Goal: Task Accomplishment & Management: Manage account settings

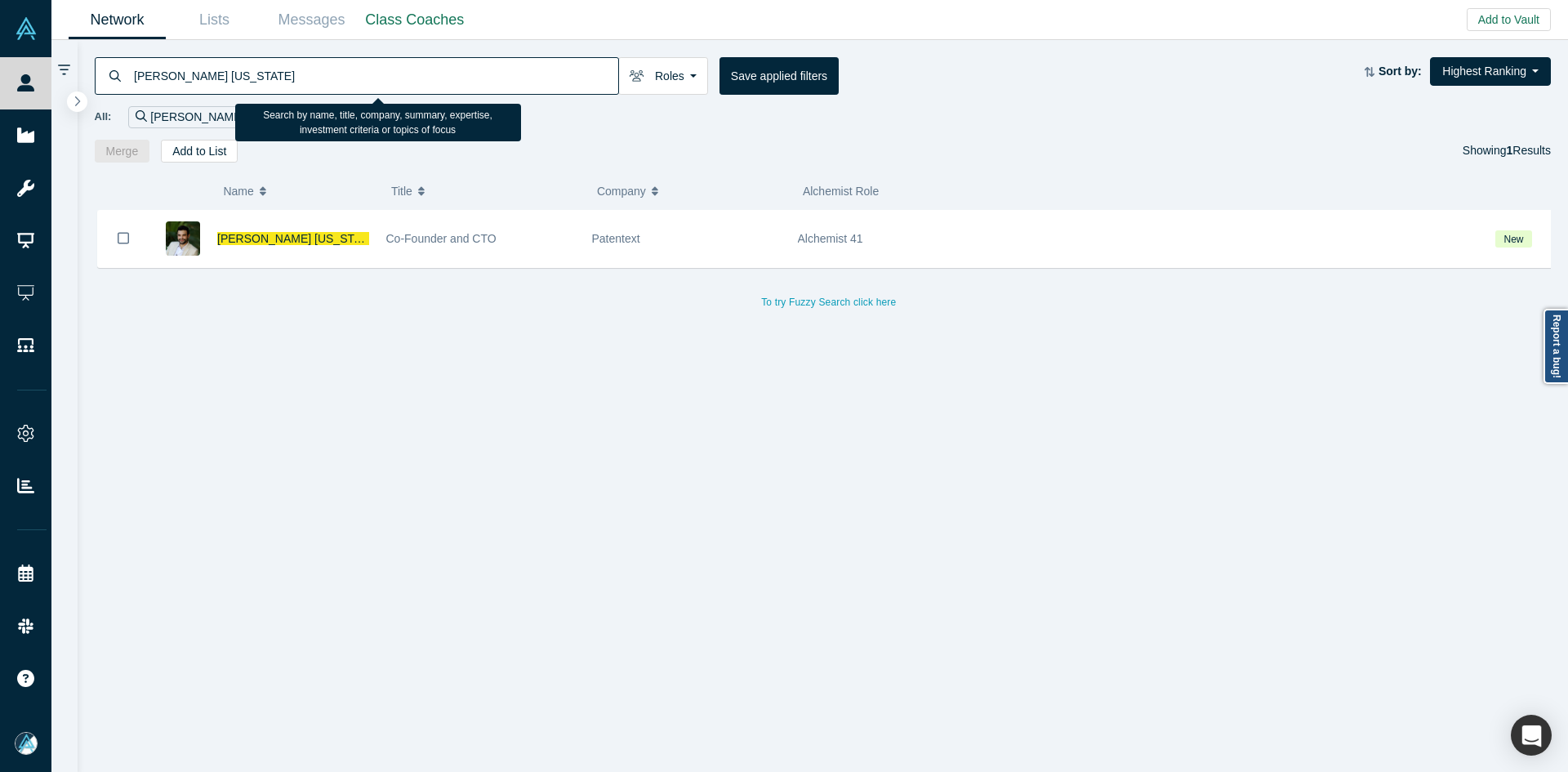
click at [495, 79] on input "[PERSON_NAME] [US_STATE]" at bounding box center [375, 75] width 486 height 39
type input "[PERSON_NAME]"
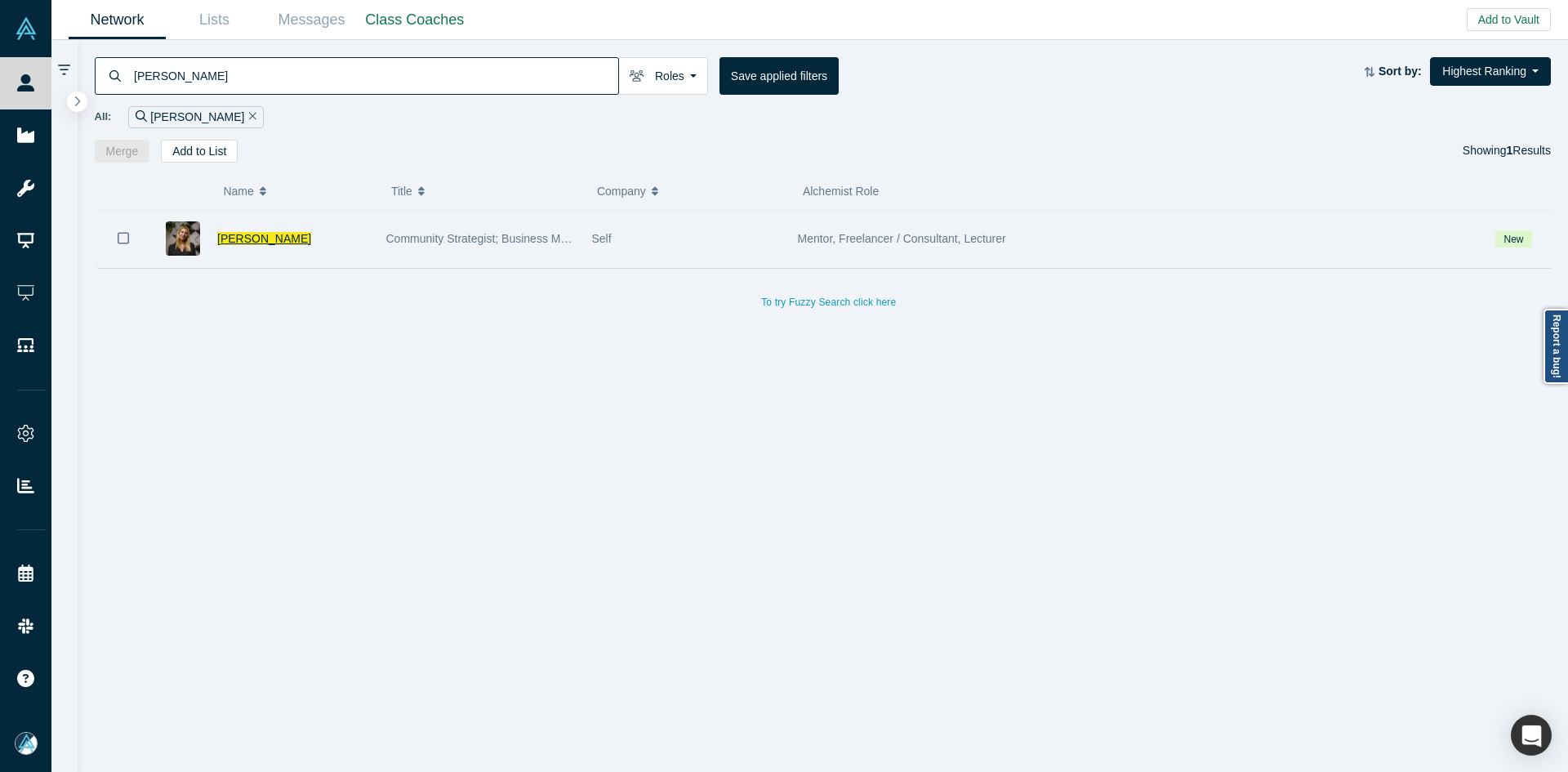
click at [250, 243] on span "[PERSON_NAME]" at bounding box center [264, 239] width 94 height 14
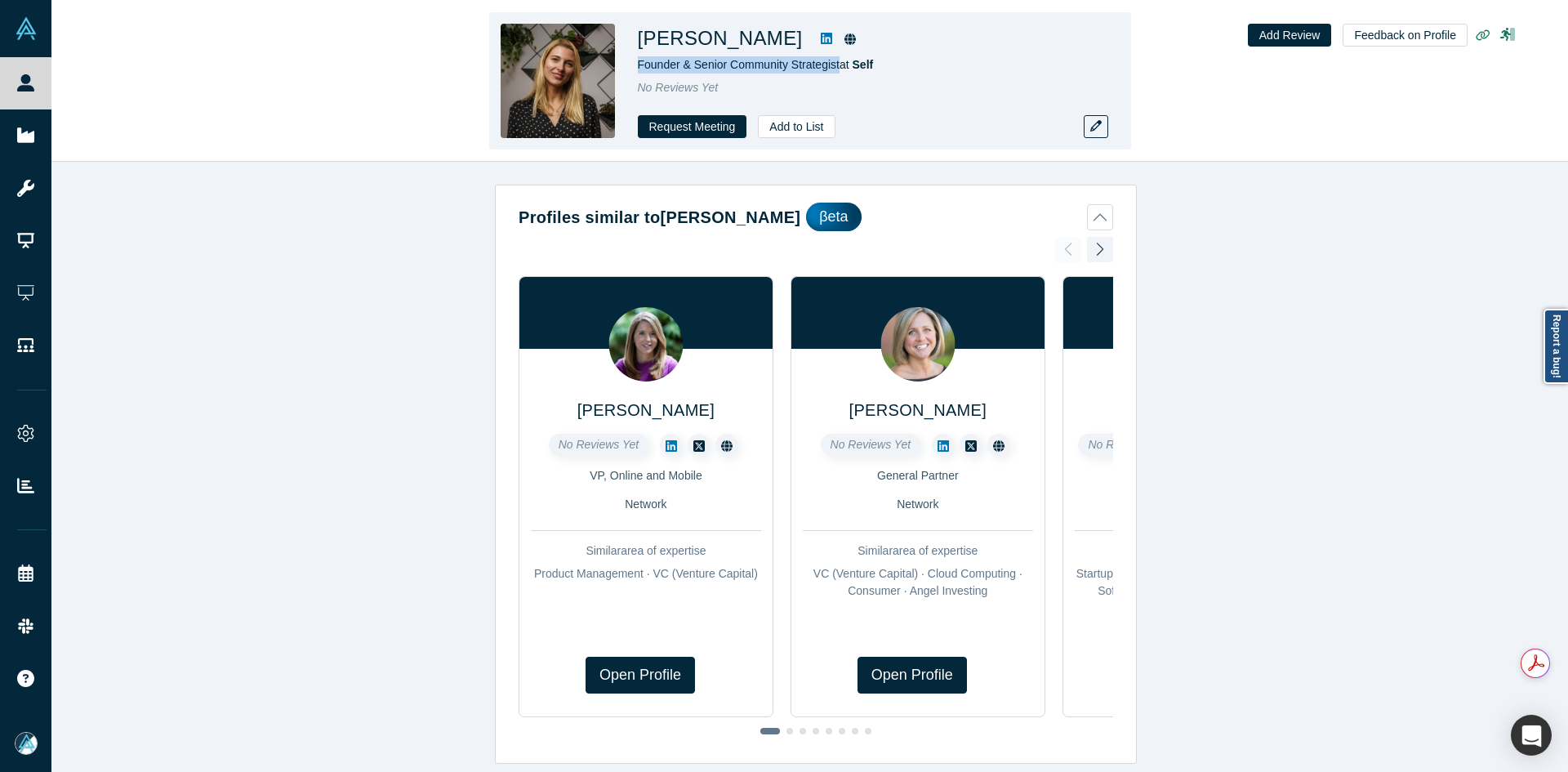
copy span "Founder & Senior Community Strategist"
drag, startPoint x: 837, startPoint y: 68, endPoint x: 636, endPoint y: 65, distance: 201.0
click at [636, 65] on div "[PERSON_NAME] Founder & Senior Community Strategist at Self No Reviews Yet Requ…" at bounding box center [810, 81] width 641 height 137
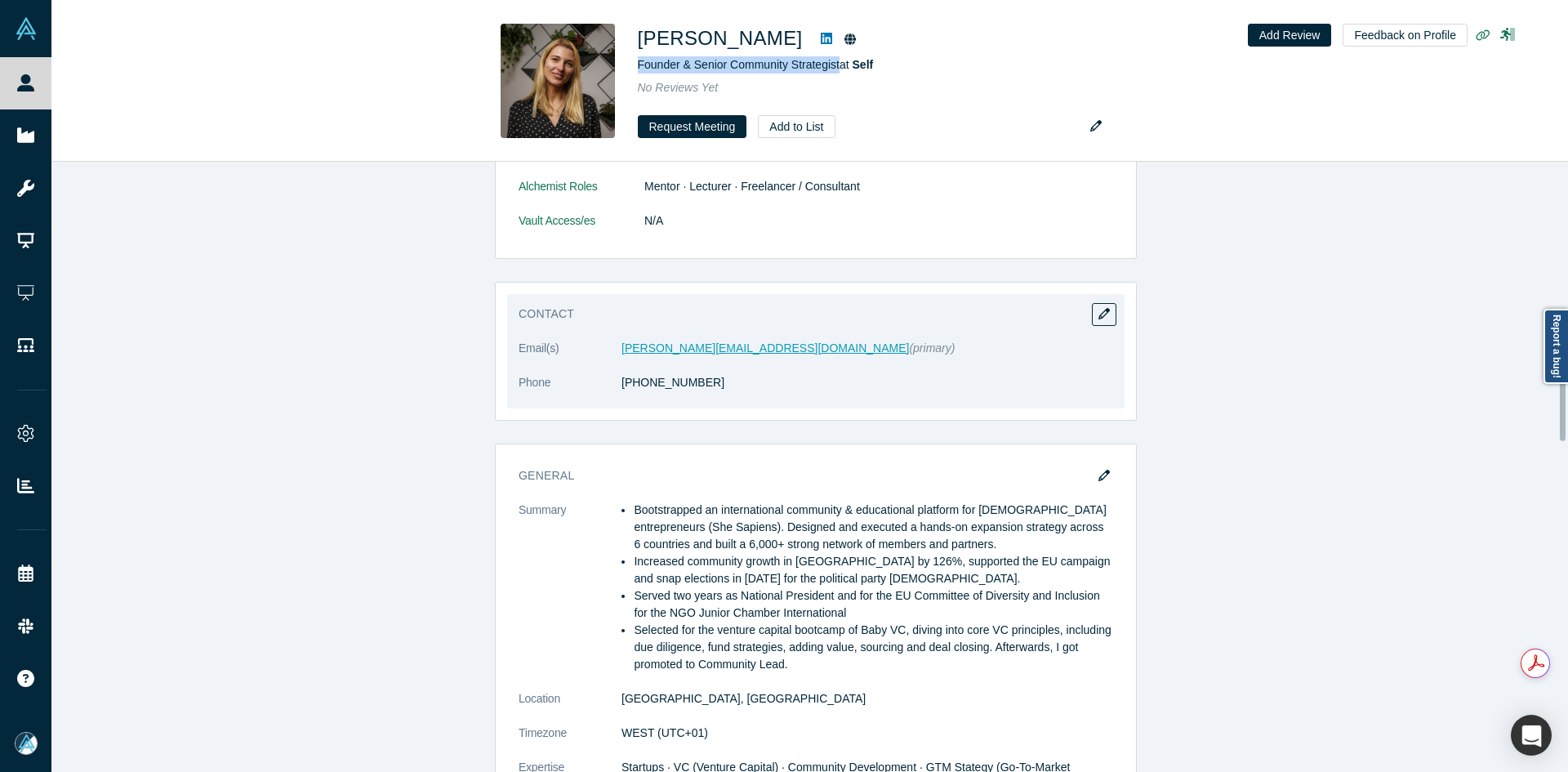
scroll to position [816, 0]
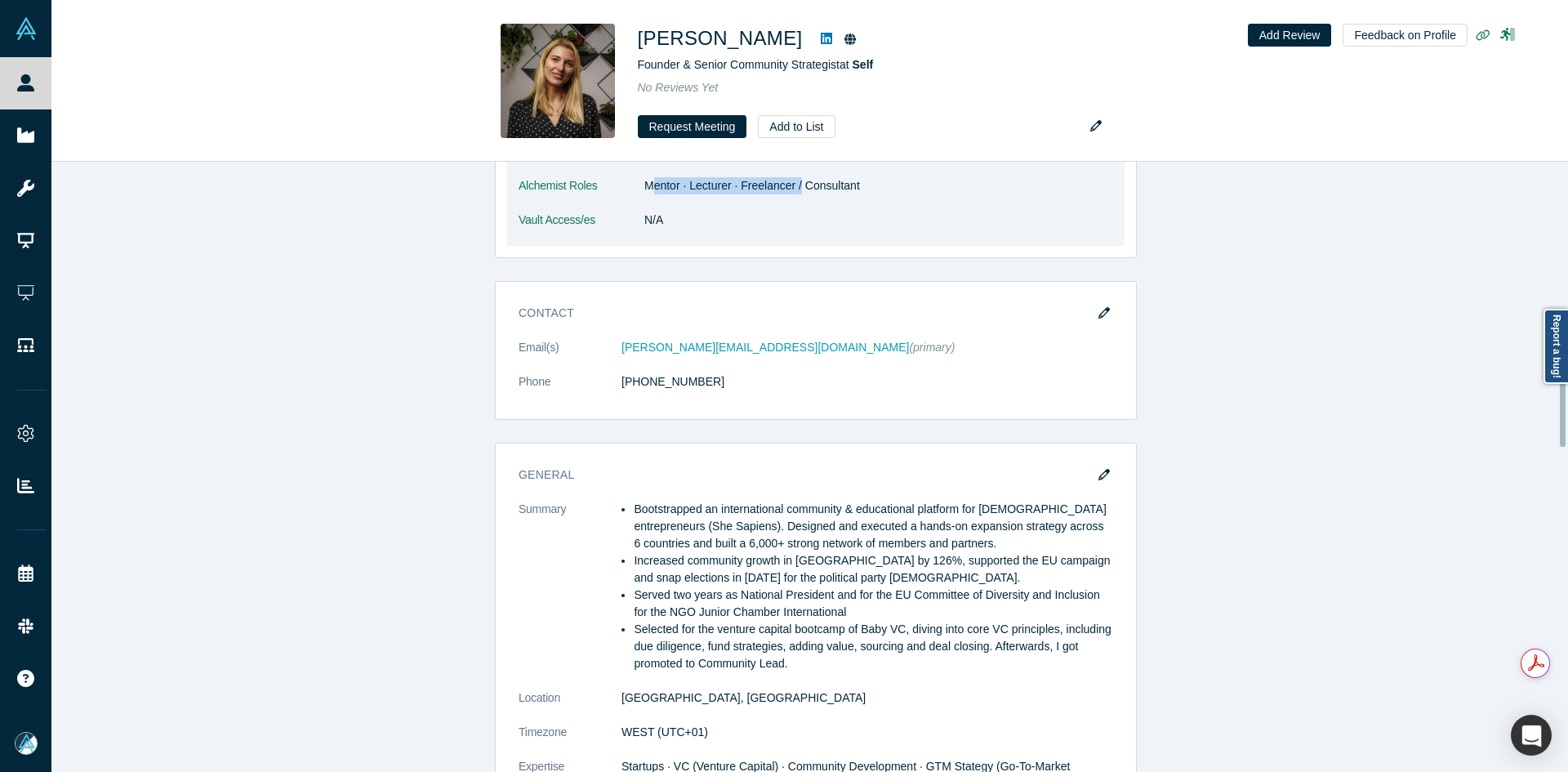
drag, startPoint x: 651, startPoint y: 187, endPoint x: 792, endPoint y: 186, distance: 141.0
click at [792, 186] on dd "Mentor · Lecturer · Freelancer / Consultant" at bounding box center [878, 186] width 469 height 17
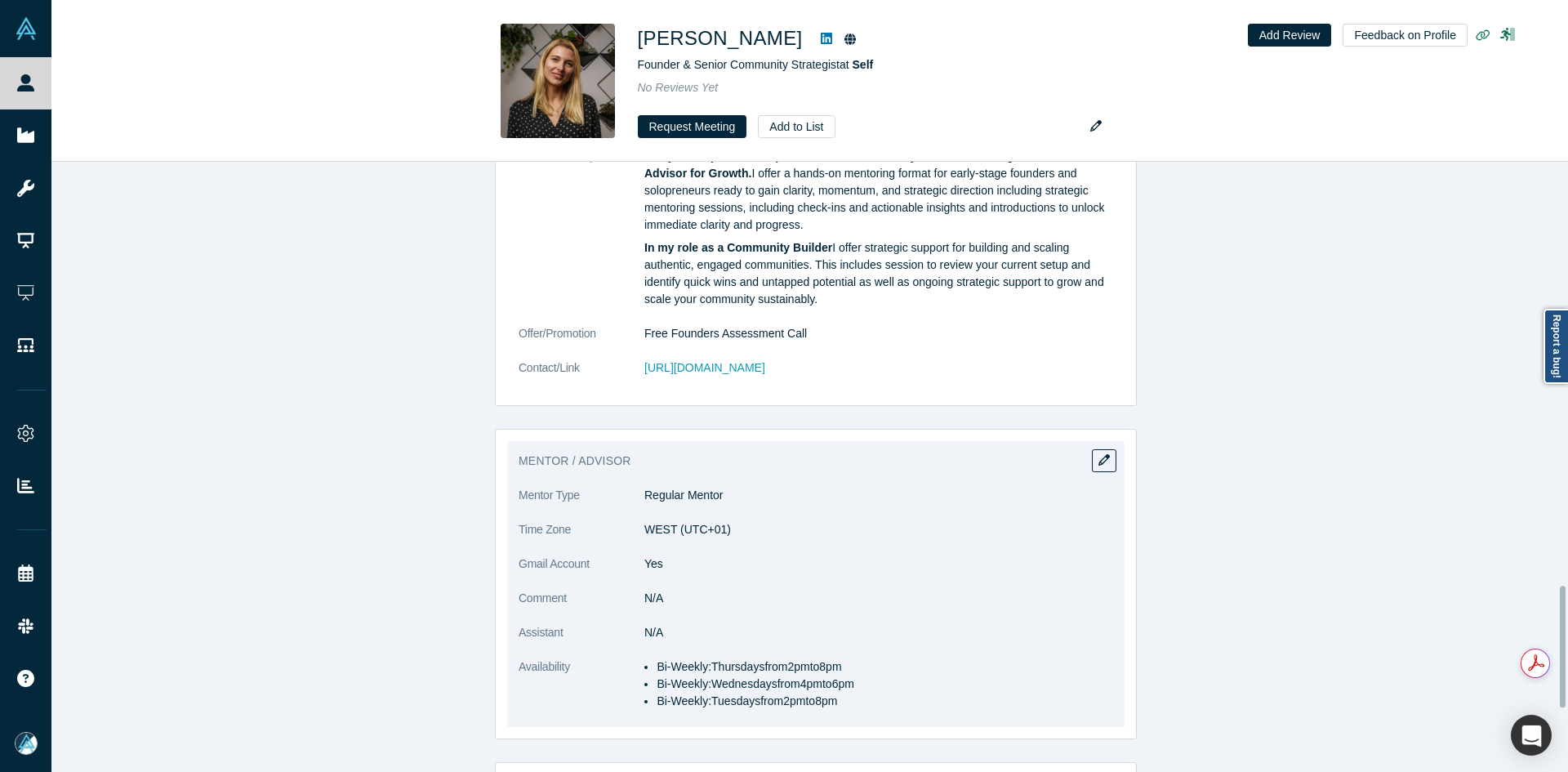
scroll to position [2205, 0]
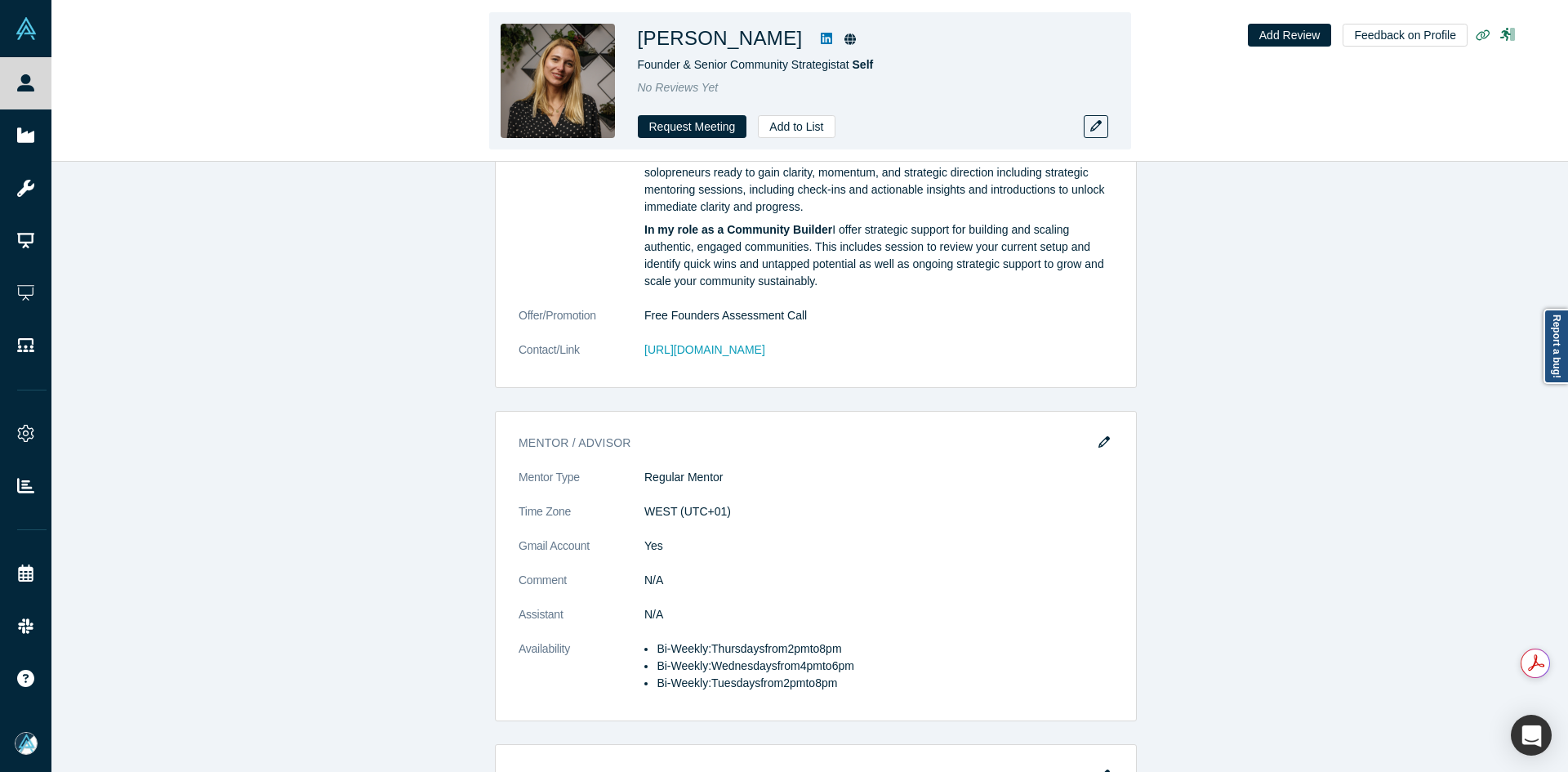
click at [821, 41] on icon at bounding box center [827, 39] width 12 height 14
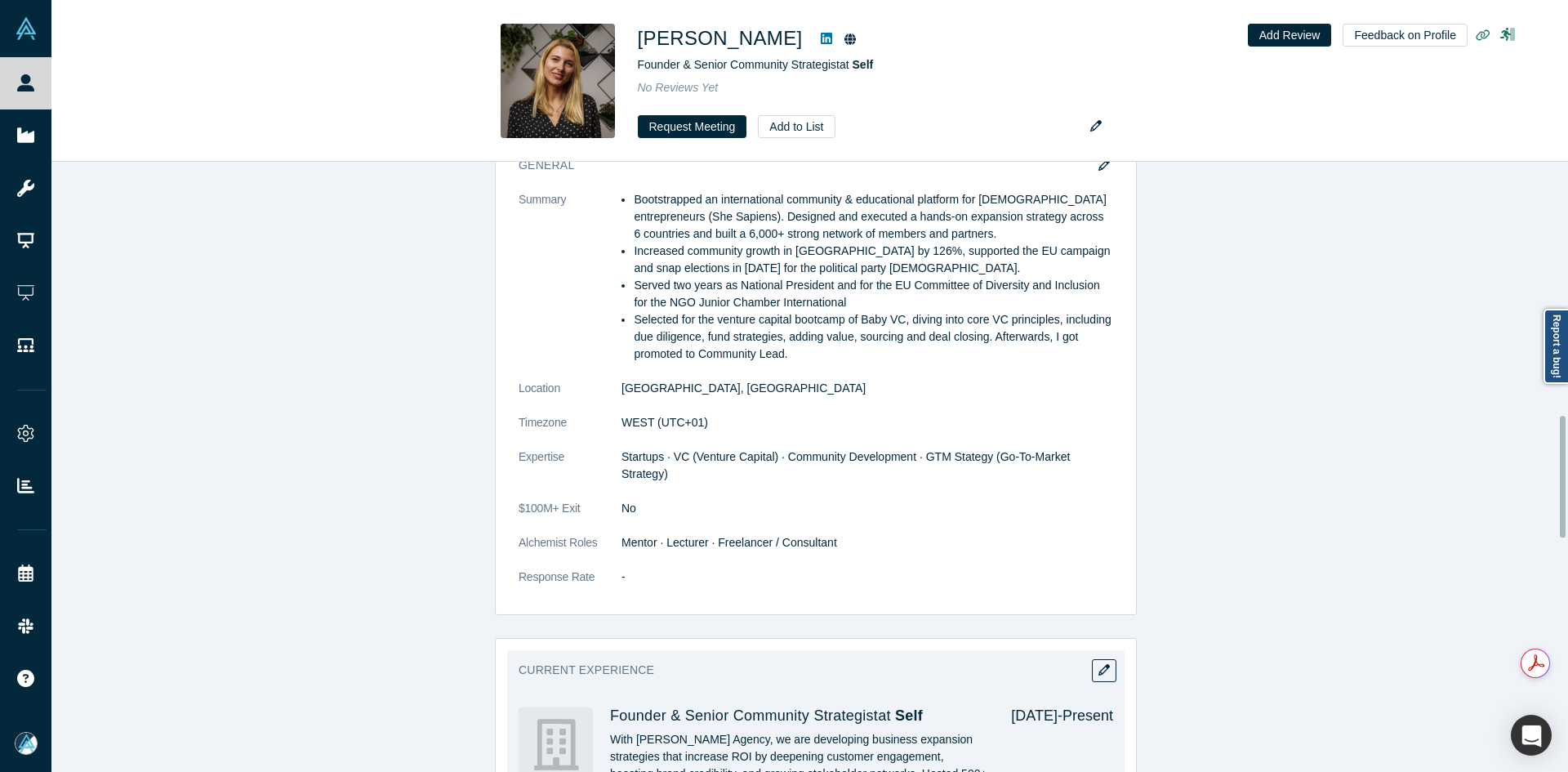
scroll to position [899, 0]
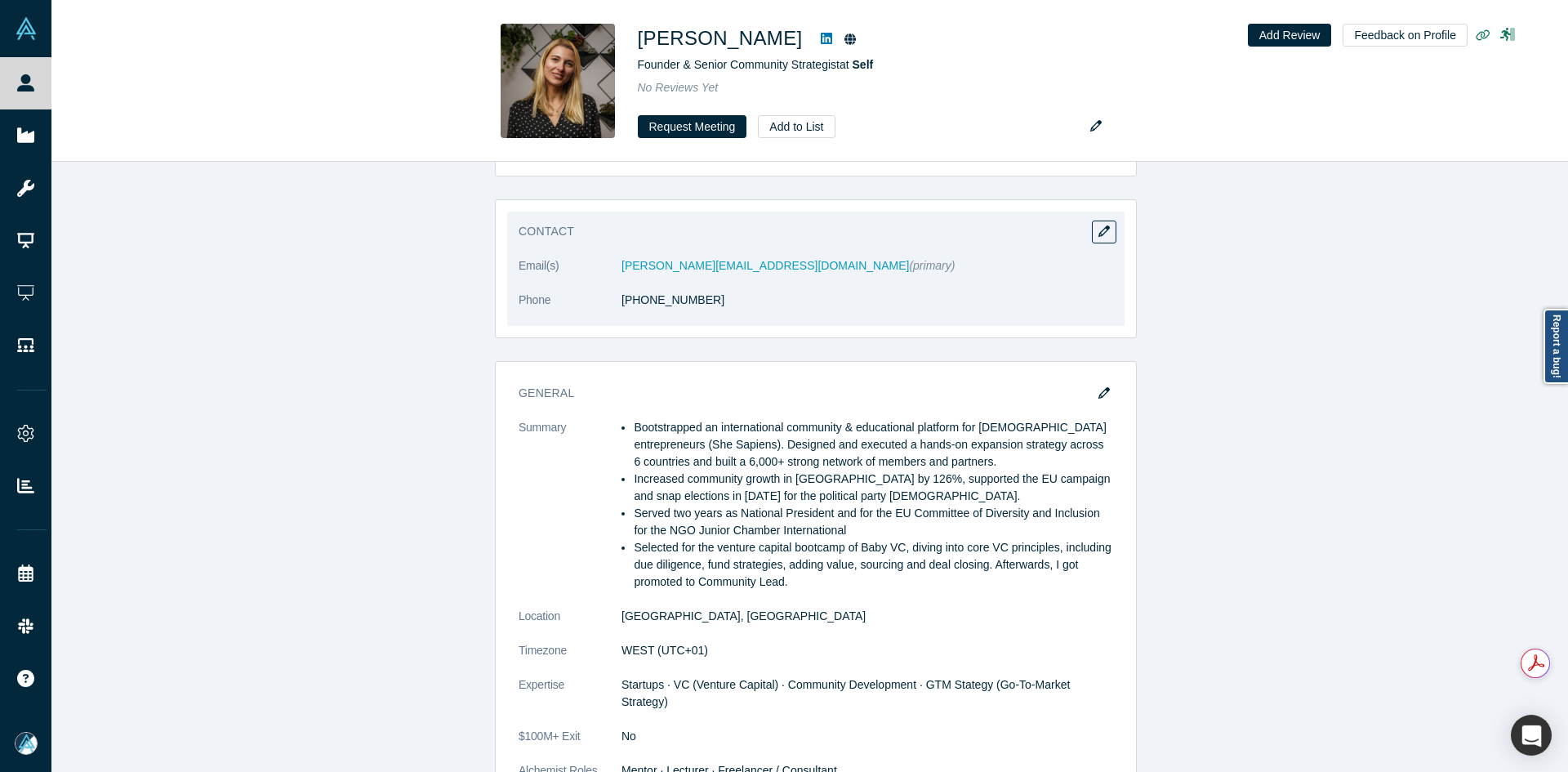
copy link "51 913 144 628"
drag, startPoint x: 741, startPoint y: 303, endPoint x: 629, endPoint y: 312, distance: 112.4
click at [629, 312] on dl "Email(s) [PERSON_NAME][EMAIL_ADDRESS][DOMAIN_NAME] (primary) Phone [PHONE_NUMBE…" at bounding box center [815, 291] width 594 height 69
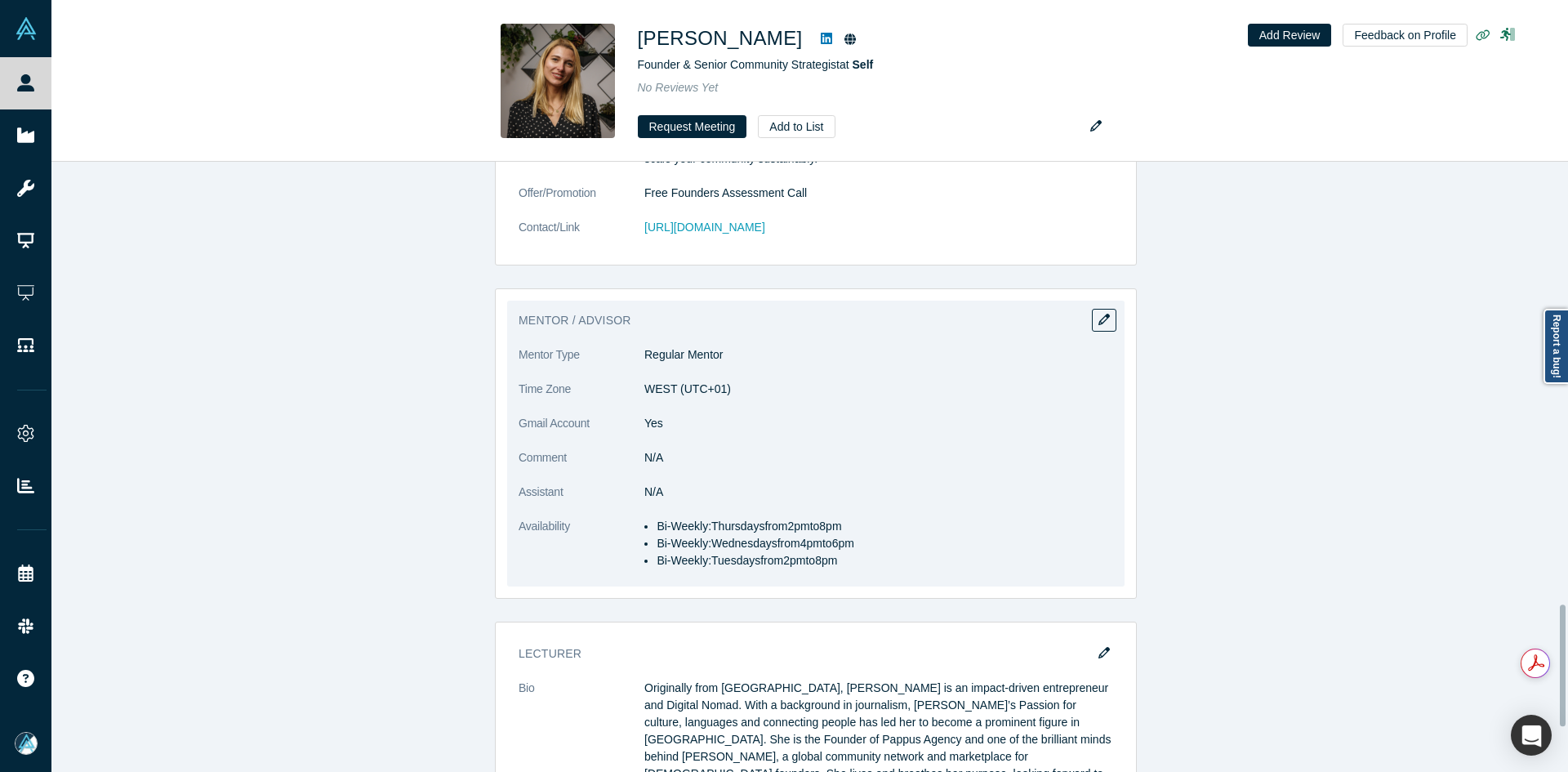
scroll to position [2204, 0]
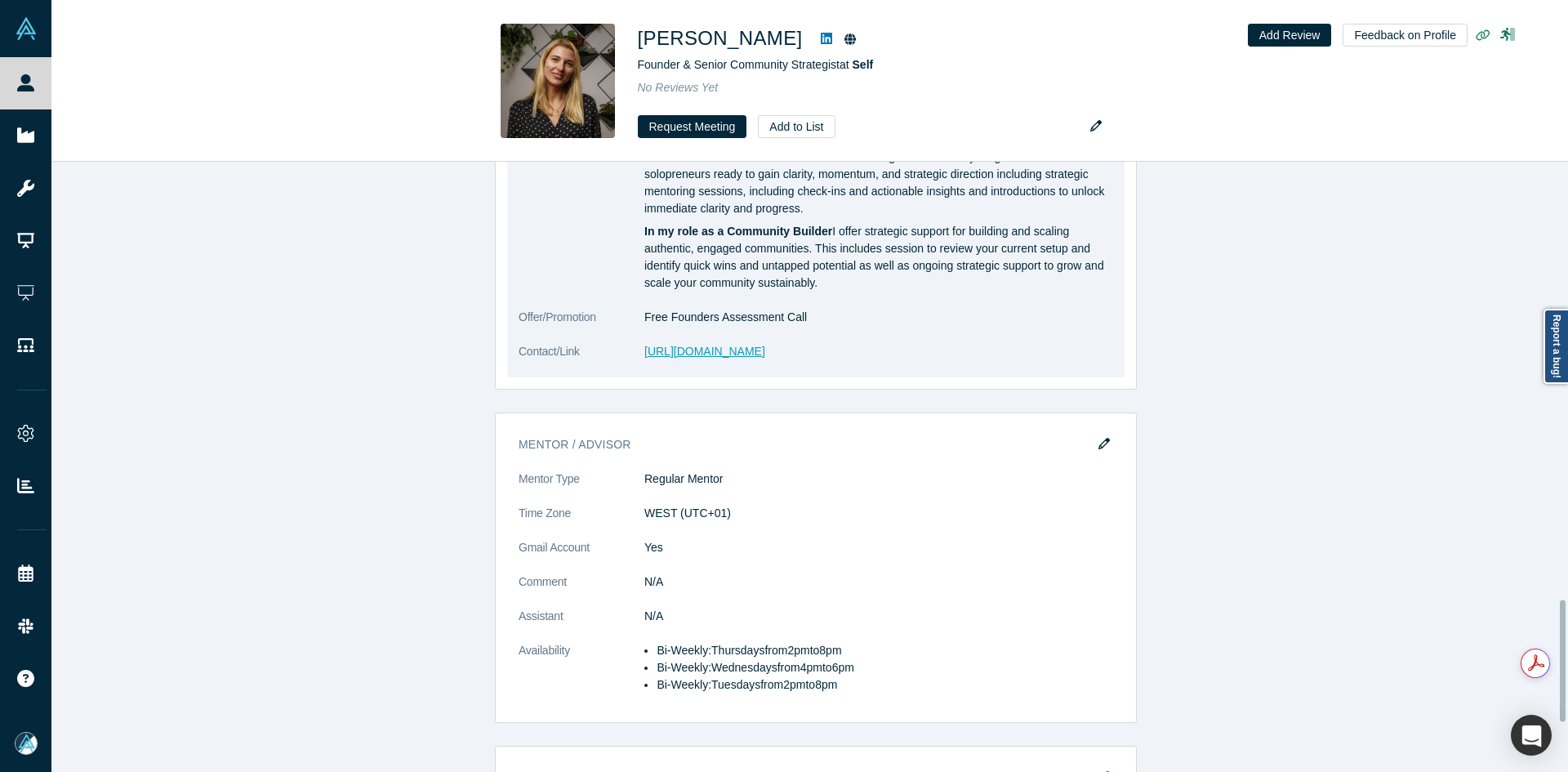
click at [757, 345] on link "[URL][DOMAIN_NAME]" at bounding box center [704, 352] width 121 height 14
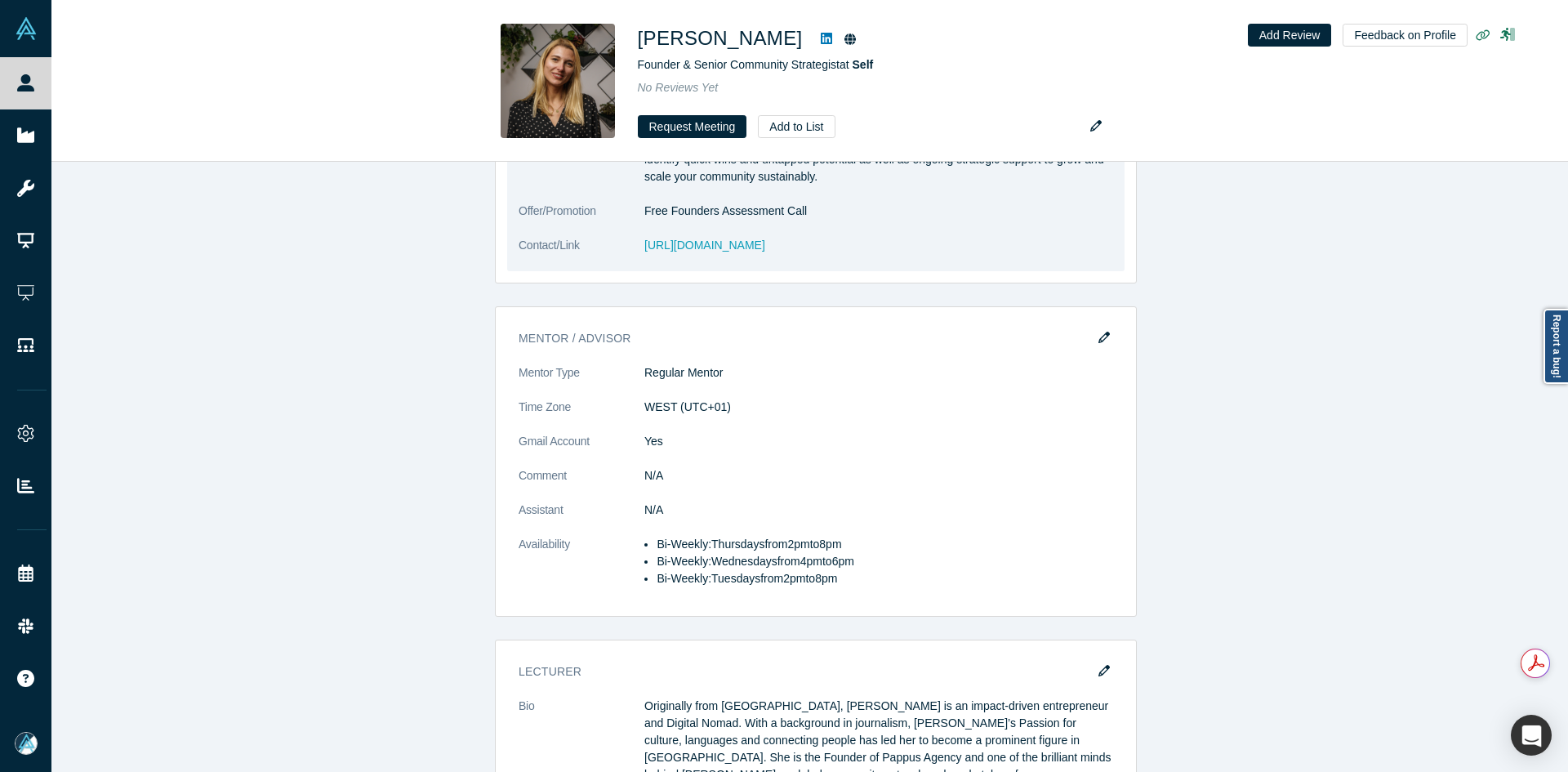
scroll to position [2448, 0]
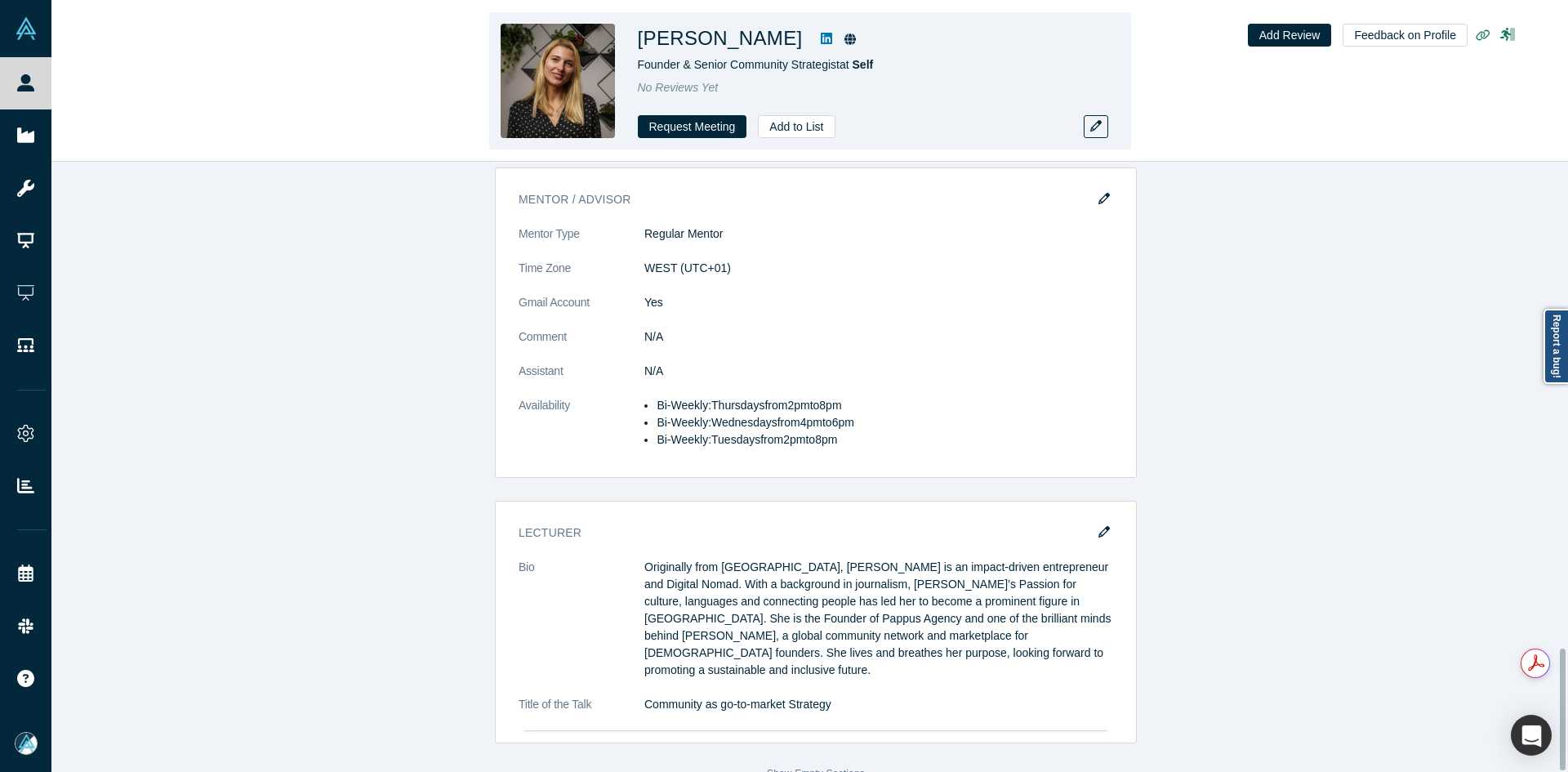
click at [821, 36] on icon at bounding box center [827, 39] width 12 height 12
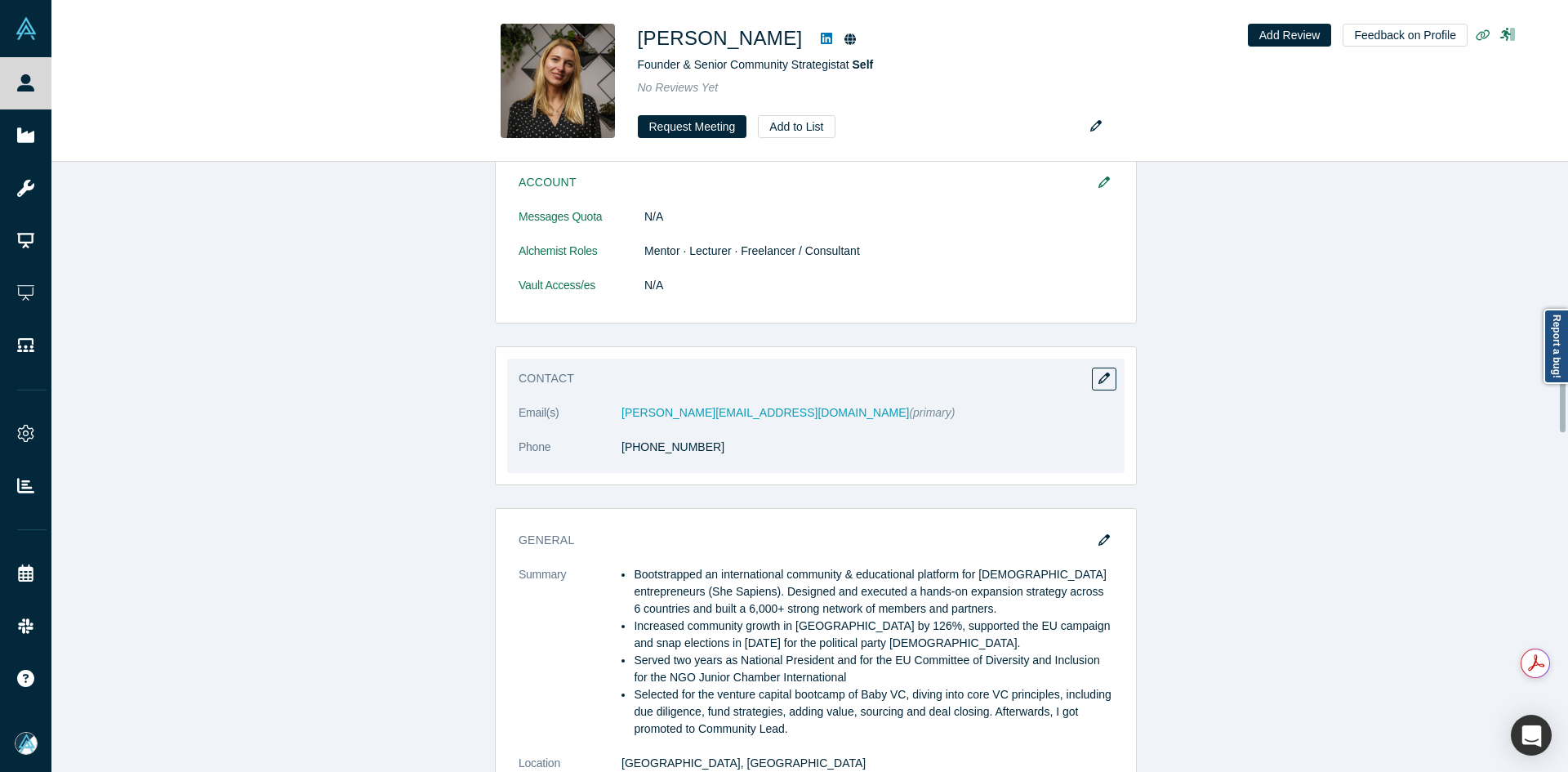
scroll to position [733, 0]
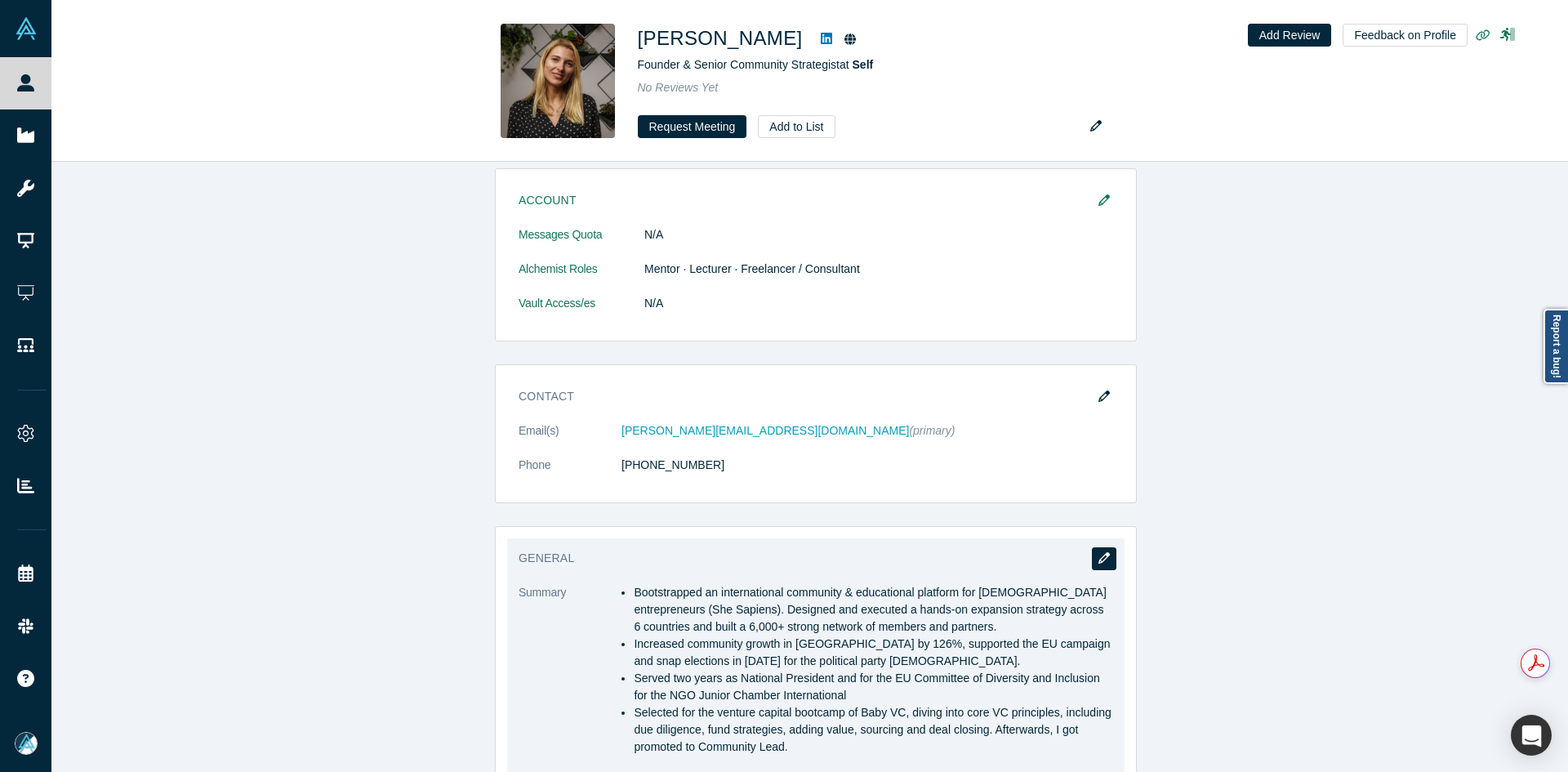
click at [1098, 561] on icon "button" at bounding box center [1104, 558] width 12 height 12
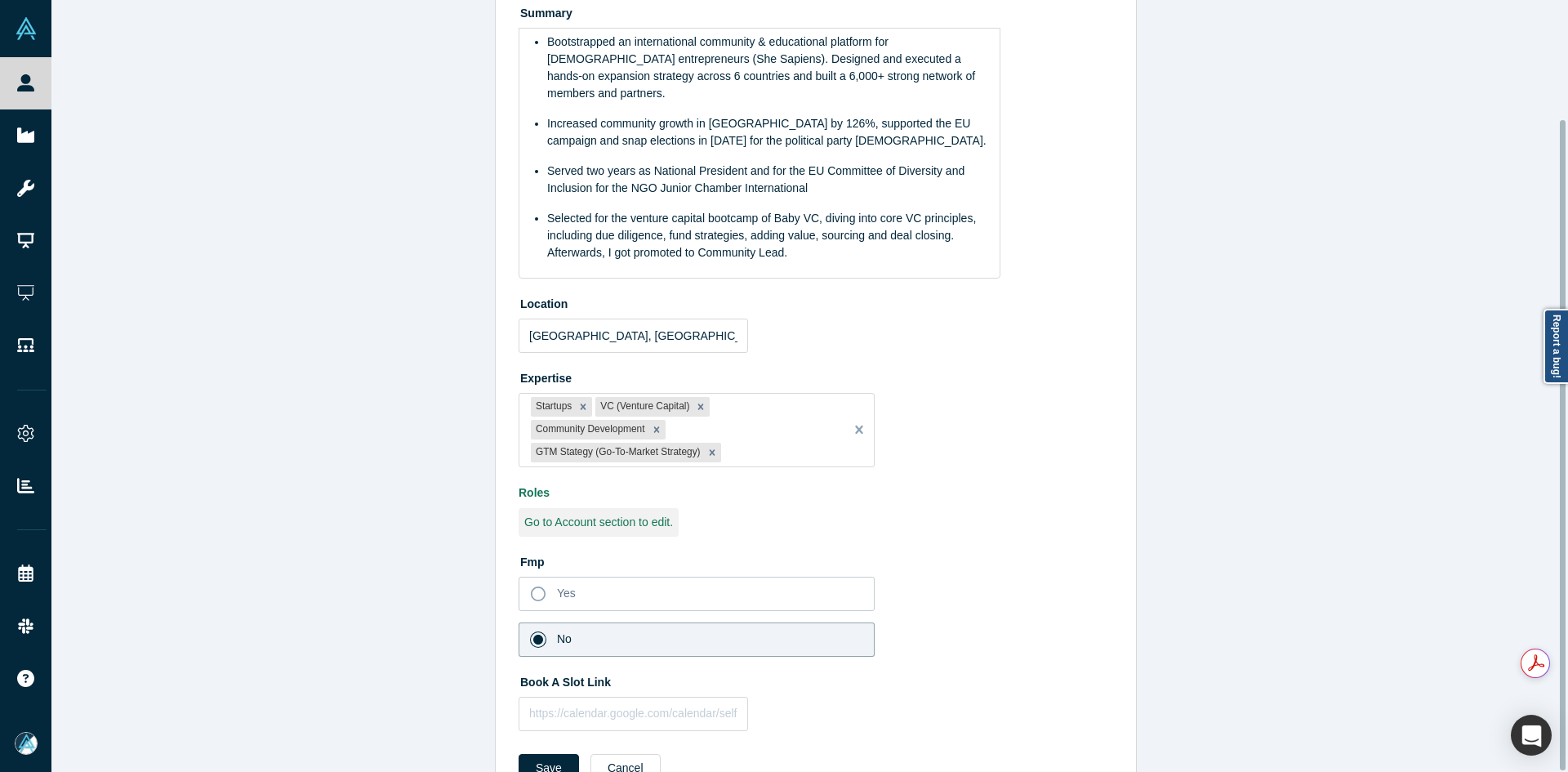
scroll to position [141, 0]
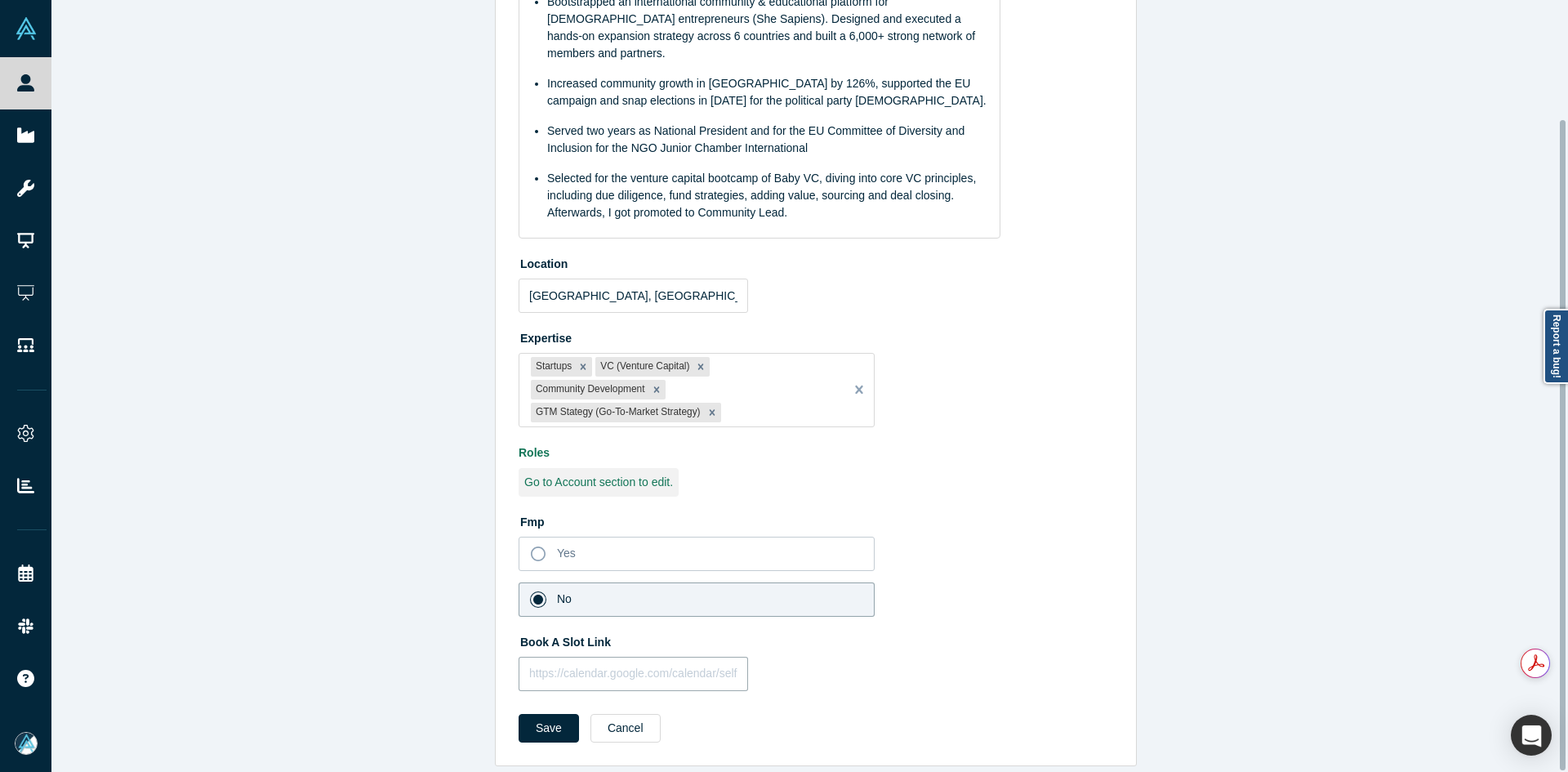
click at [678, 665] on input "text" at bounding box center [634, 674] width 230 height 35
paste input "[URL][DOMAIN_NAME]"
type input "[URL][DOMAIN_NAME]"
click at [540, 717] on button "Save" at bounding box center [549, 729] width 61 height 29
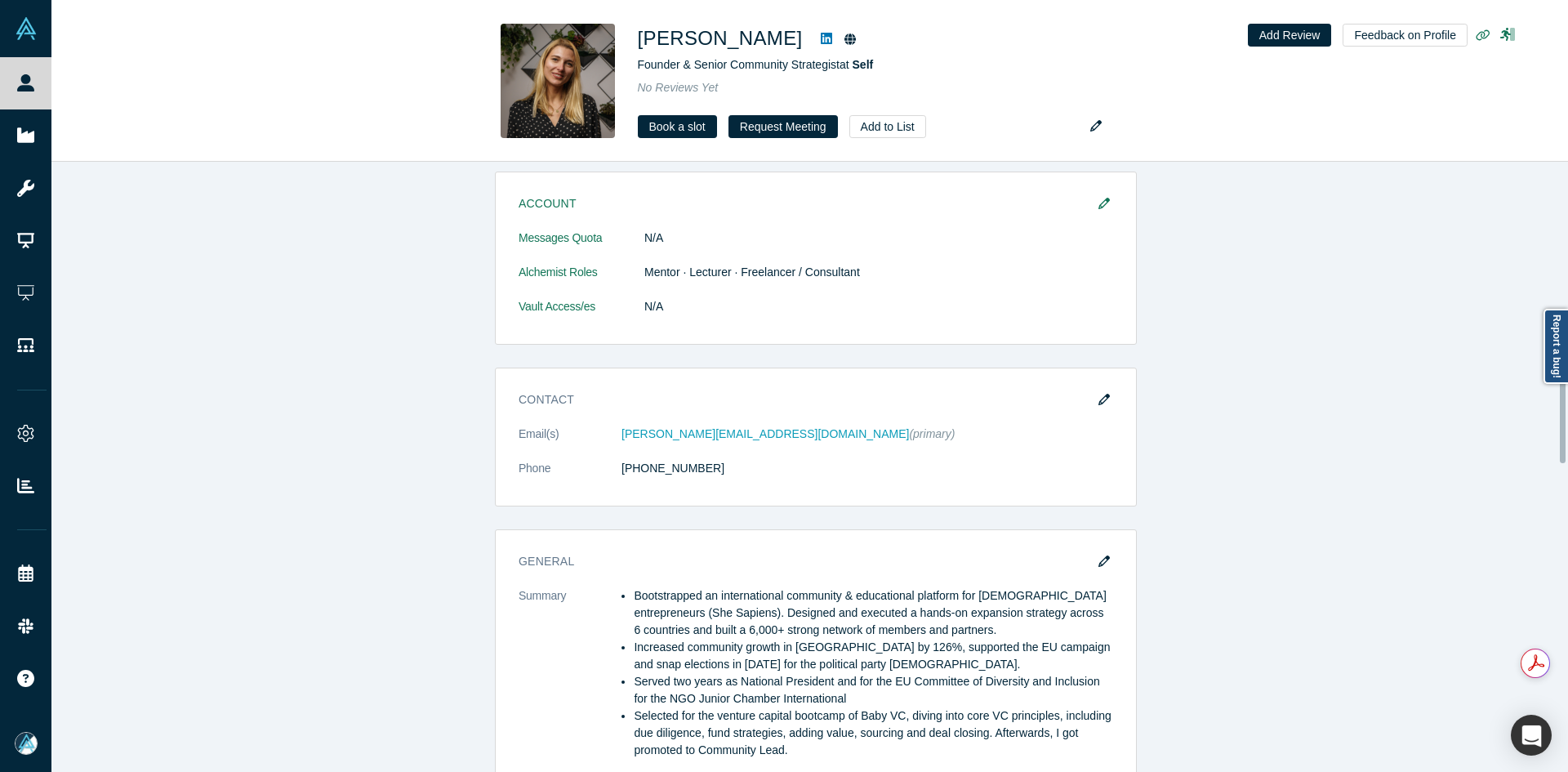
scroll to position [899, 0]
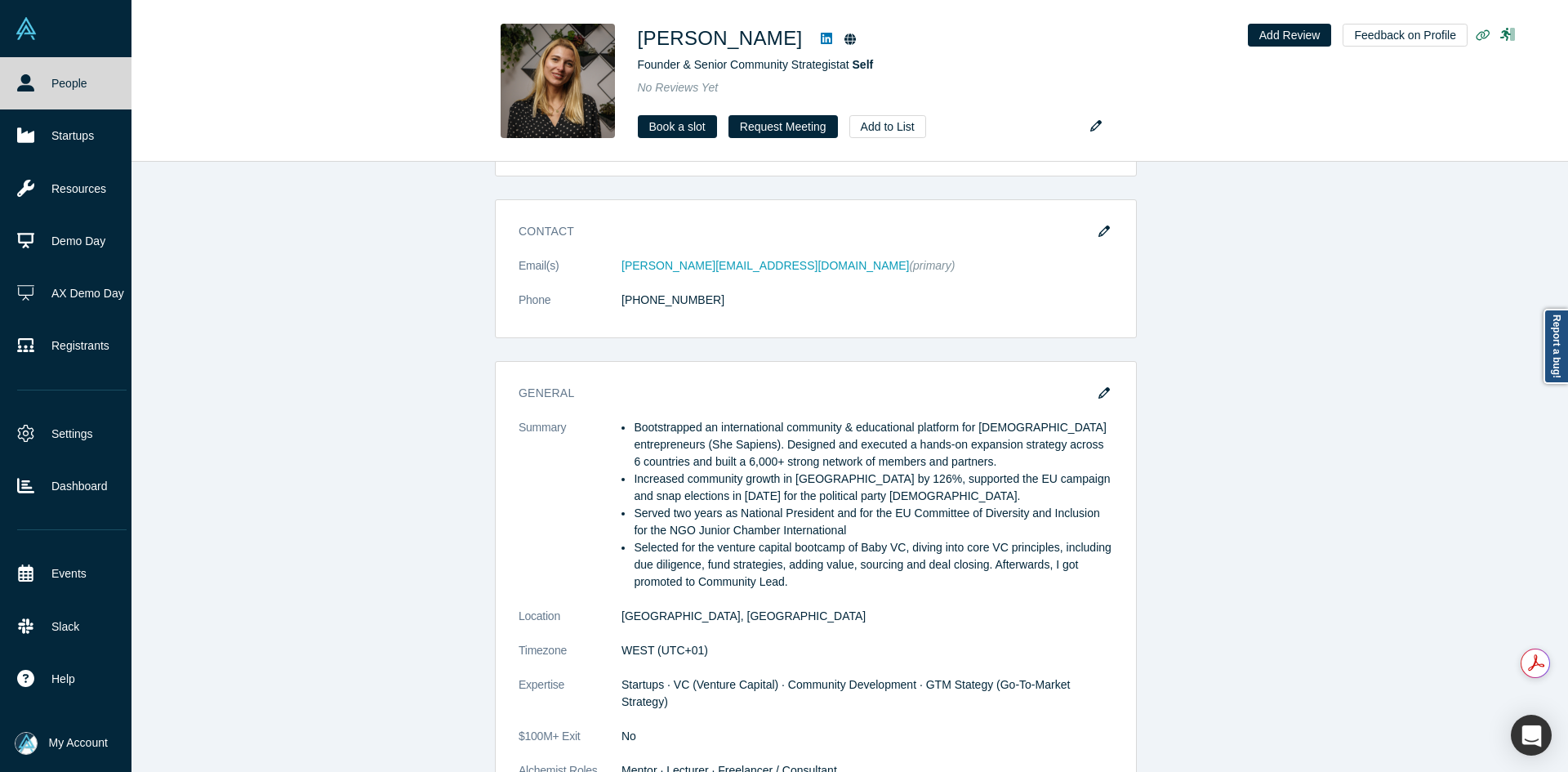
click at [18, 92] on link "People" at bounding box center [71, 83] width 144 height 52
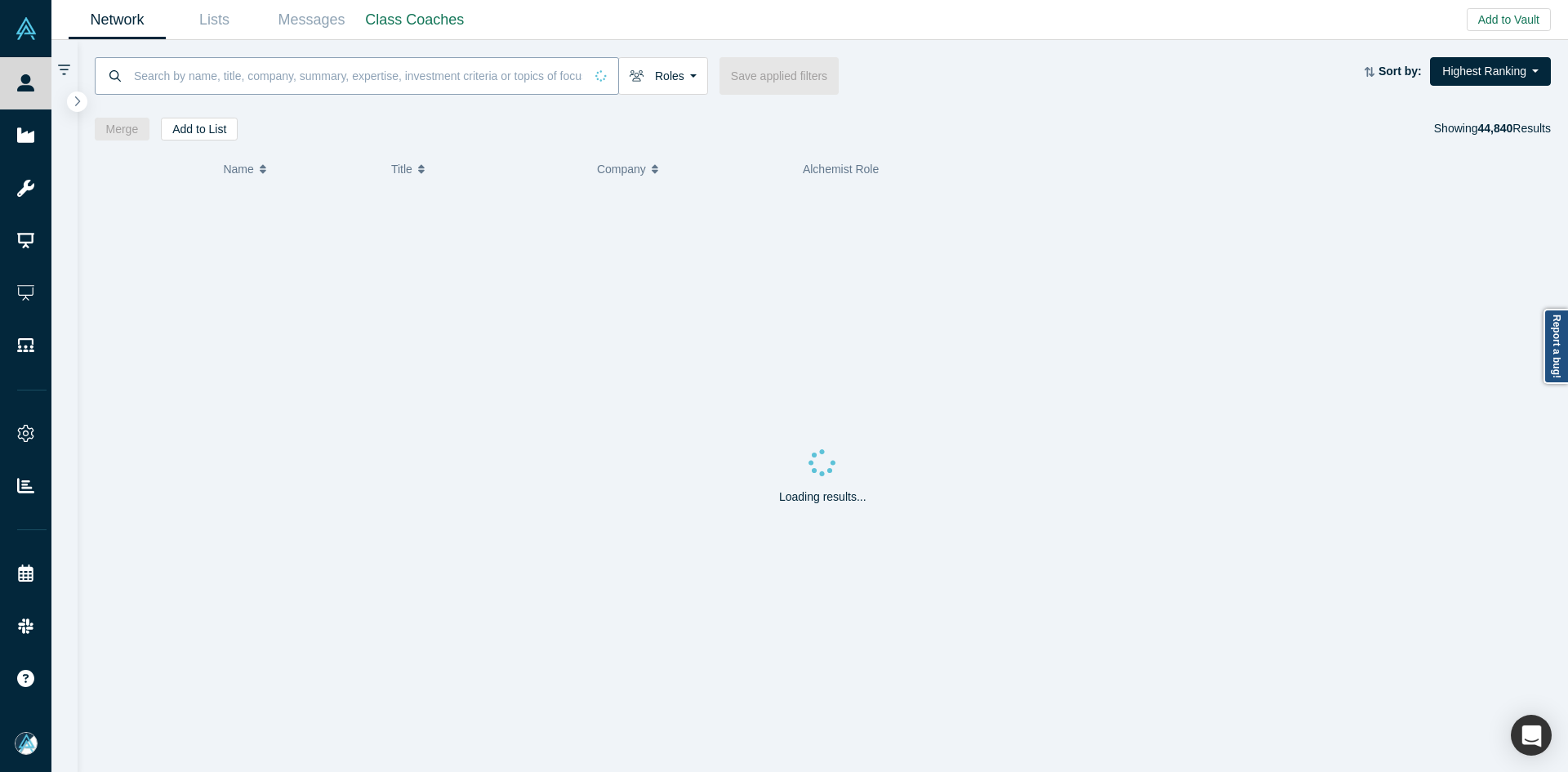
click at [385, 74] on input at bounding box center [357, 75] width 451 height 39
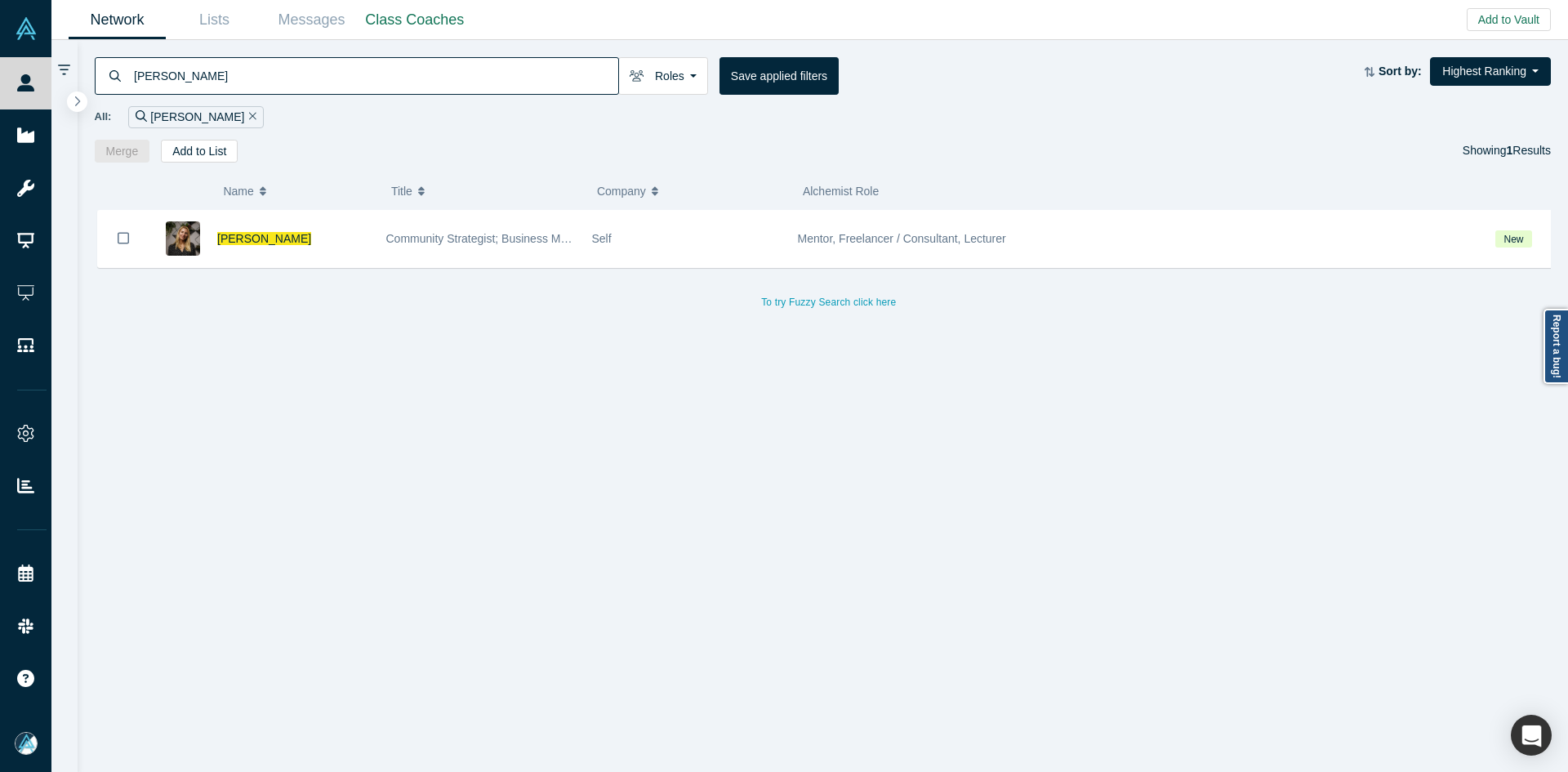
click at [210, 70] on input "[PERSON_NAME]" at bounding box center [375, 75] width 486 height 39
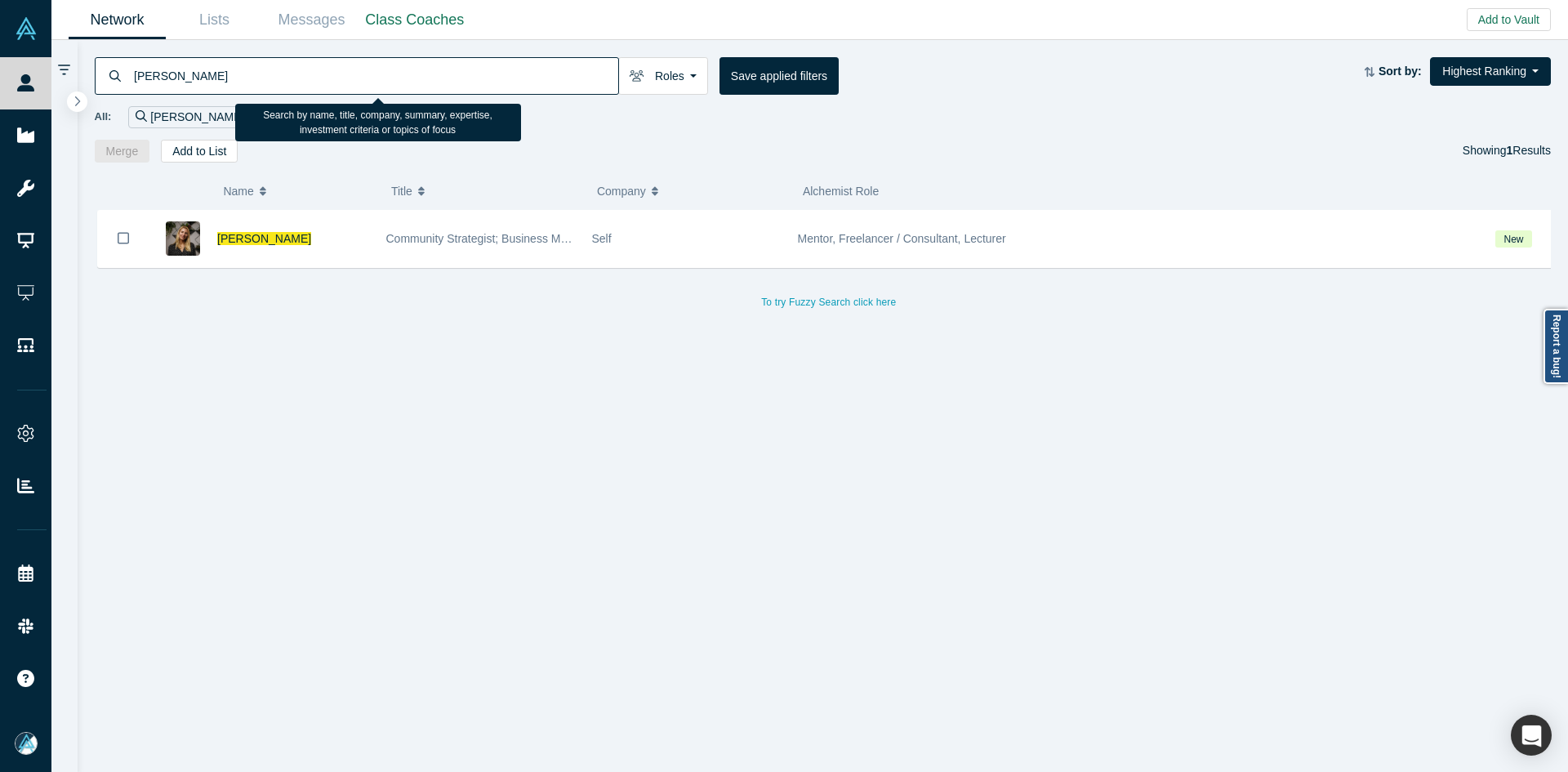
click at [210, 70] on input "[PERSON_NAME]" at bounding box center [375, 75] width 486 height 39
paste input "[PERSON_NAME]"
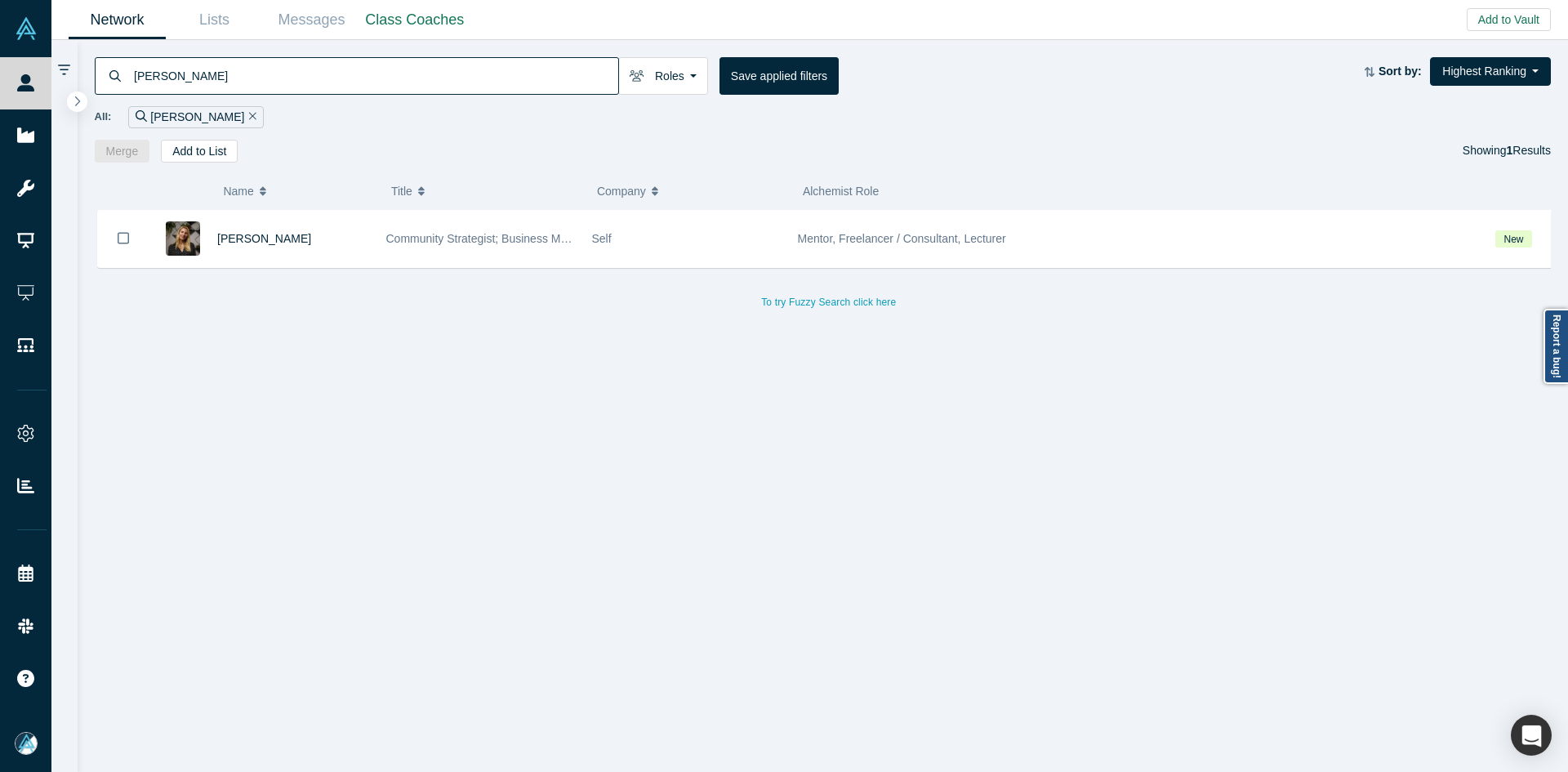
type input "[PERSON_NAME]"
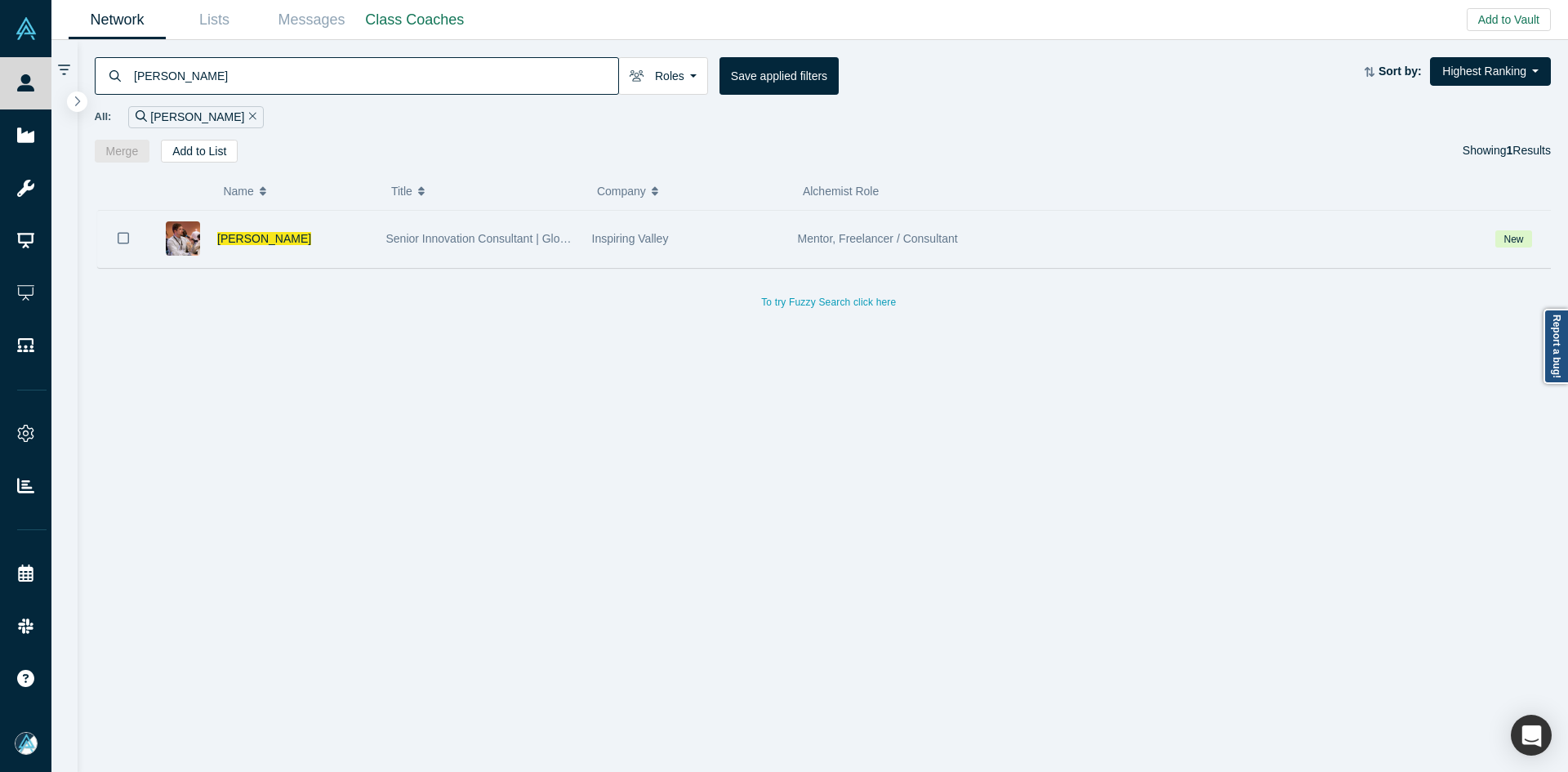
click at [278, 247] on div "[PERSON_NAME]" at bounding box center [293, 239] width 152 height 56
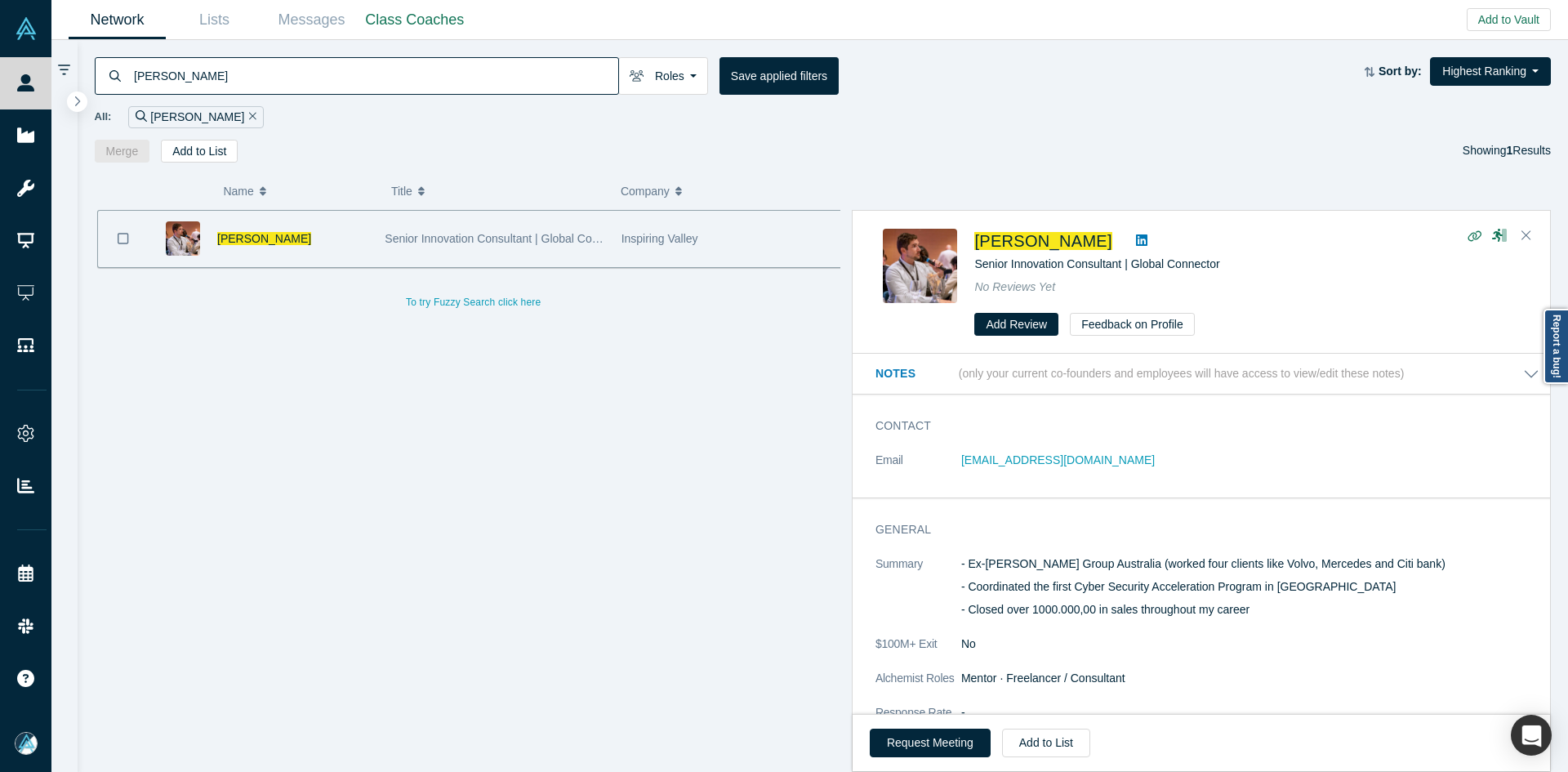
click at [267, 239] on span "[PERSON_NAME]" at bounding box center [264, 239] width 94 height 14
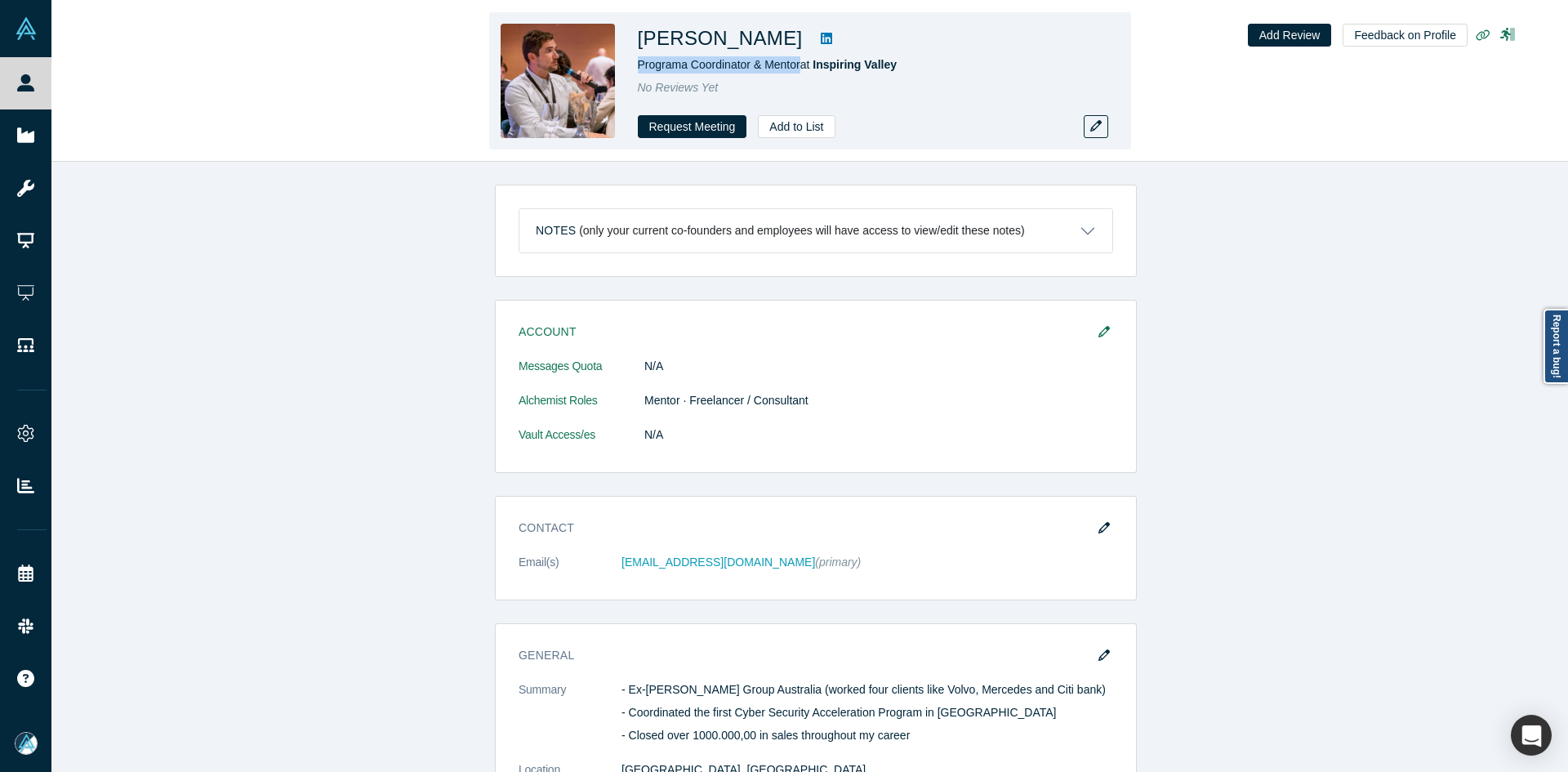
drag, startPoint x: 799, startPoint y: 63, endPoint x: 641, endPoint y: 68, distance: 158.1
click at [641, 68] on span "Programa Coordinator & Mentor at Inspiring Valley" at bounding box center [767, 65] width 259 height 14
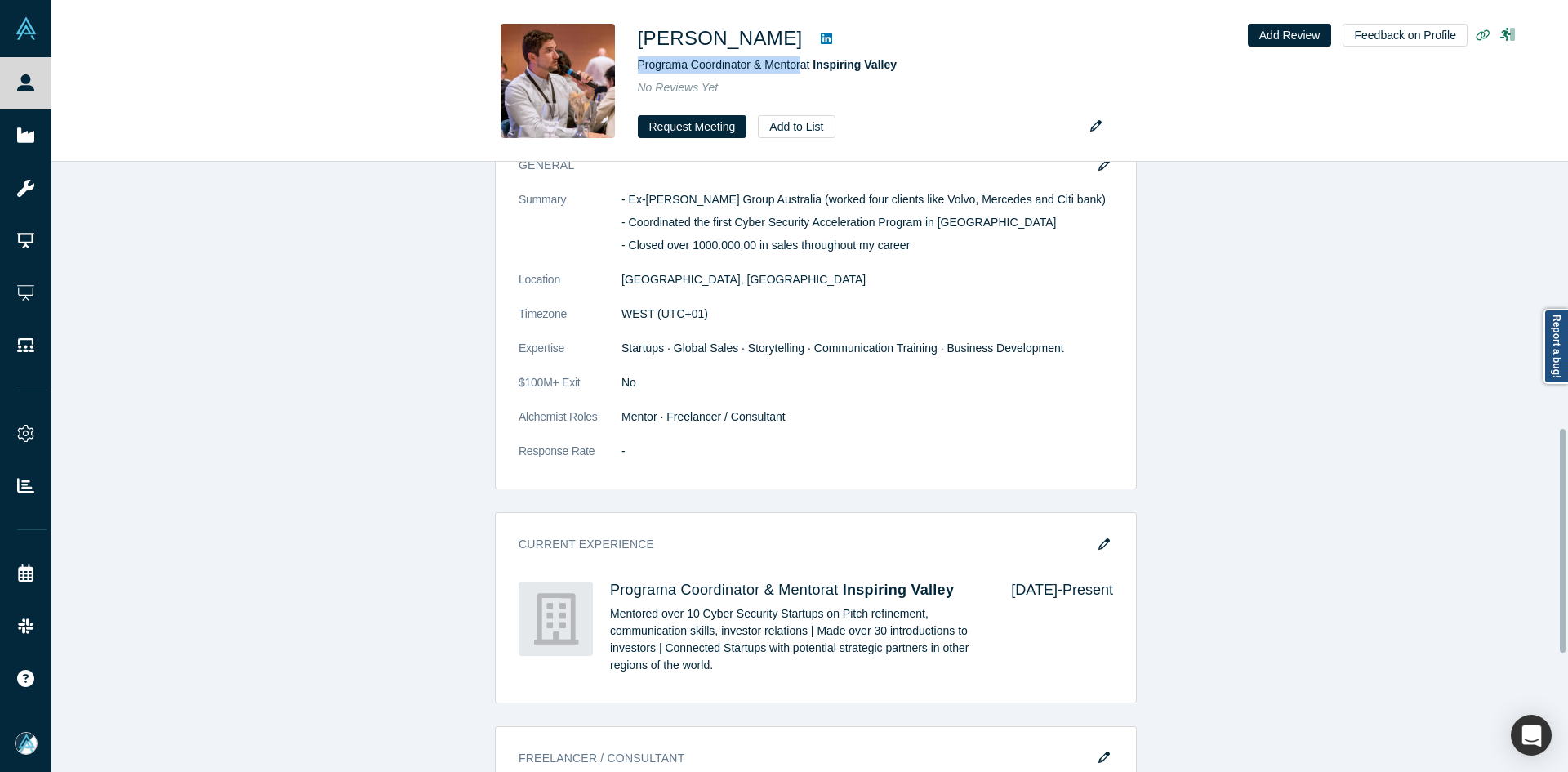
scroll to position [1048, 0]
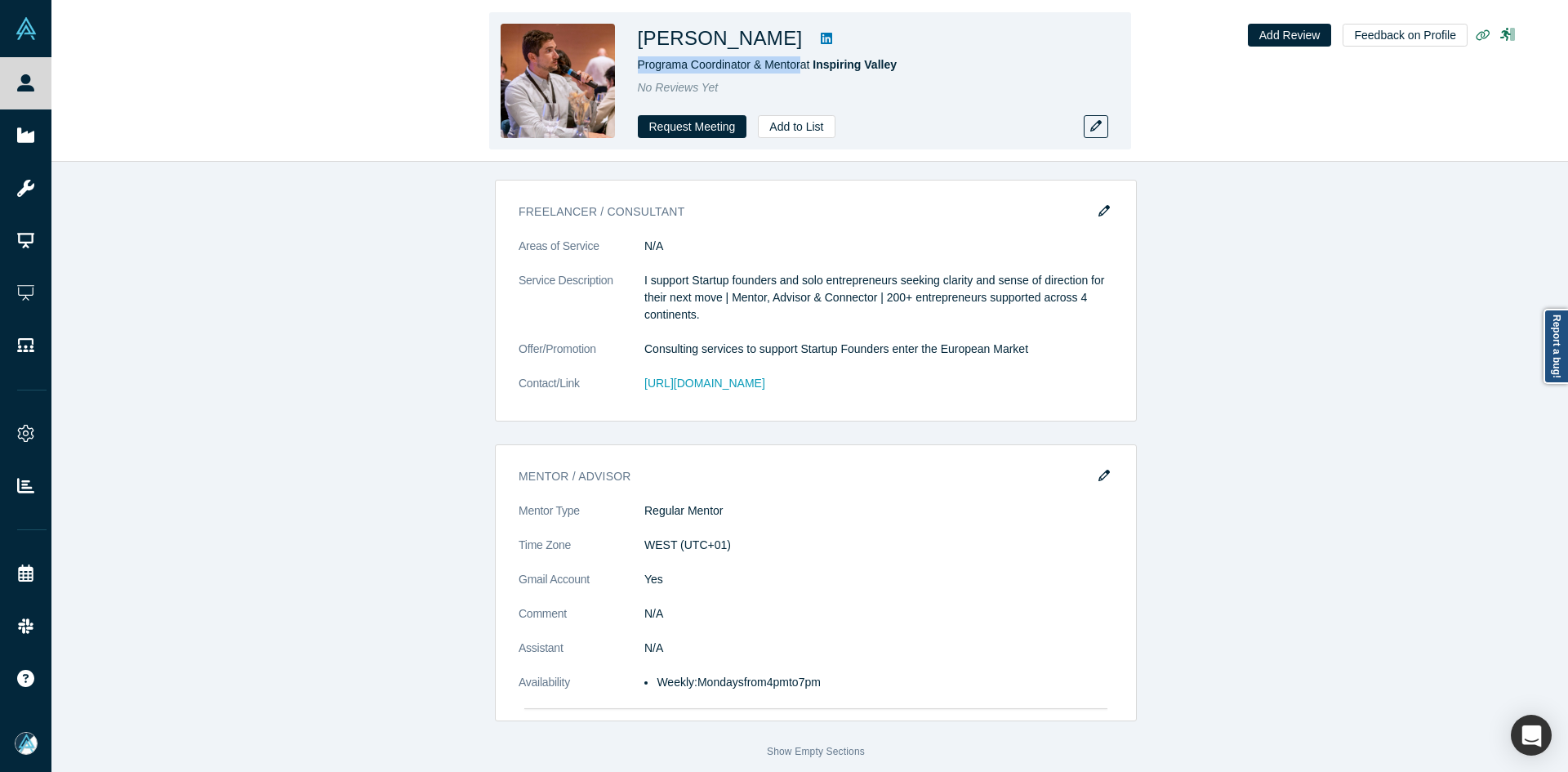
click at [814, 44] on link at bounding box center [826, 39] width 24 height 19
copy h1 "[PERSON_NAME]"
drag, startPoint x: 750, startPoint y: 43, endPoint x: 636, endPoint y: 43, distance: 114.0
click at [636, 43] on div "[PERSON_NAME] Programa Coordinator & Mentor at Inspiring Valley No Reviews Yet …" at bounding box center [810, 81] width 641 height 137
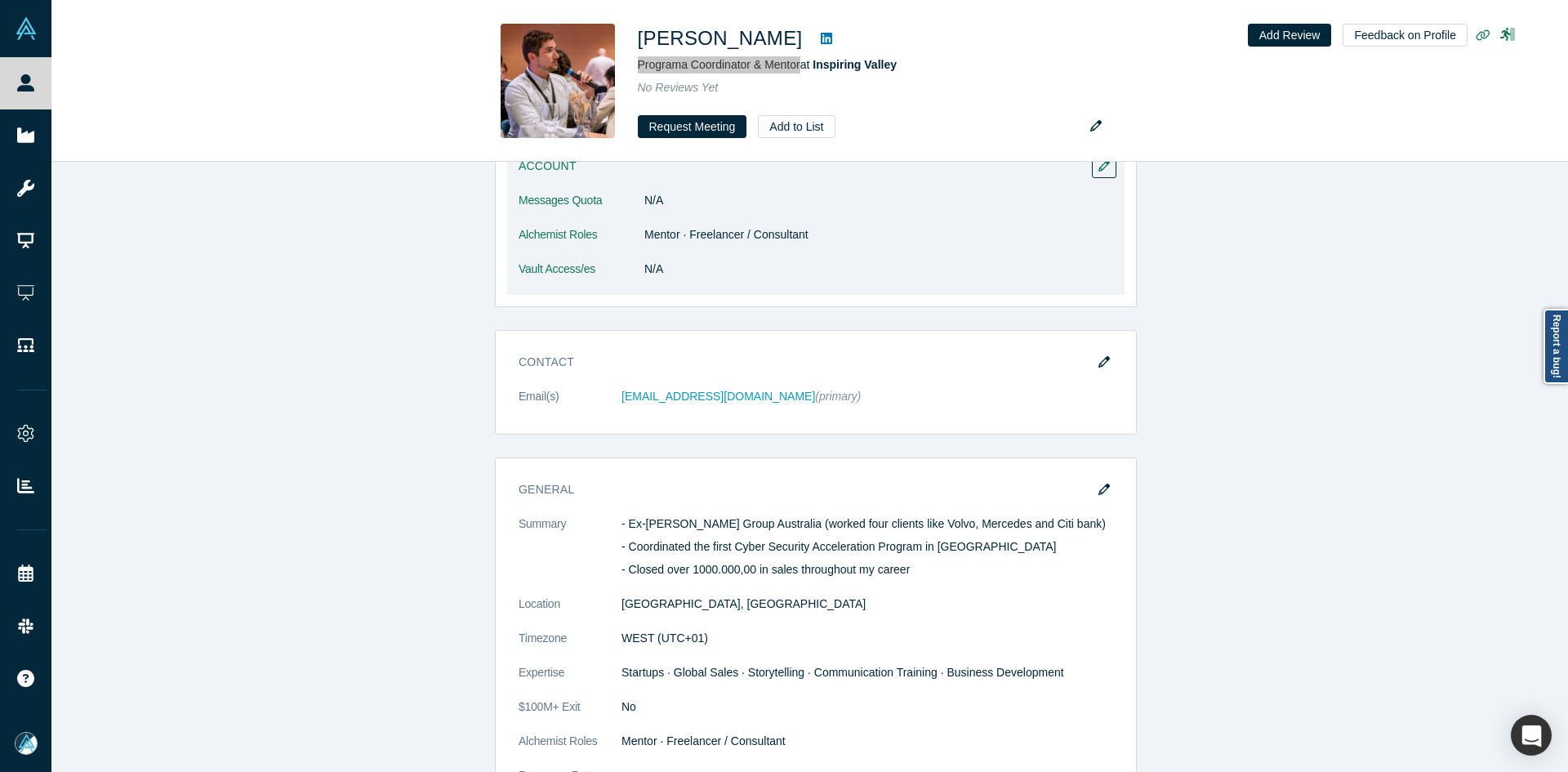
scroll to position [327, 0]
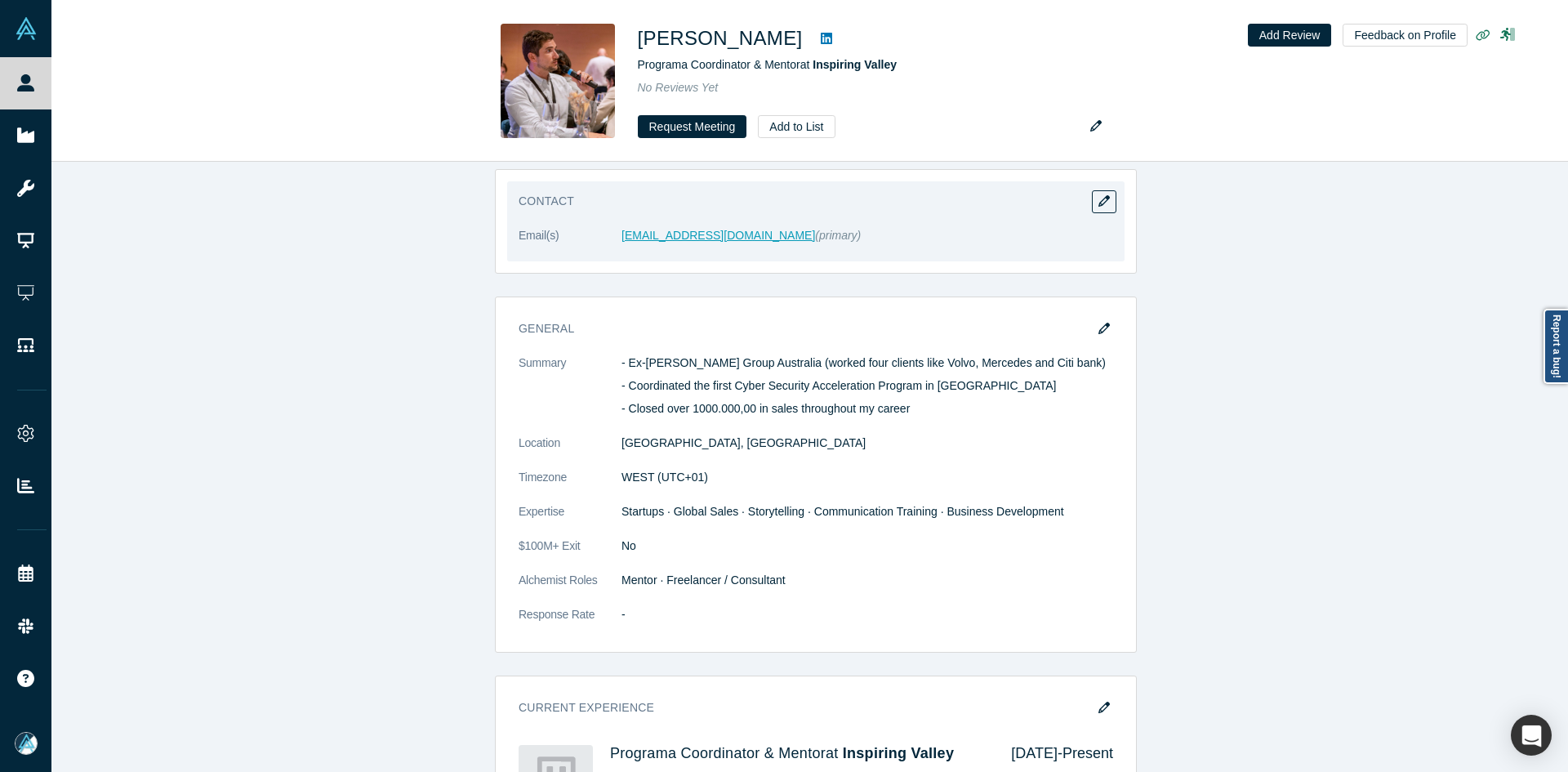
drag, startPoint x: 656, startPoint y: 226, endPoint x: 644, endPoint y: 233, distance: 13.9
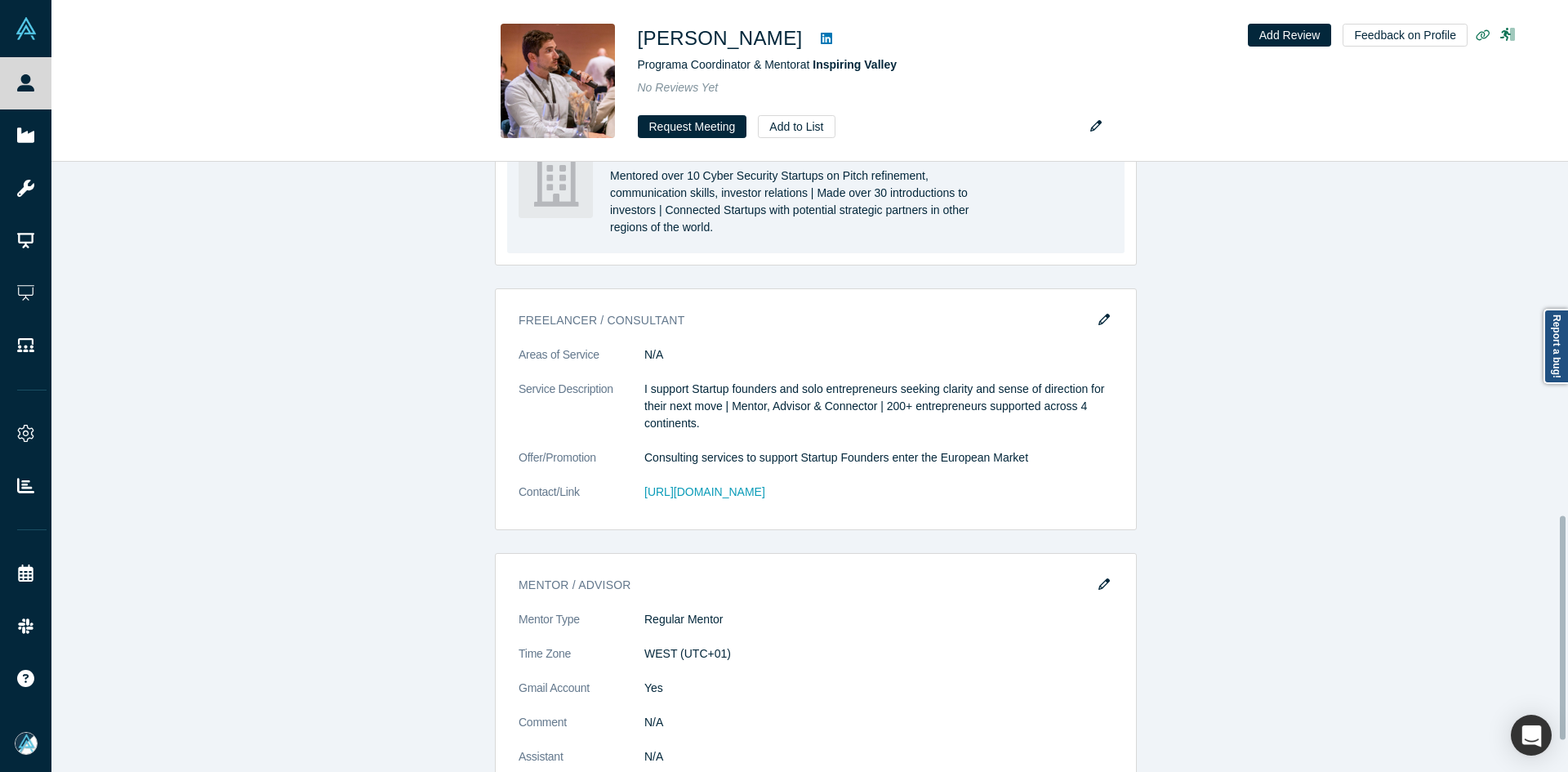
scroll to position [1048, 0]
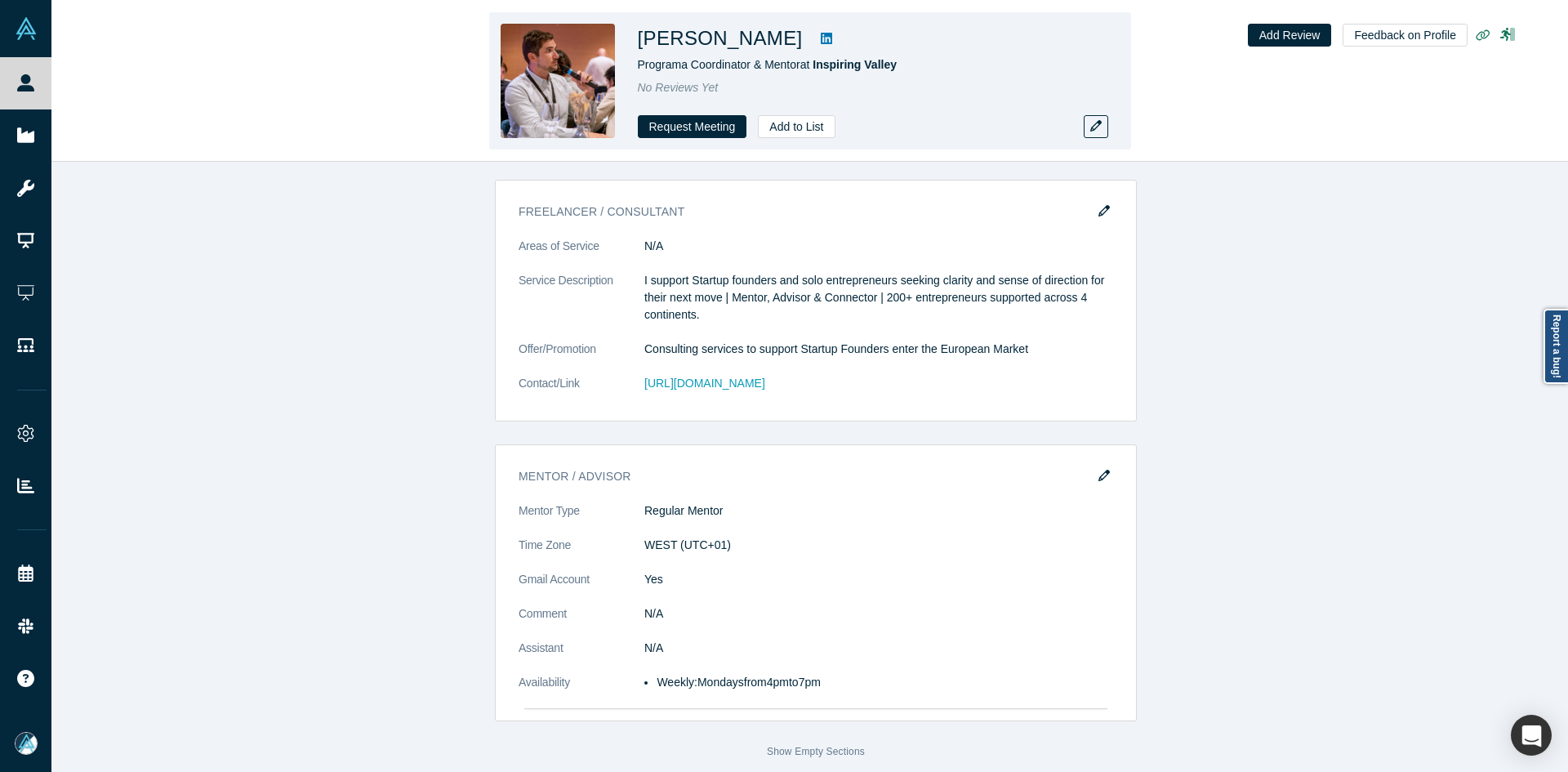
click at [739, 40] on h1 "[PERSON_NAME]" at bounding box center [720, 39] width 165 height 29
copy div "[PERSON_NAME]"
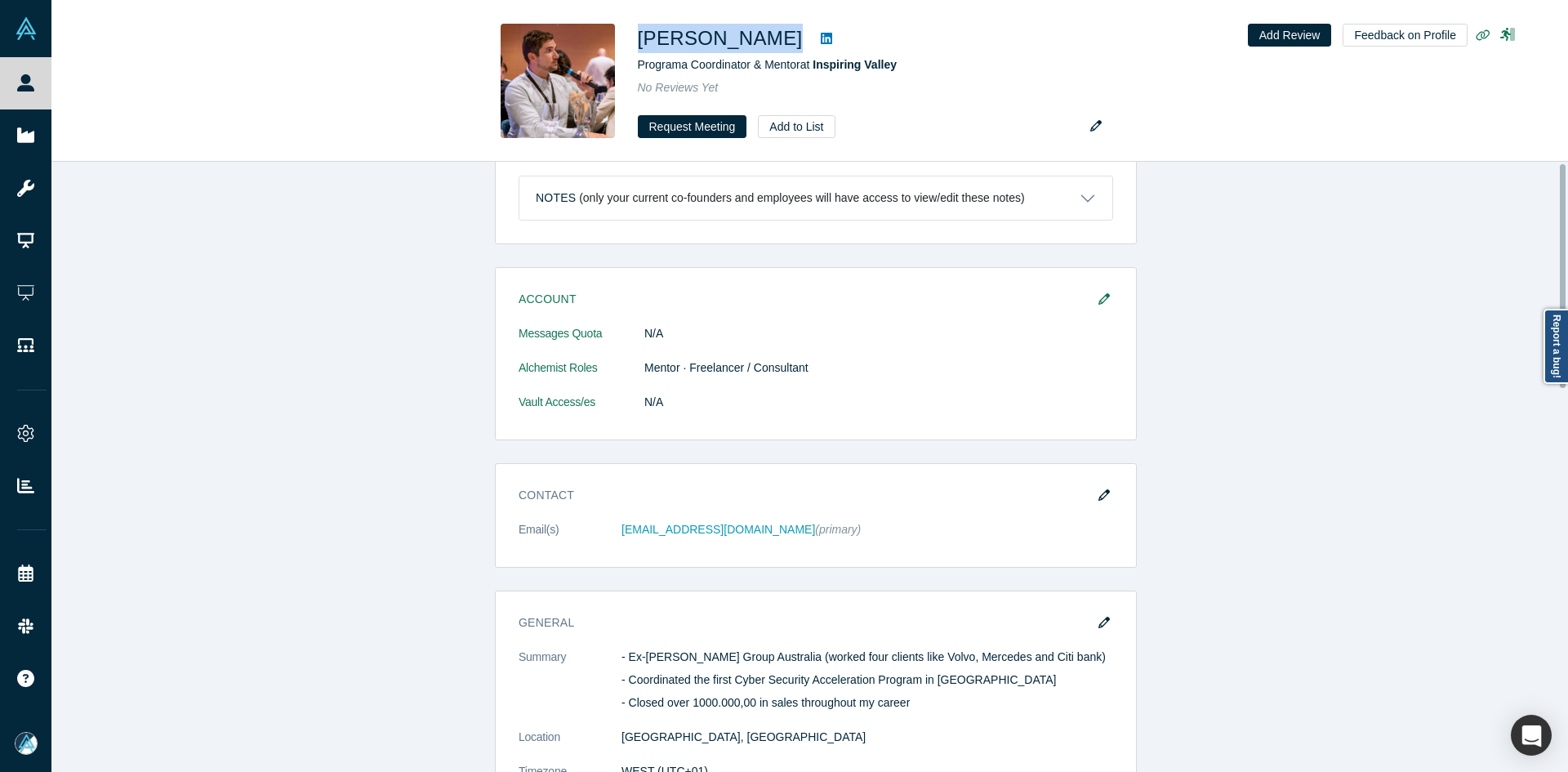
scroll to position [0, 0]
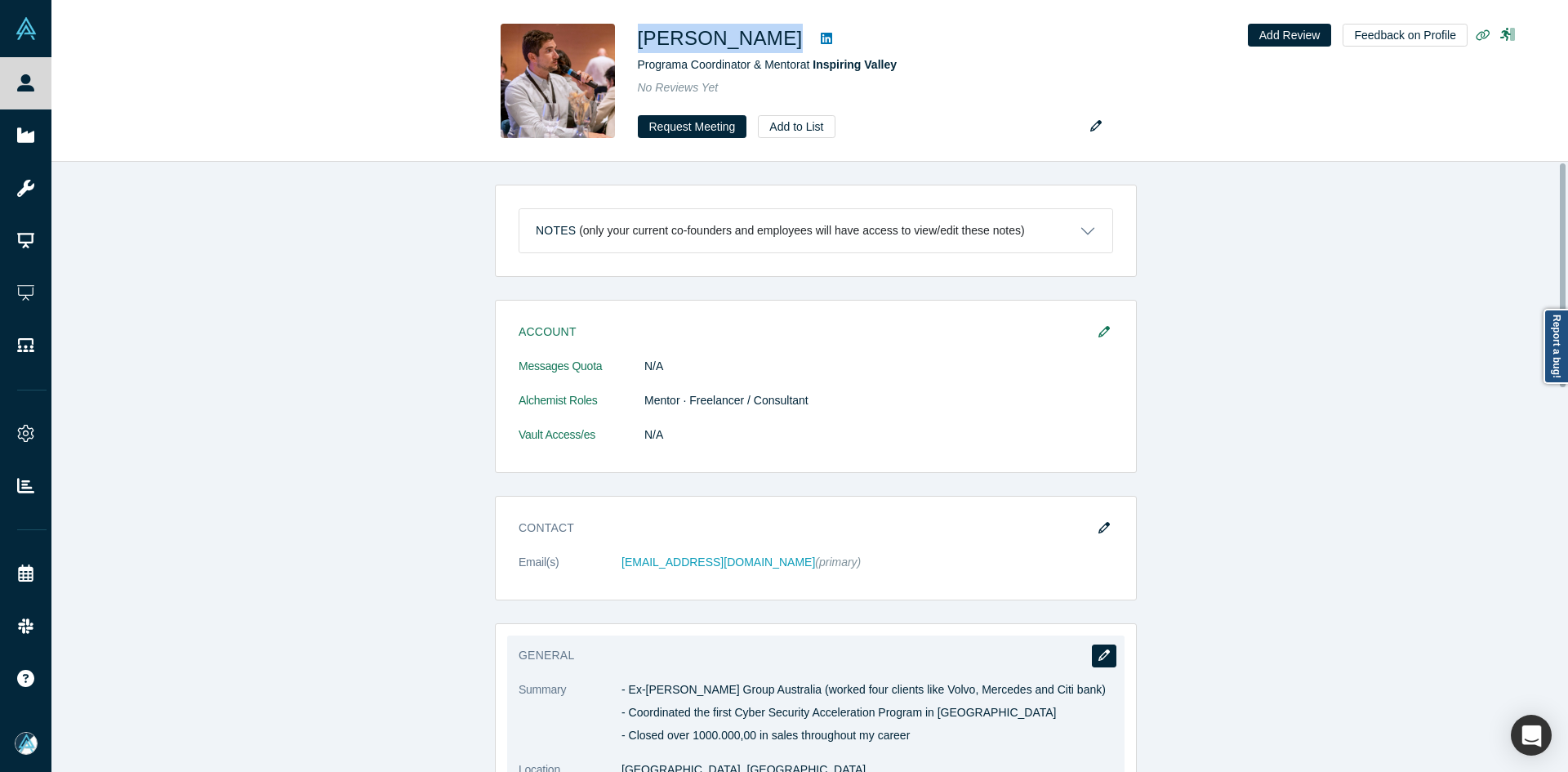
click at [1102, 648] on button "button" at bounding box center [1103, 656] width 24 height 23
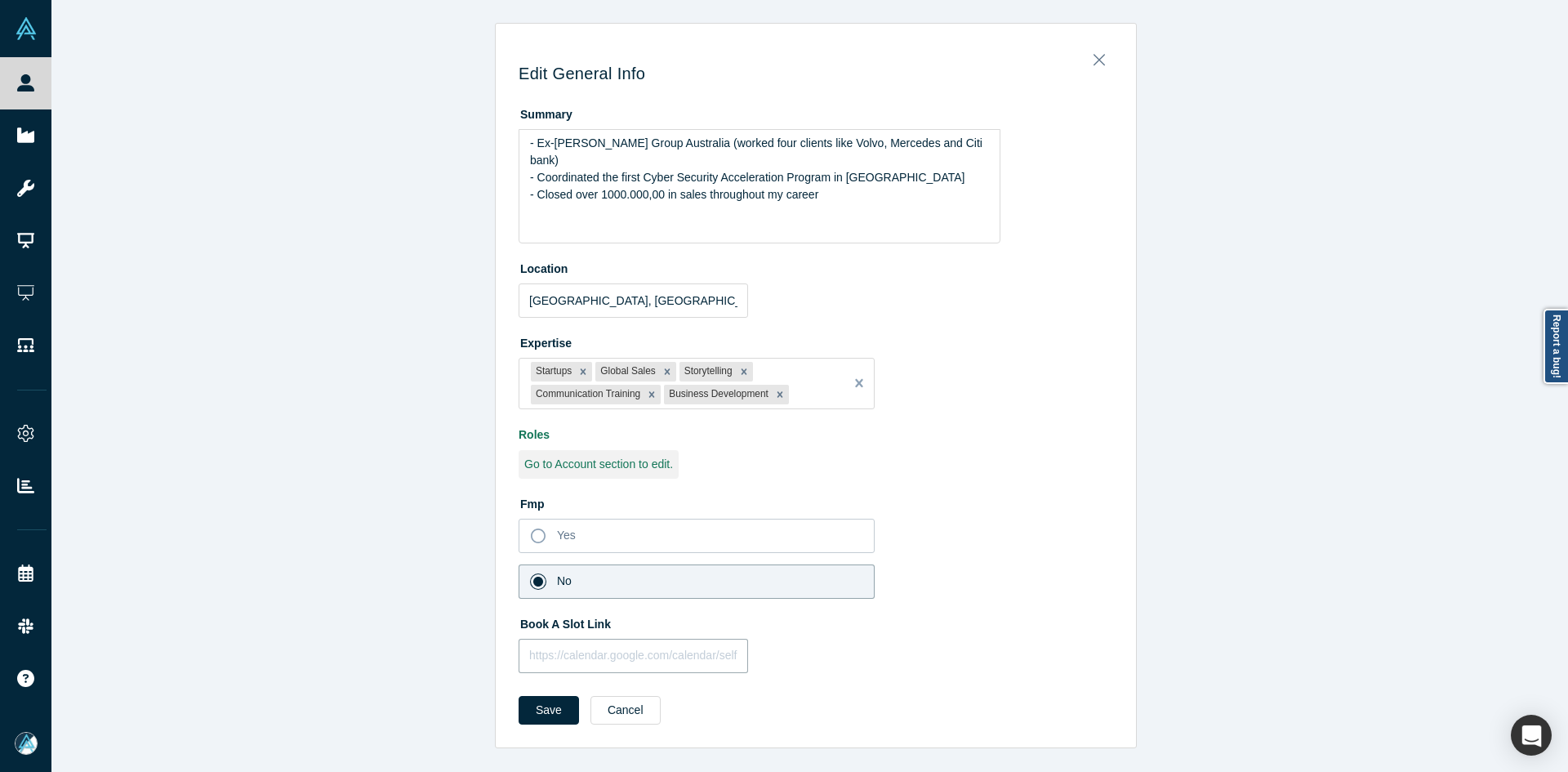
click at [696, 665] on input "text" at bounding box center [634, 656] width 230 height 35
paste input "[URL][DOMAIN_NAME]"
type input "[URL][DOMAIN_NAME]"
click at [533, 699] on button "Save" at bounding box center [549, 710] width 61 height 29
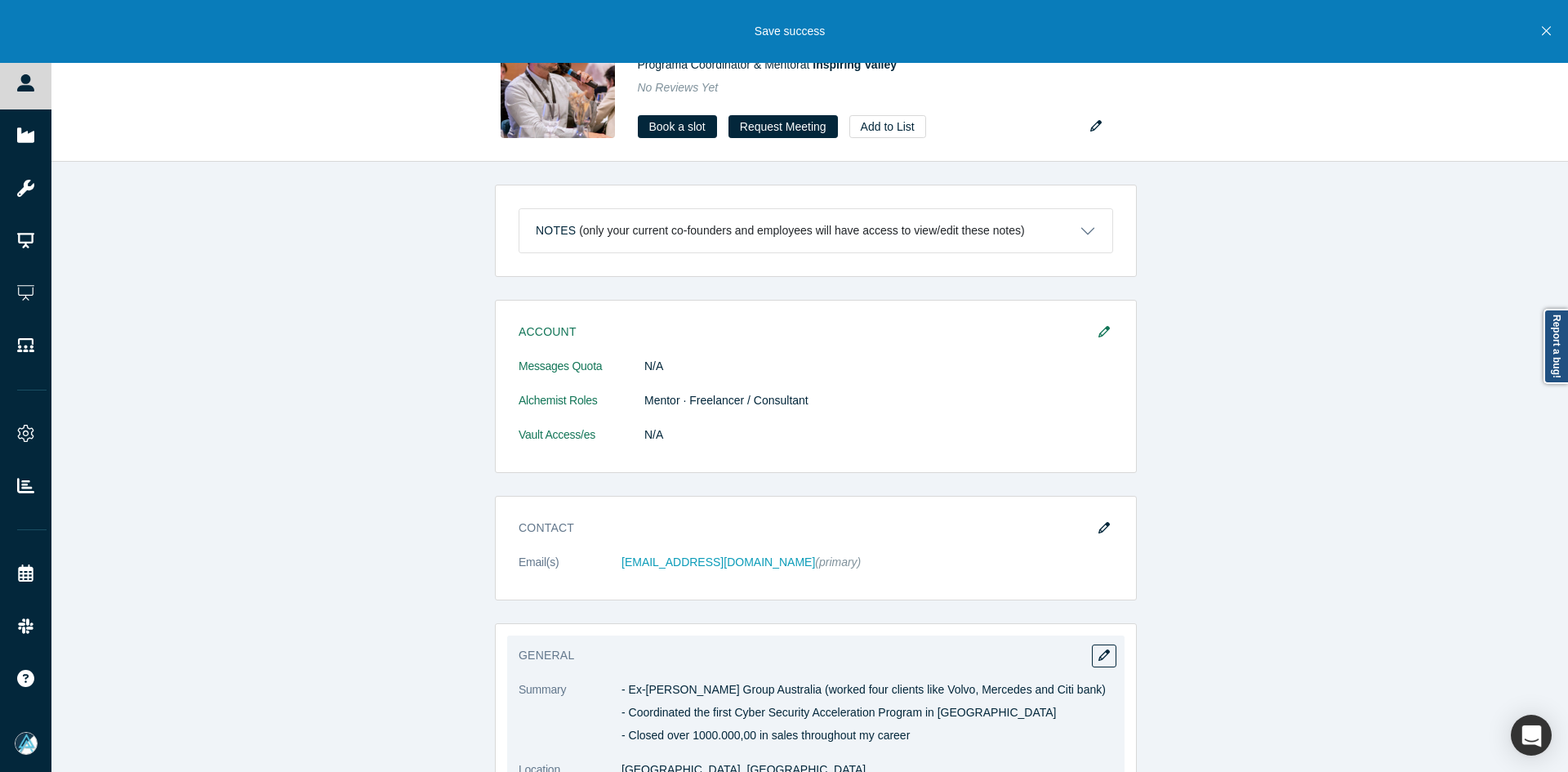
scroll to position [163, 0]
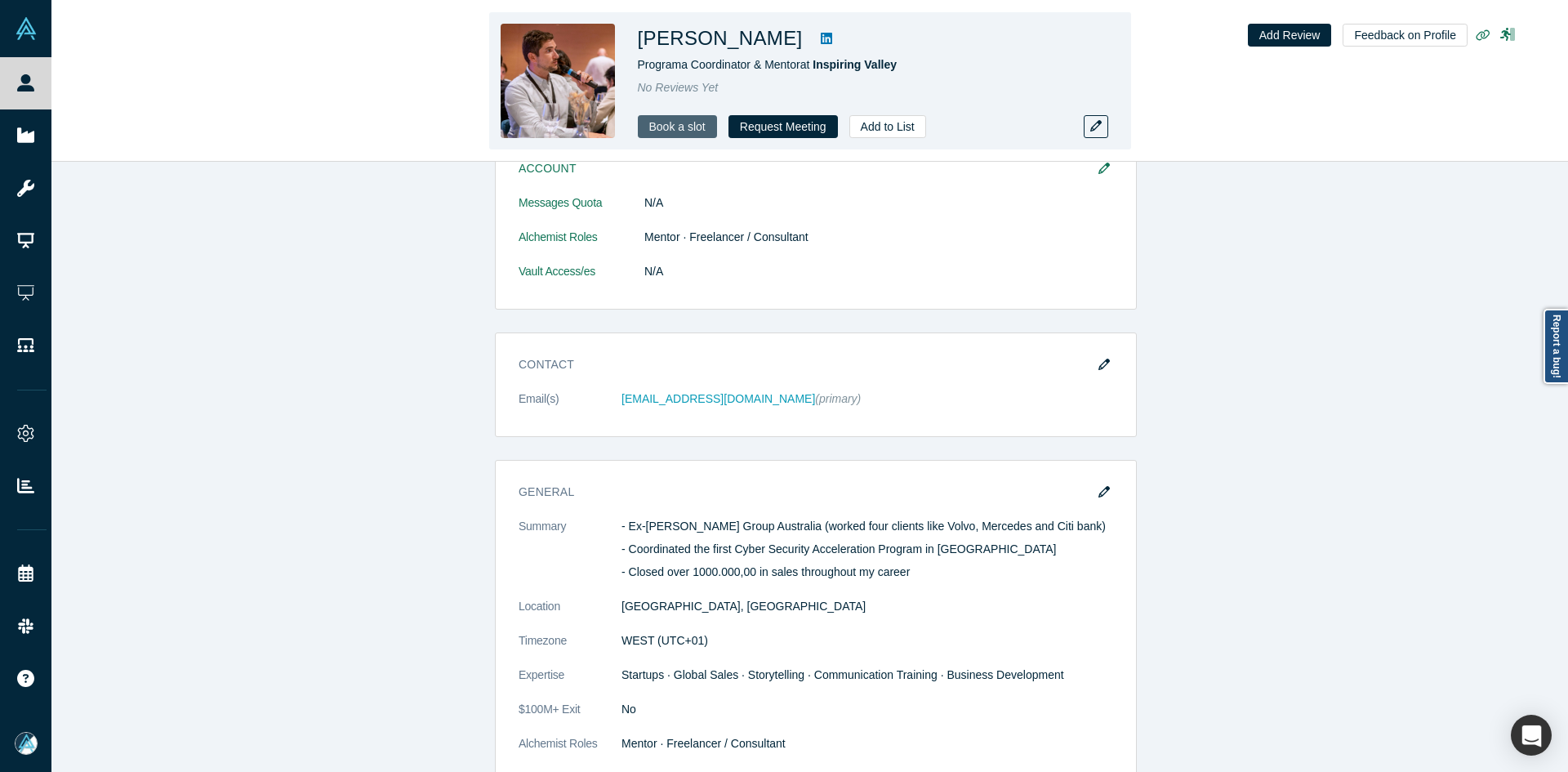
click at [671, 135] on link "Book a slot" at bounding box center [677, 127] width 79 height 23
click at [62, 80] on div "[PERSON_NAME] Programa Coordinator & Mentor at Inspiring Valley No Reviews Yet …" at bounding box center [810, 81] width 1517 height 161
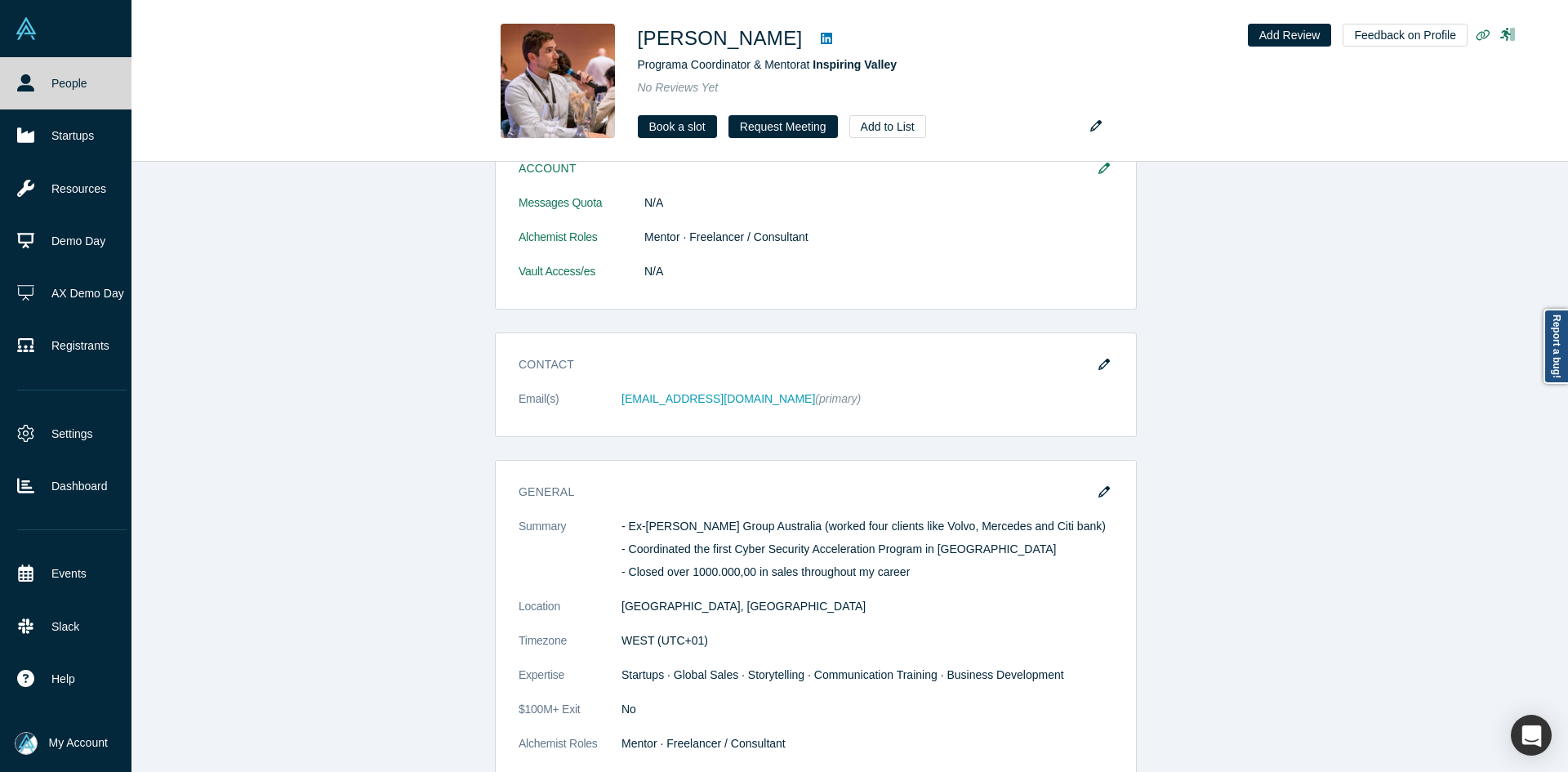
click at [41, 84] on link "People" at bounding box center [71, 83] width 144 height 52
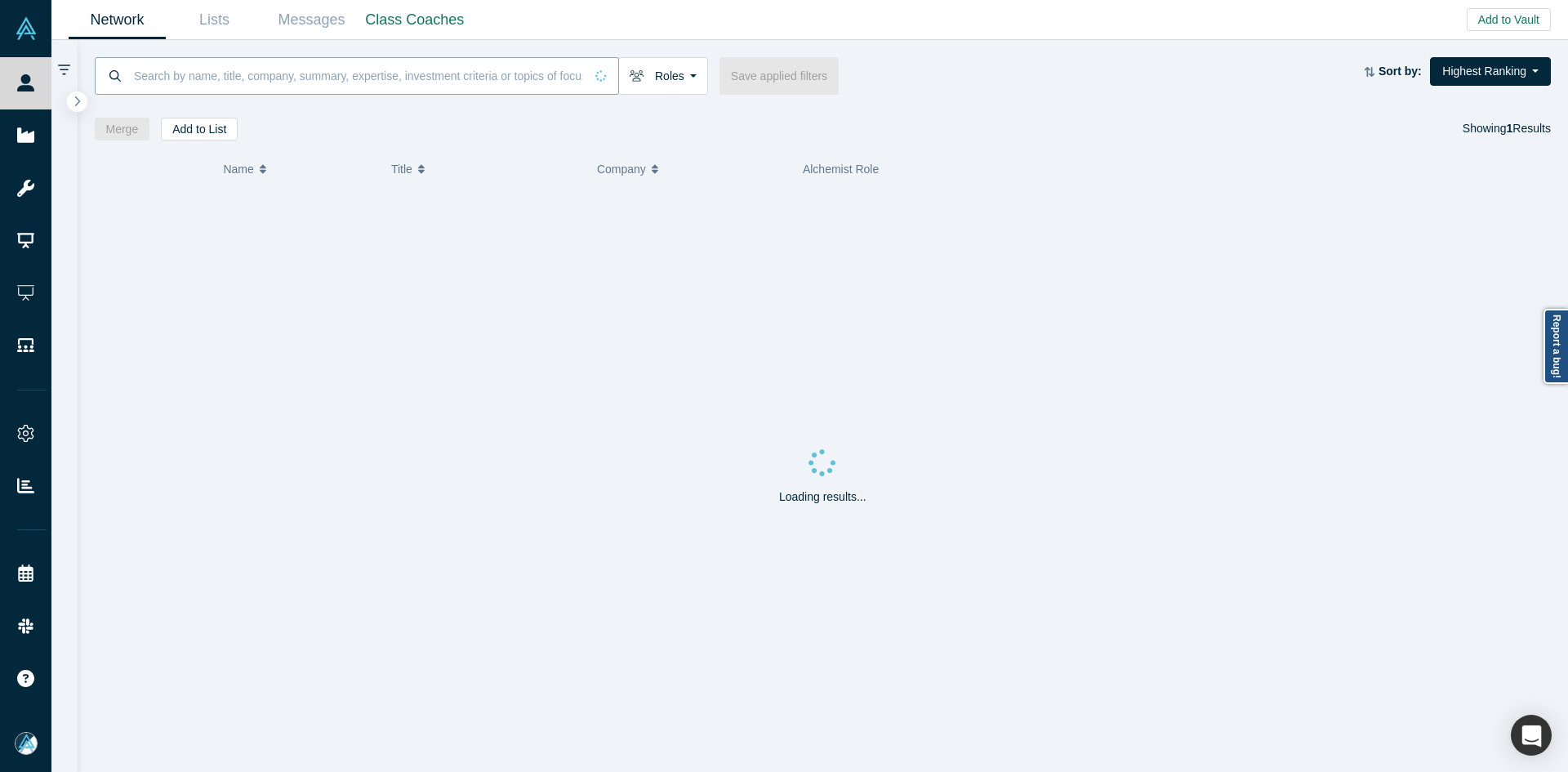
click at [273, 82] on input at bounding box center [357, 75] width 451 height 39
paste input "[PERSON_NAME]"
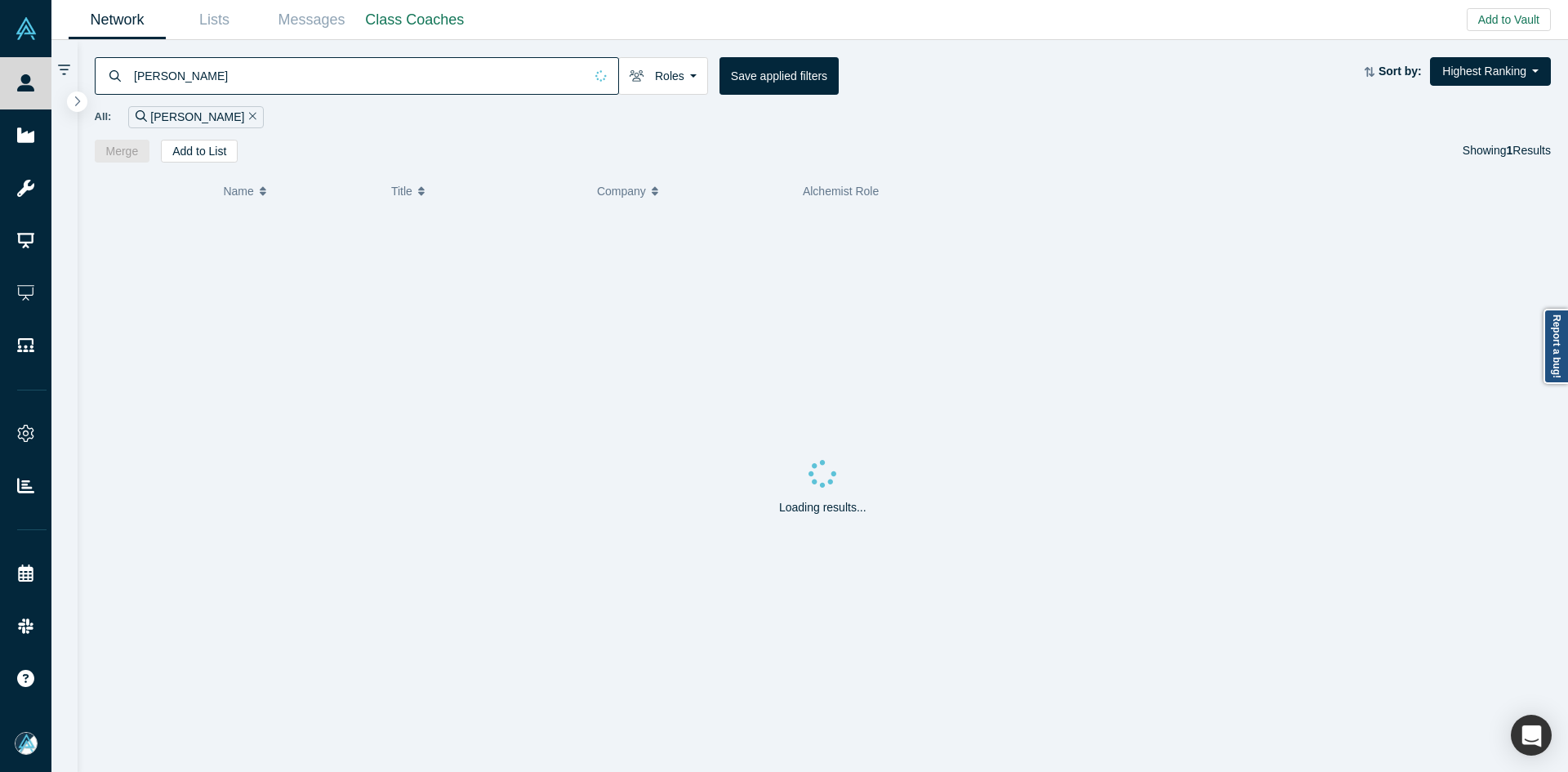
type input "[PERSON_NAME]"
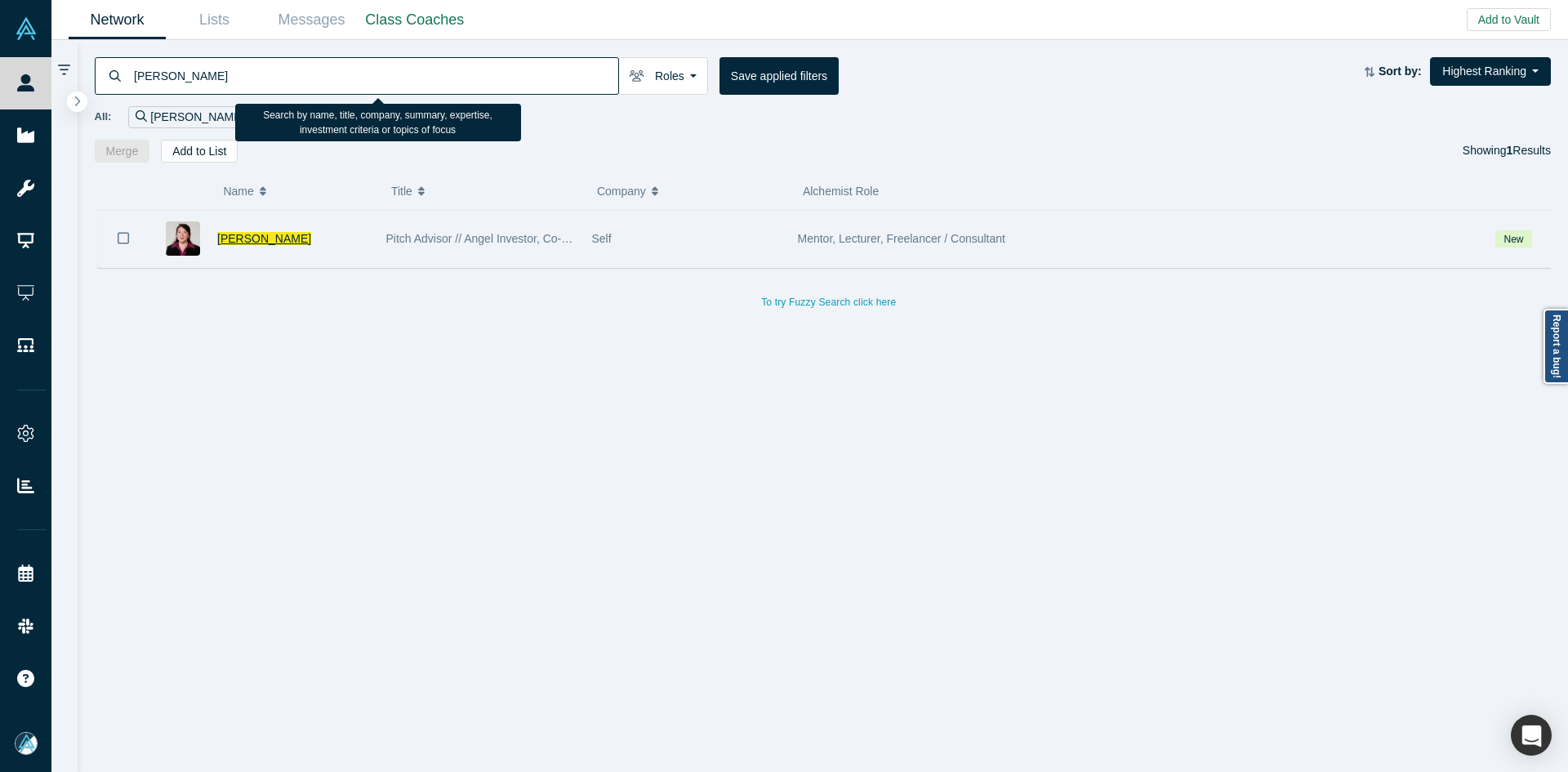
click at [249, 238] on span "[PERSON_NAME]" at bounding box center [264, 239] width 94 height 14
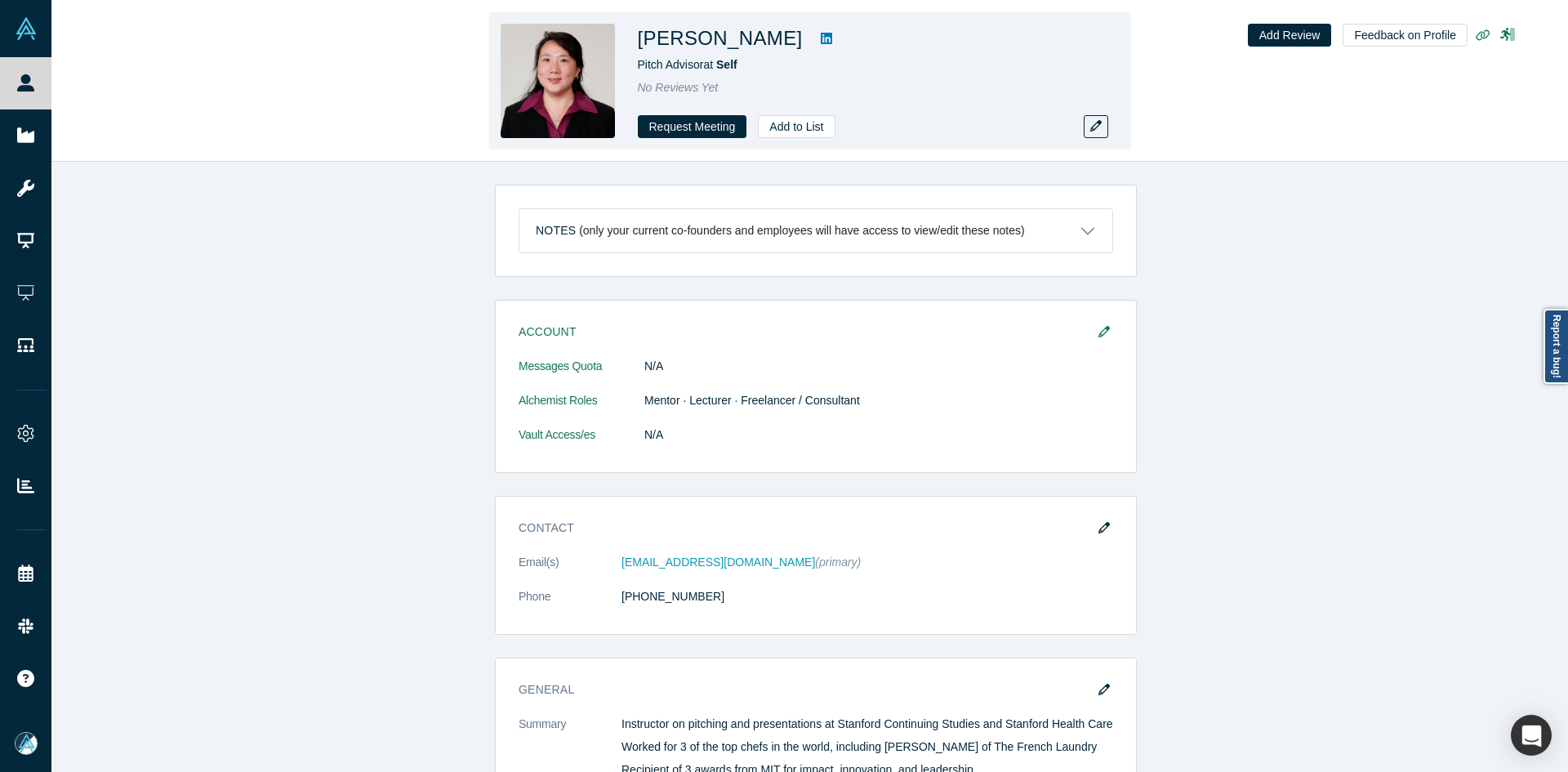
click at [814, 40] on link at bounding box center [826, 39] width 24 height 19
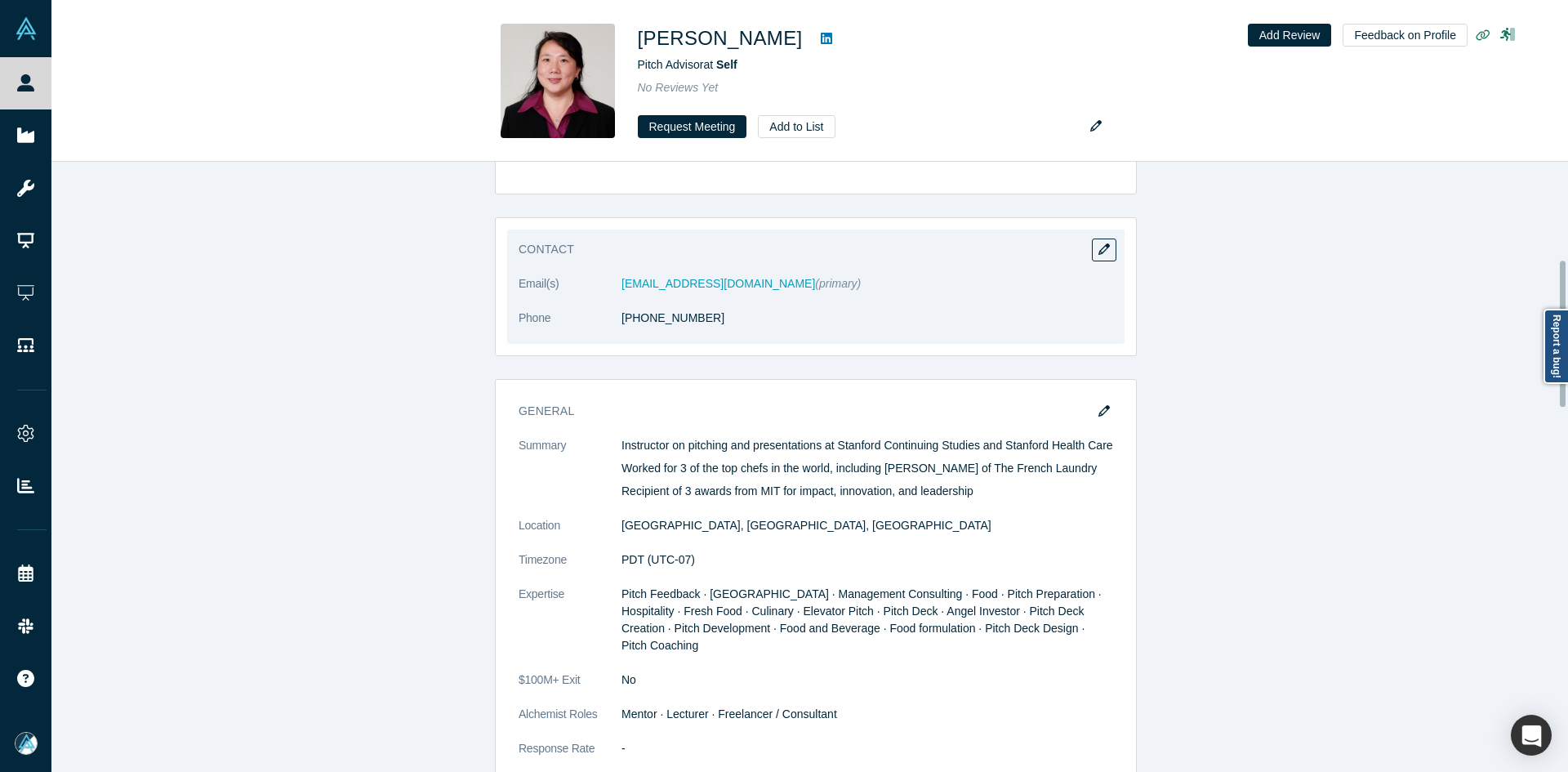
scroll to position [409, 0]
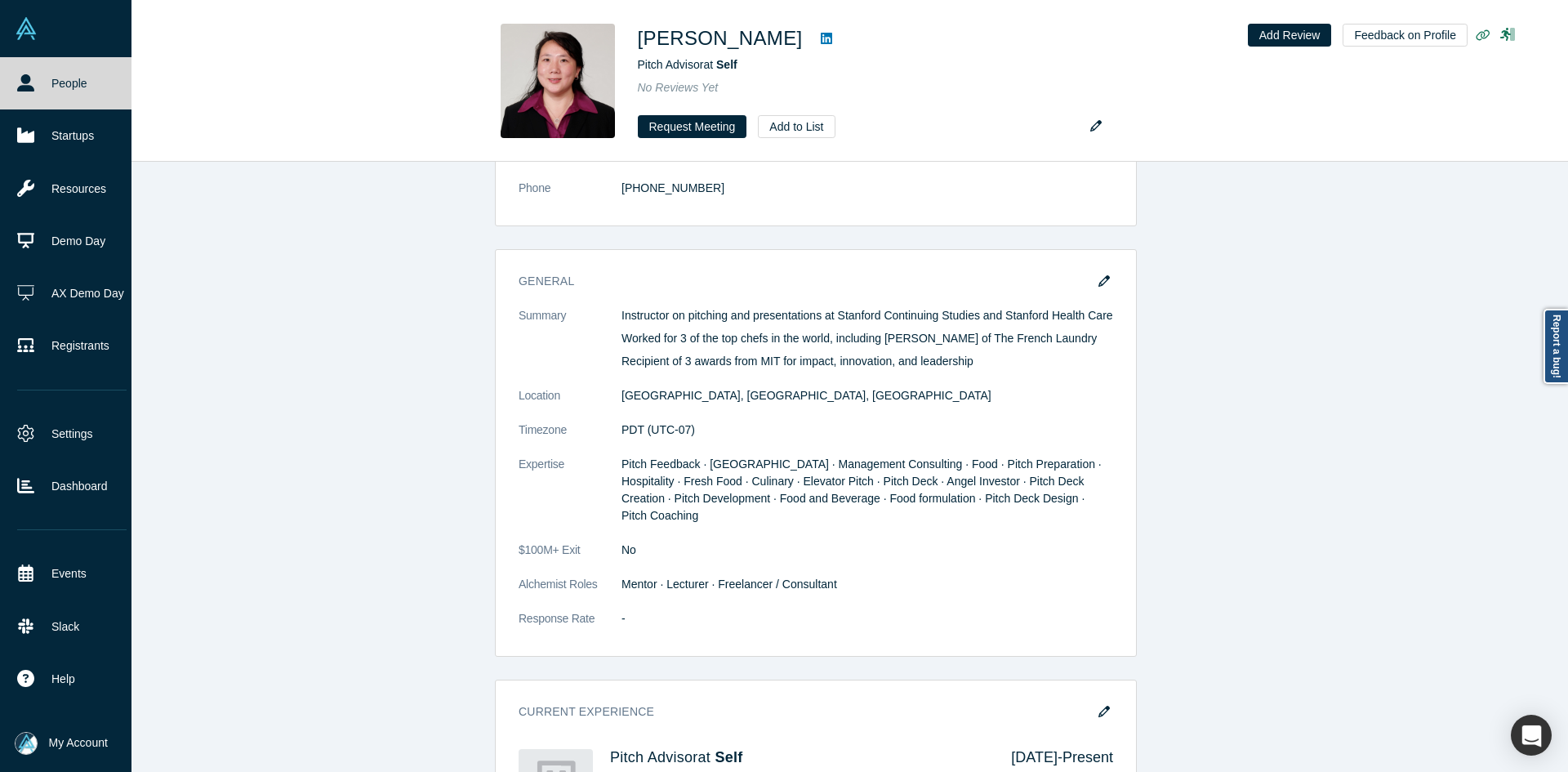
click at [61, 87] on link "People" at bounding box center [71, 83] width 144 height 52
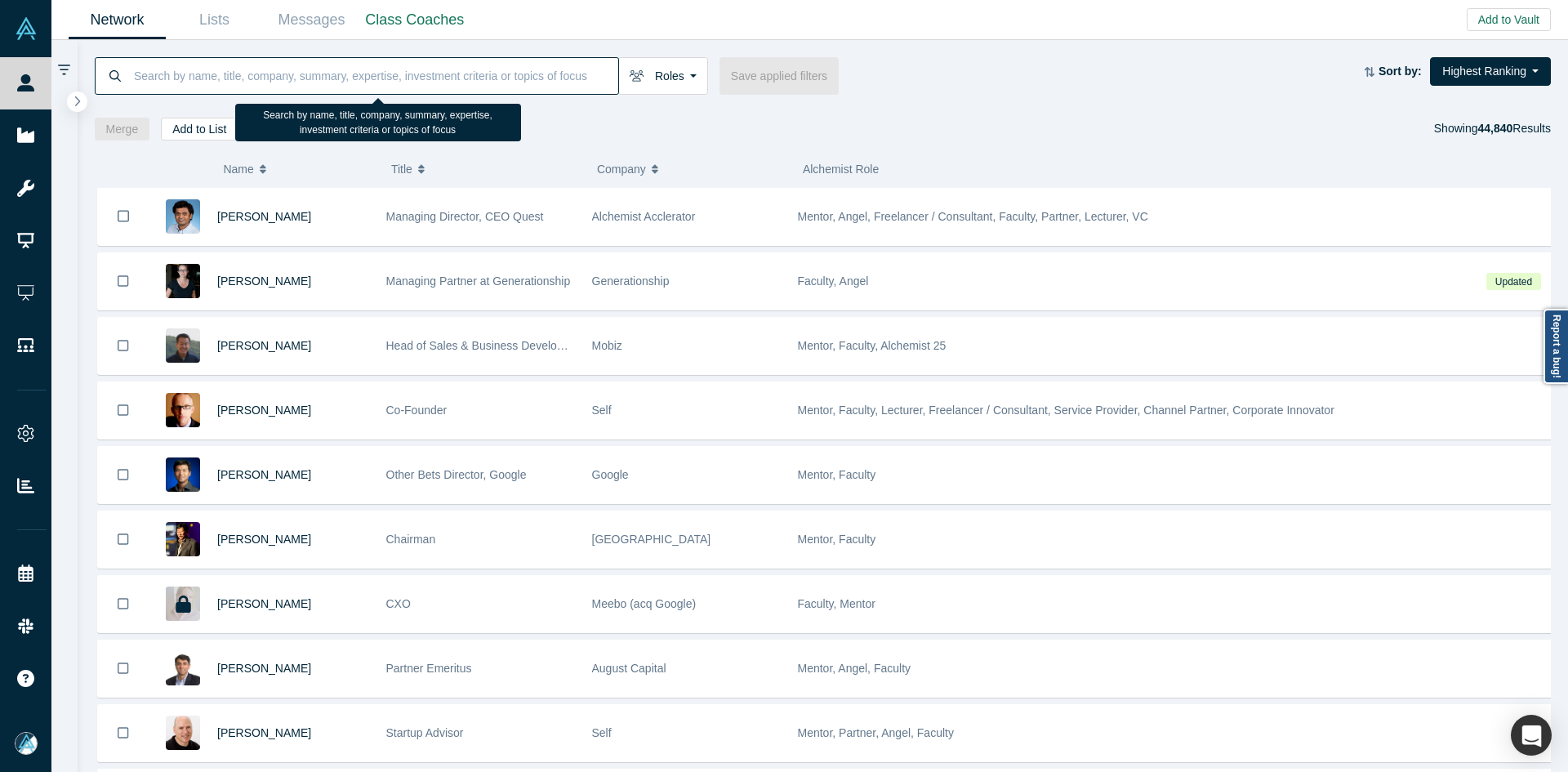
click at [521, 67] on input at bounding box center [375, 75] width 486 height 39
paste input "[PERSON_NAME]"
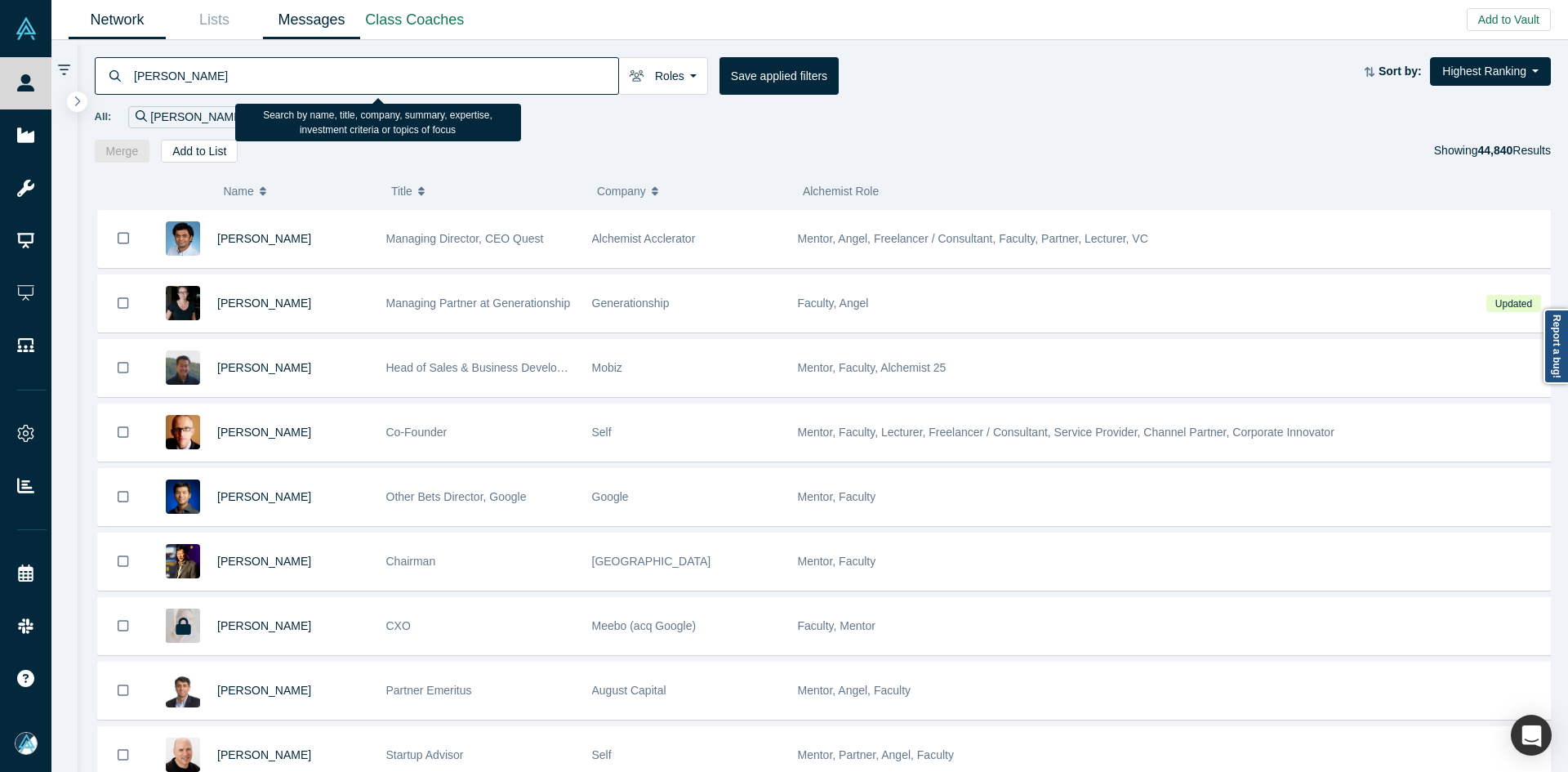
type input "[PERSON_NAME]"
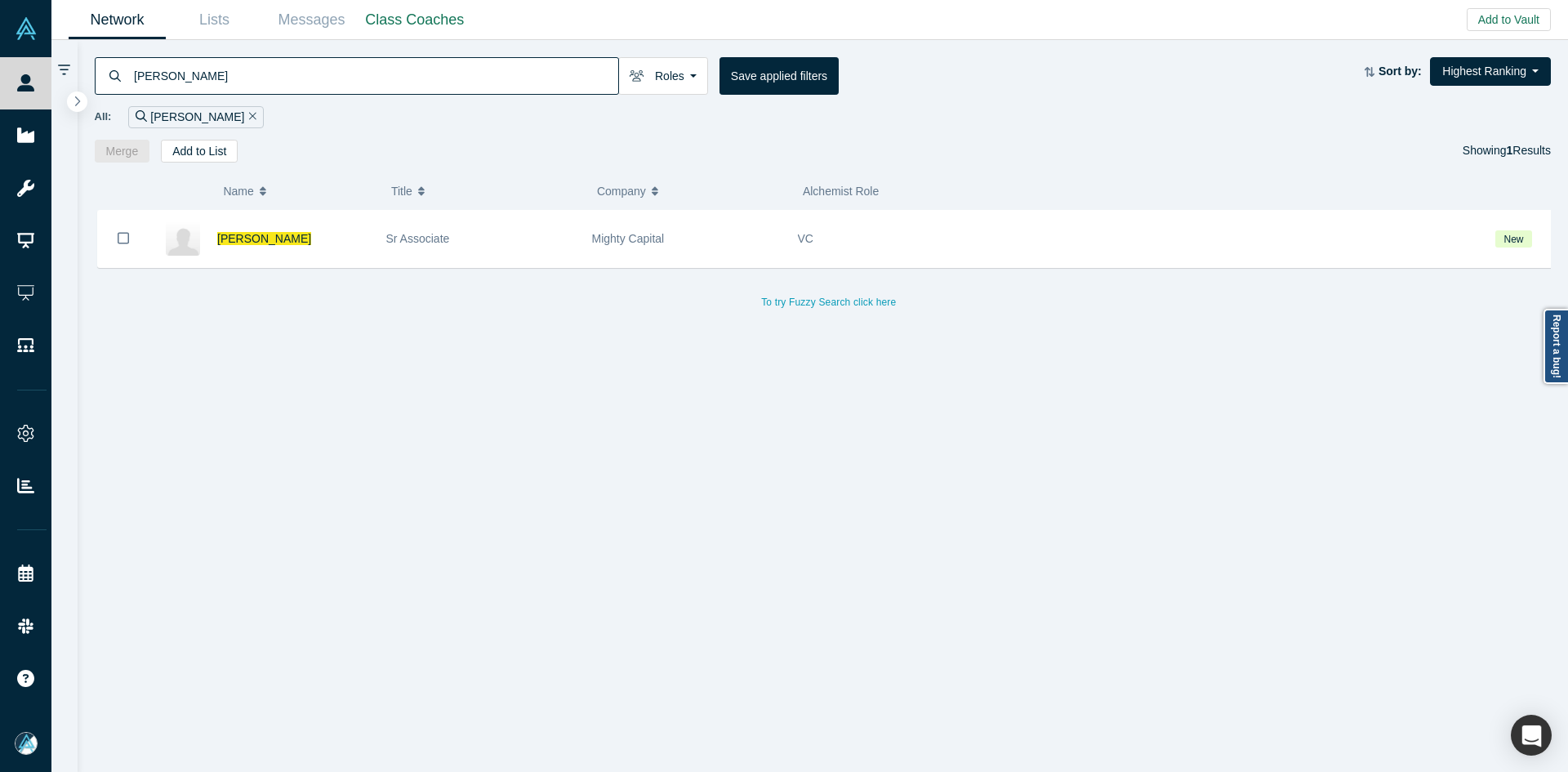
drag, startPoint x: 126, startPoint y: 237, endPoint x: 177, endPoint y: 186, distance: 72.1
click at [126, 237] on icon "Bookmark" at bounding box center [124, 238] width 12 height 15
click at [198, 145] on button "Add to List" at bounding box center [199, 152] width 76 height 23
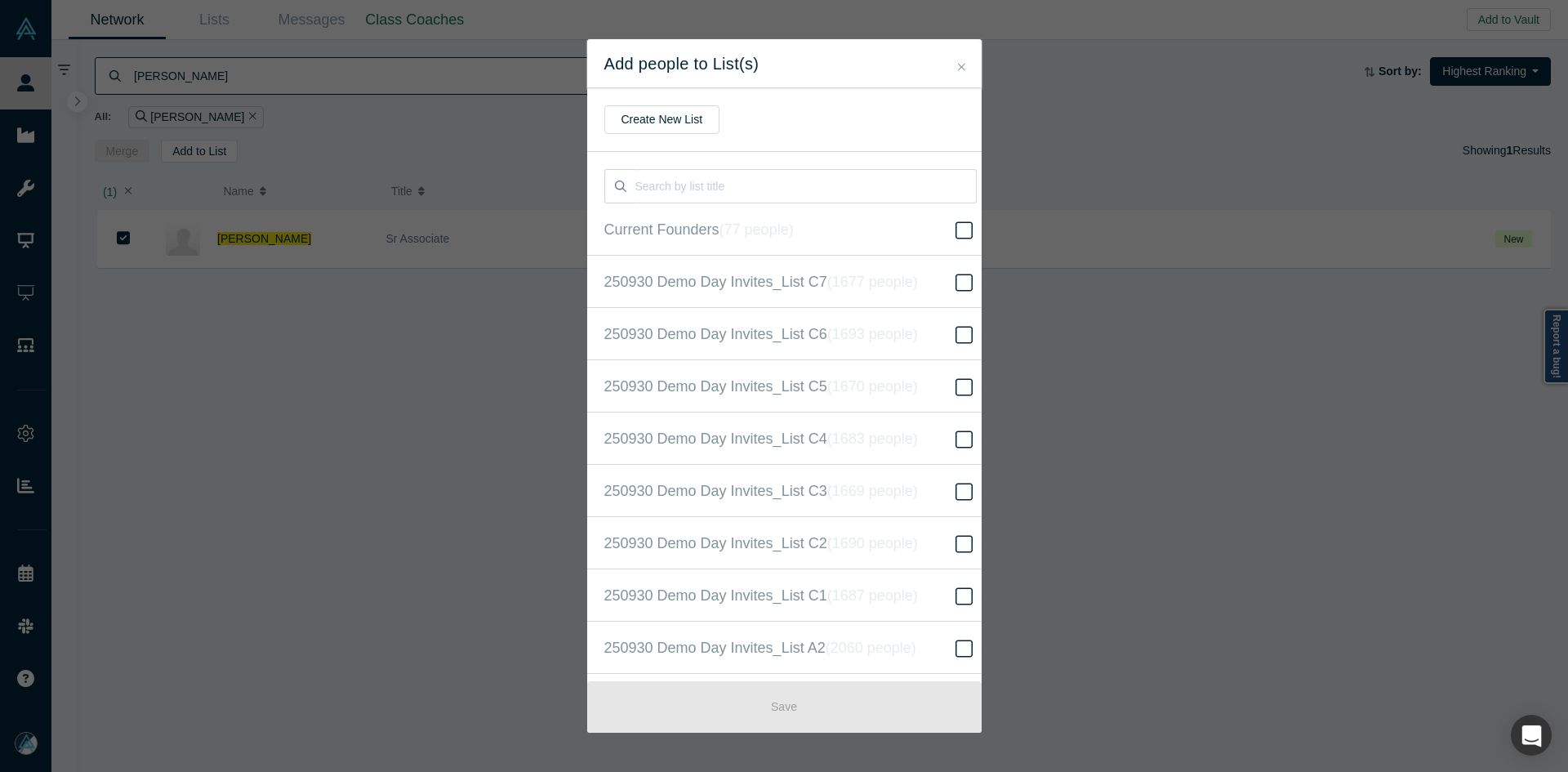
scroll to position [419, 0]
click at [958, 378] on icon at bounding box center [964, 386] width 17 height 19
click at [0, 0] on input "250930 Demo Day Invites_Base List ( 16661 people )" at bounding box center [0, 0] width 0 height 0
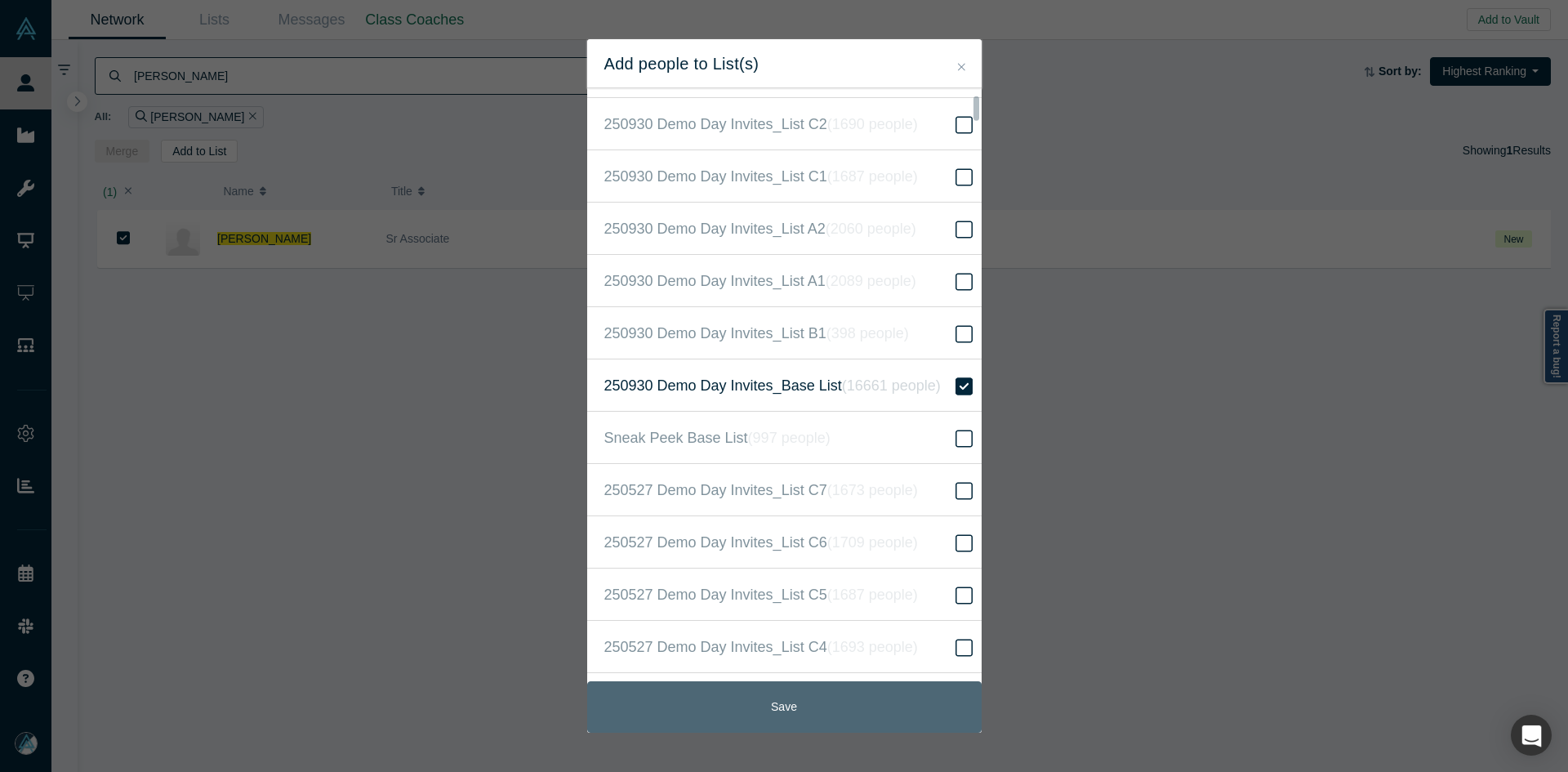
click at [794, 709] on button "Save" at bounding box center [784, 706] width 394 height 51
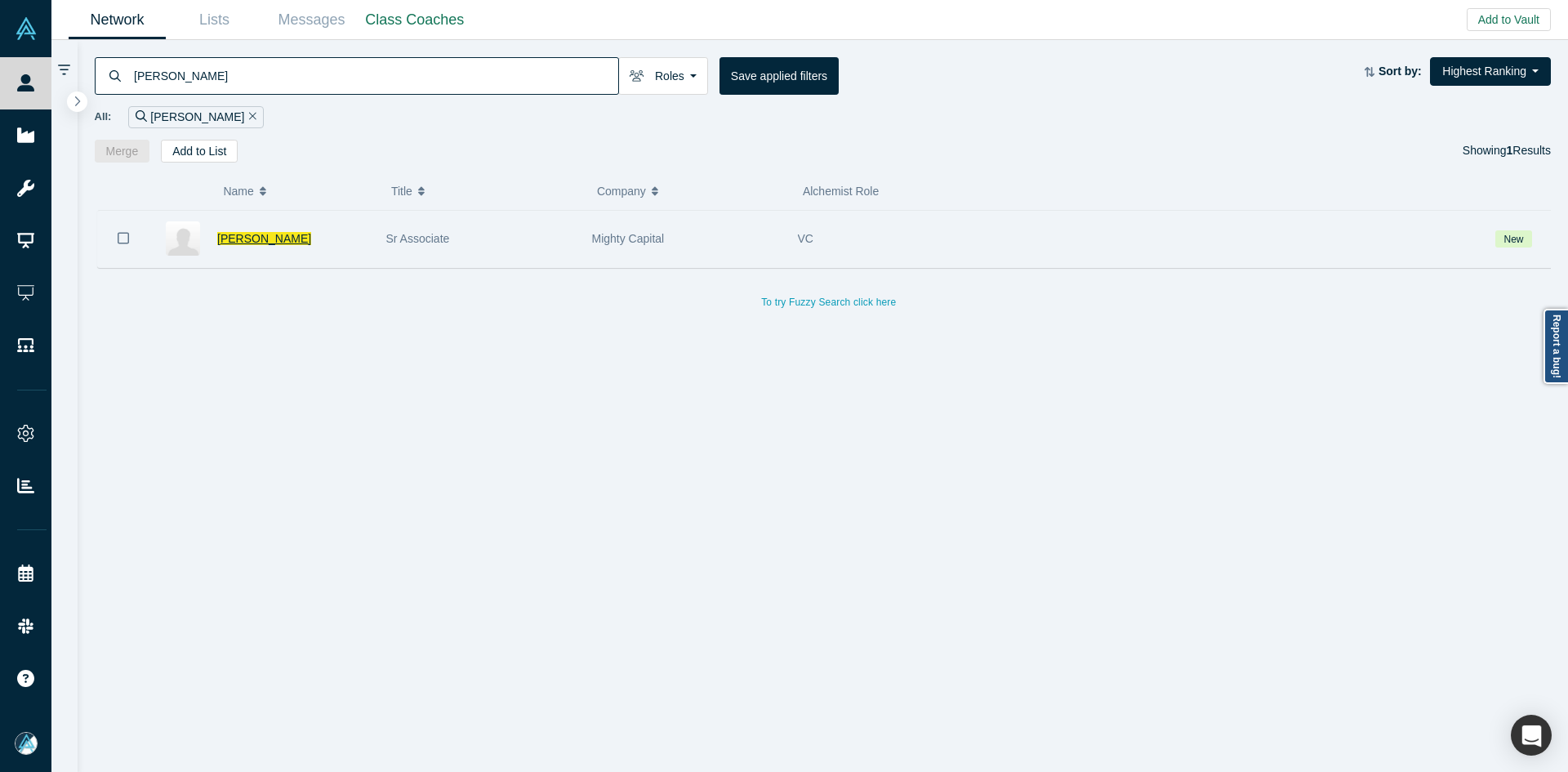
click at [250, 236] on span "[PERSON_NAME]" at bounding box center [264, 239] width 94 height 14
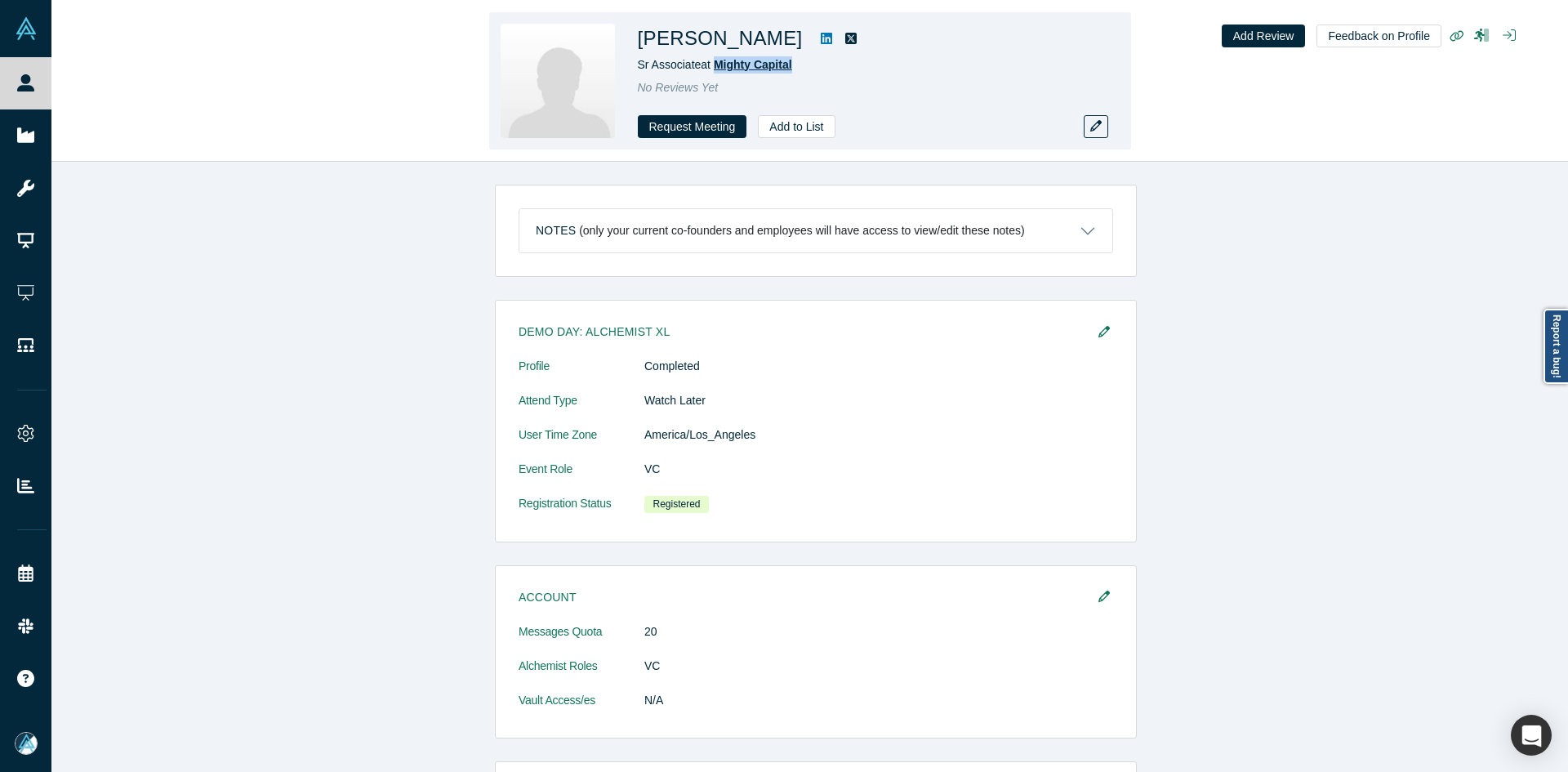
drag, startPoint x: 797, startPoint y: 66, endPoint x: 715, endPoint y: 65, distance: 82.0
click at [715, 65] on div "Sr Associate at Mighty Capital" at bounding box center [866, 65] width 457 height 17
copy span "Mighty Capital"
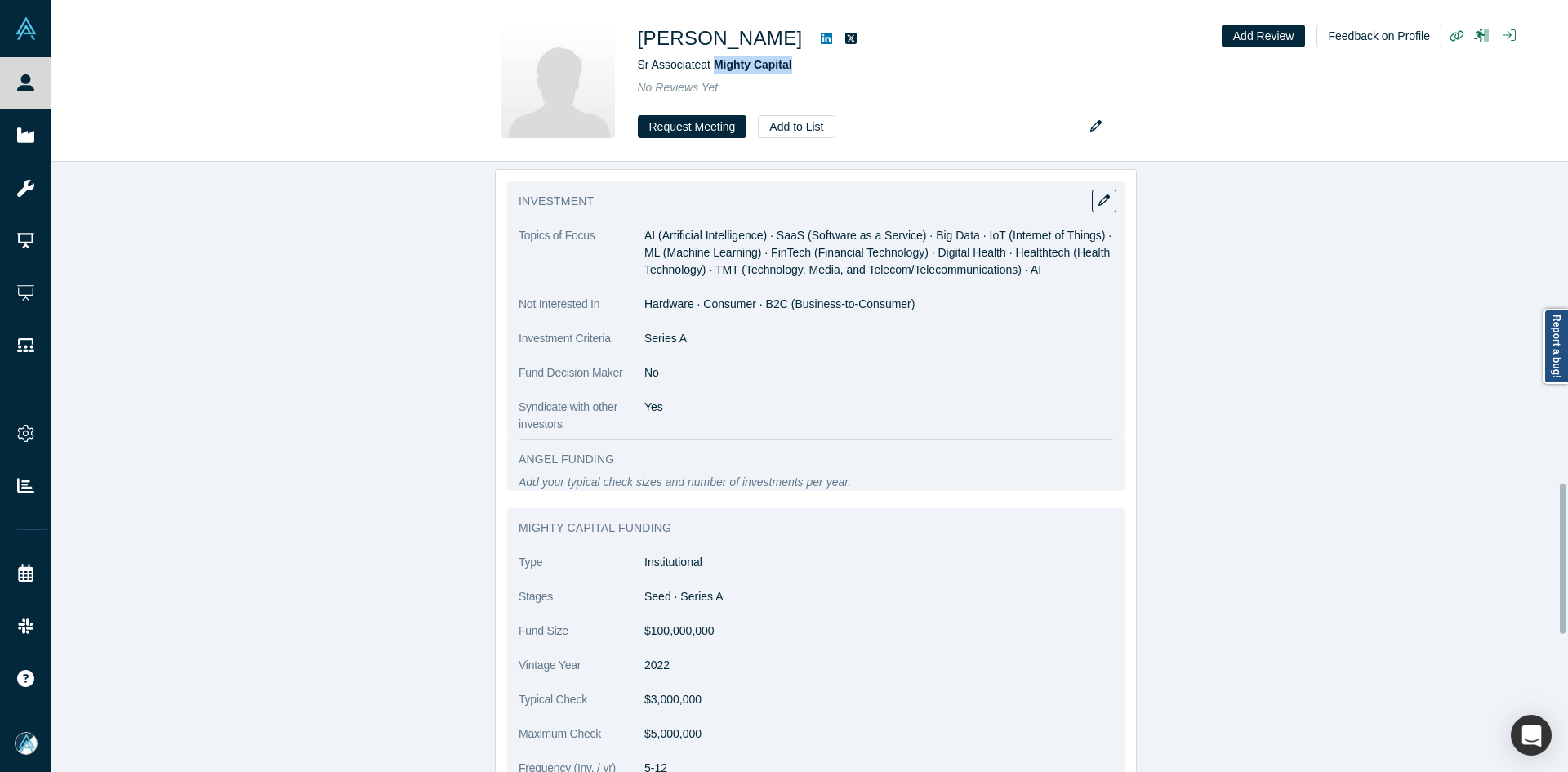
scroll to position [1306, 0]
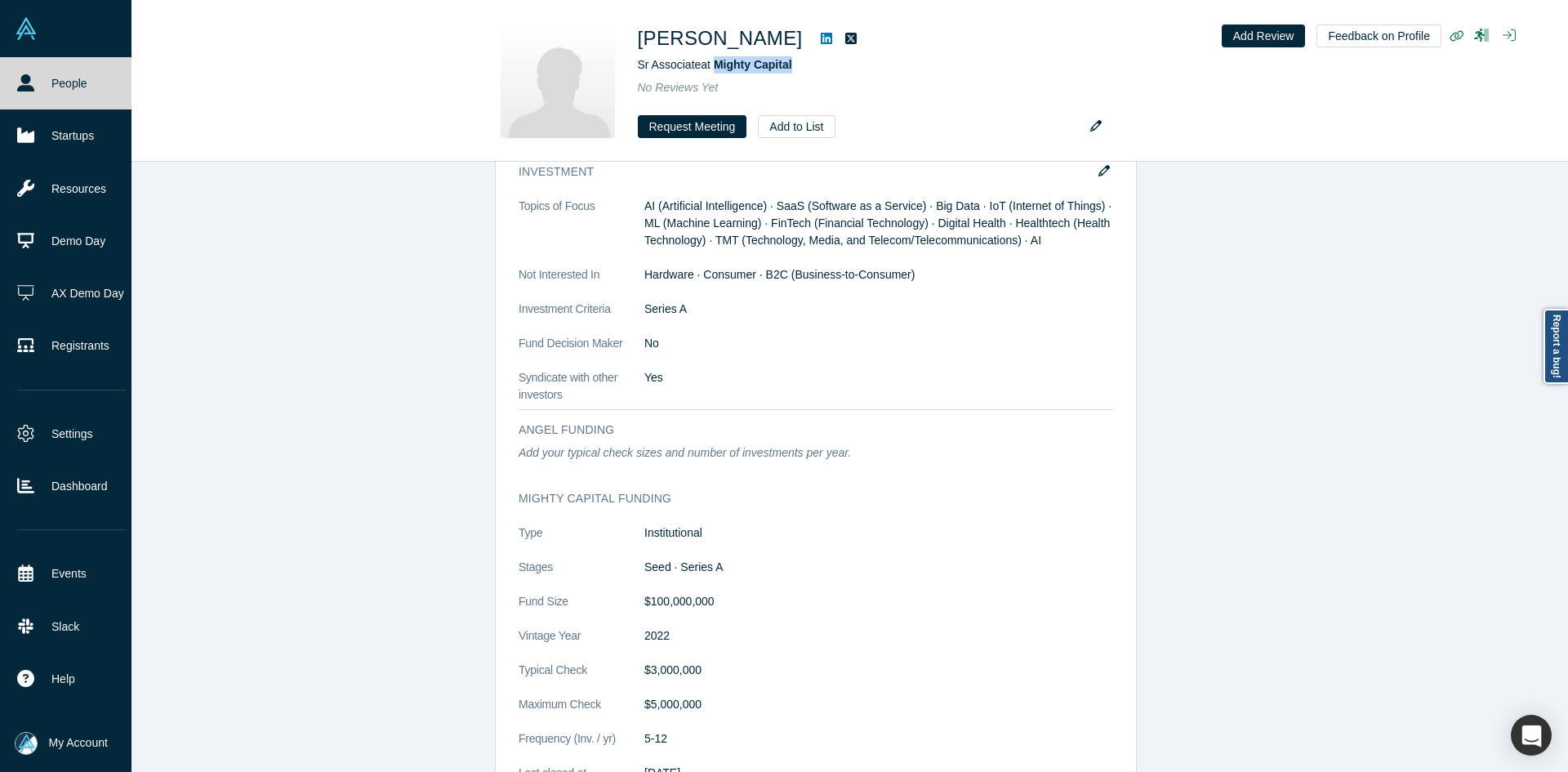
click at [42, 59] on link "People" at bounding box center [71, 83] width 144 height 52
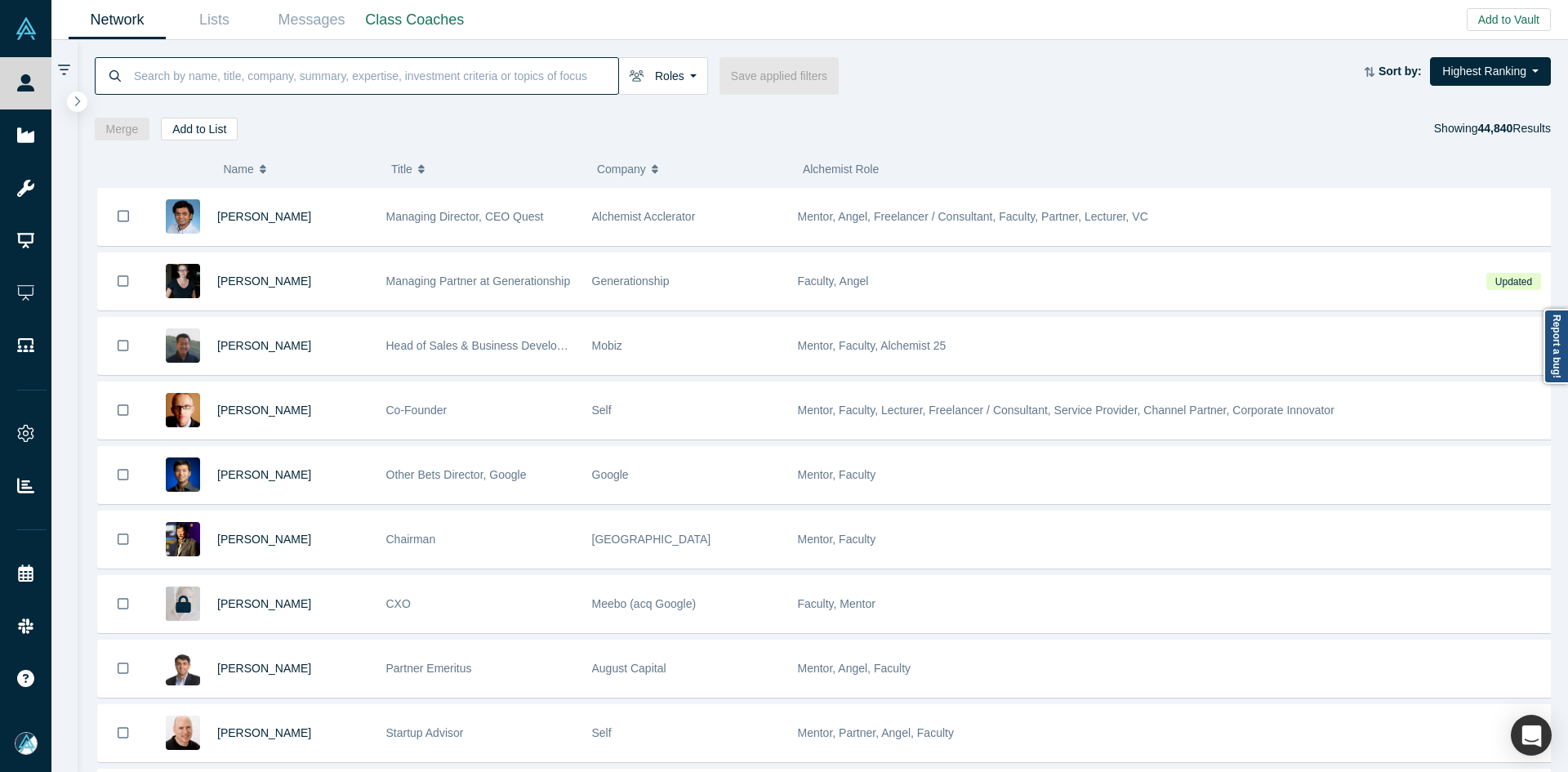
click at [273, 95] on input at bounding box center [375, 75] width 486 height 39
paste input "[PERSON_NAME]"
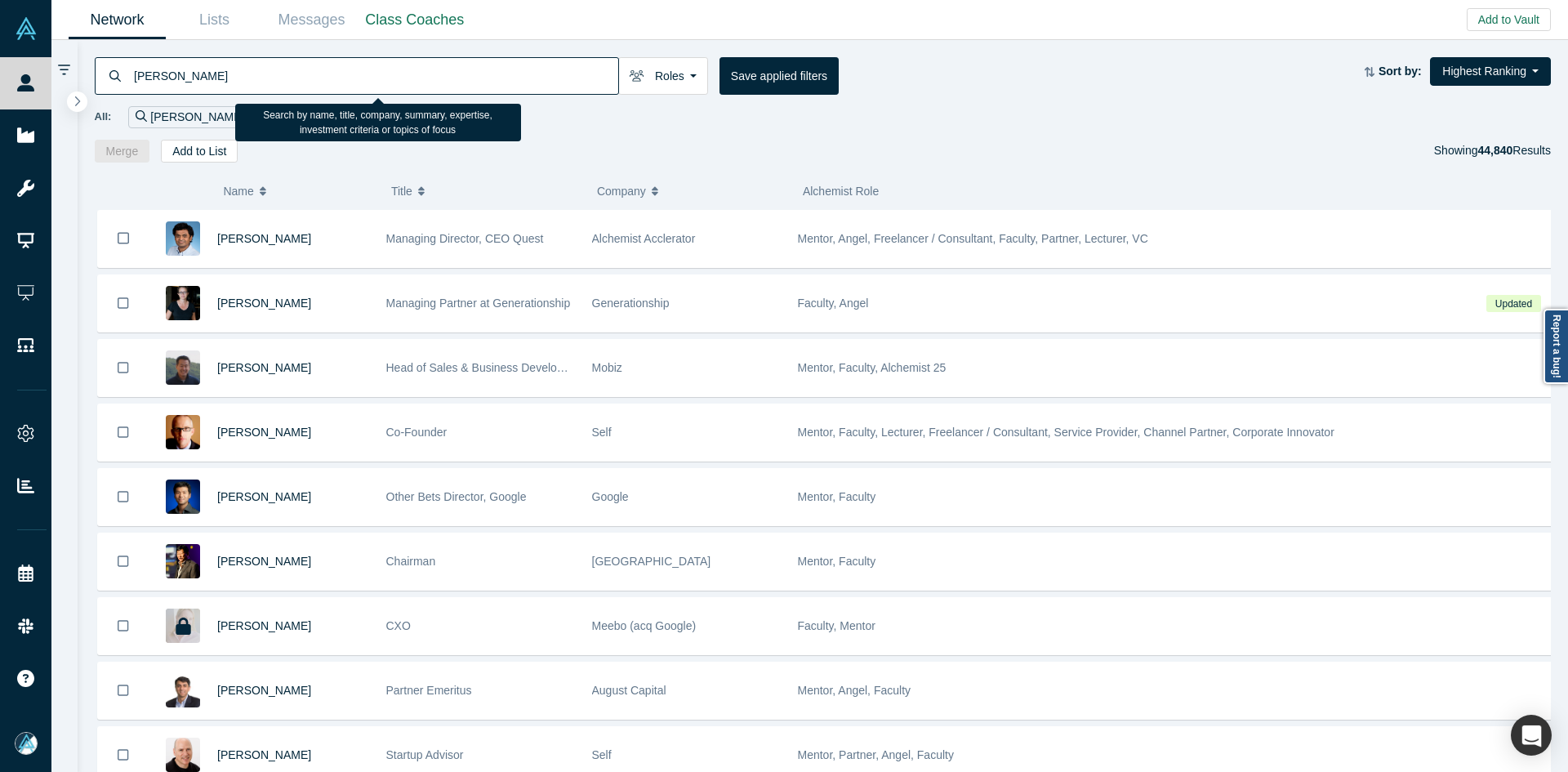
type input "[PERSON_NAME]"
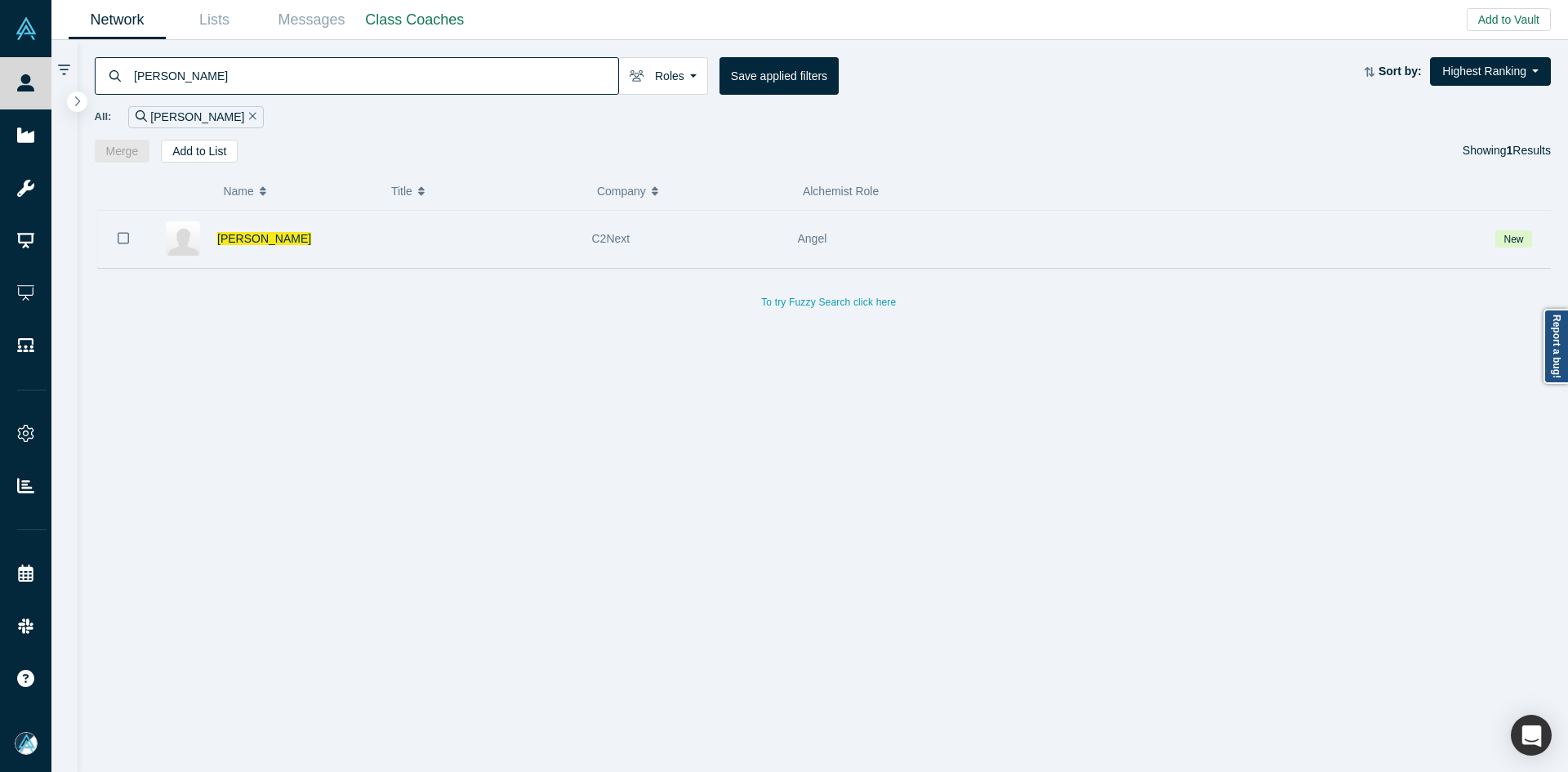
click at [122, 241] on icon "Bookmark" at bounding box center [124, 238] width 12 height 15
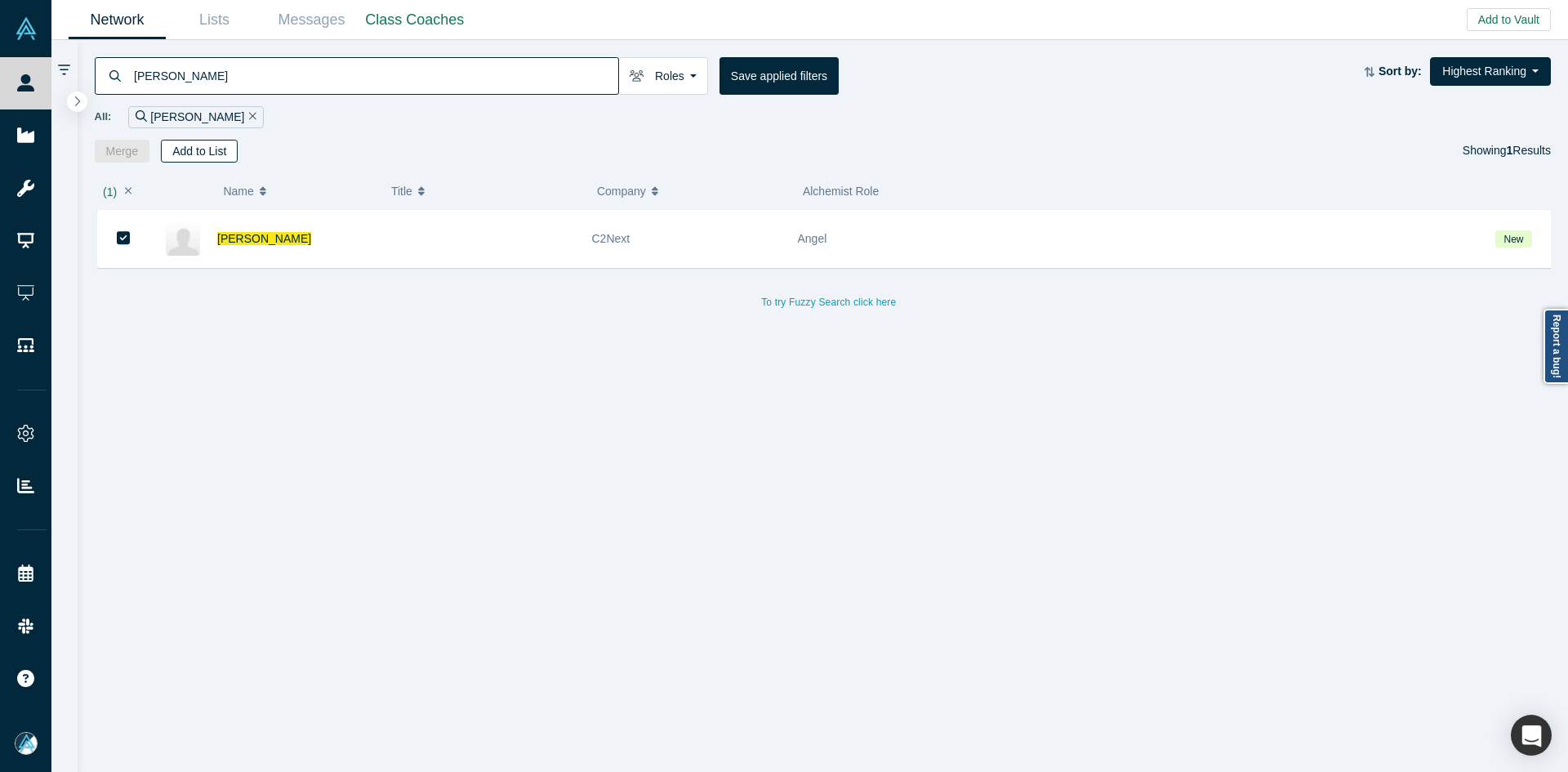
click at [210, 151] on button "Add to List" at bounding box center [199, 152] width 76 height 23
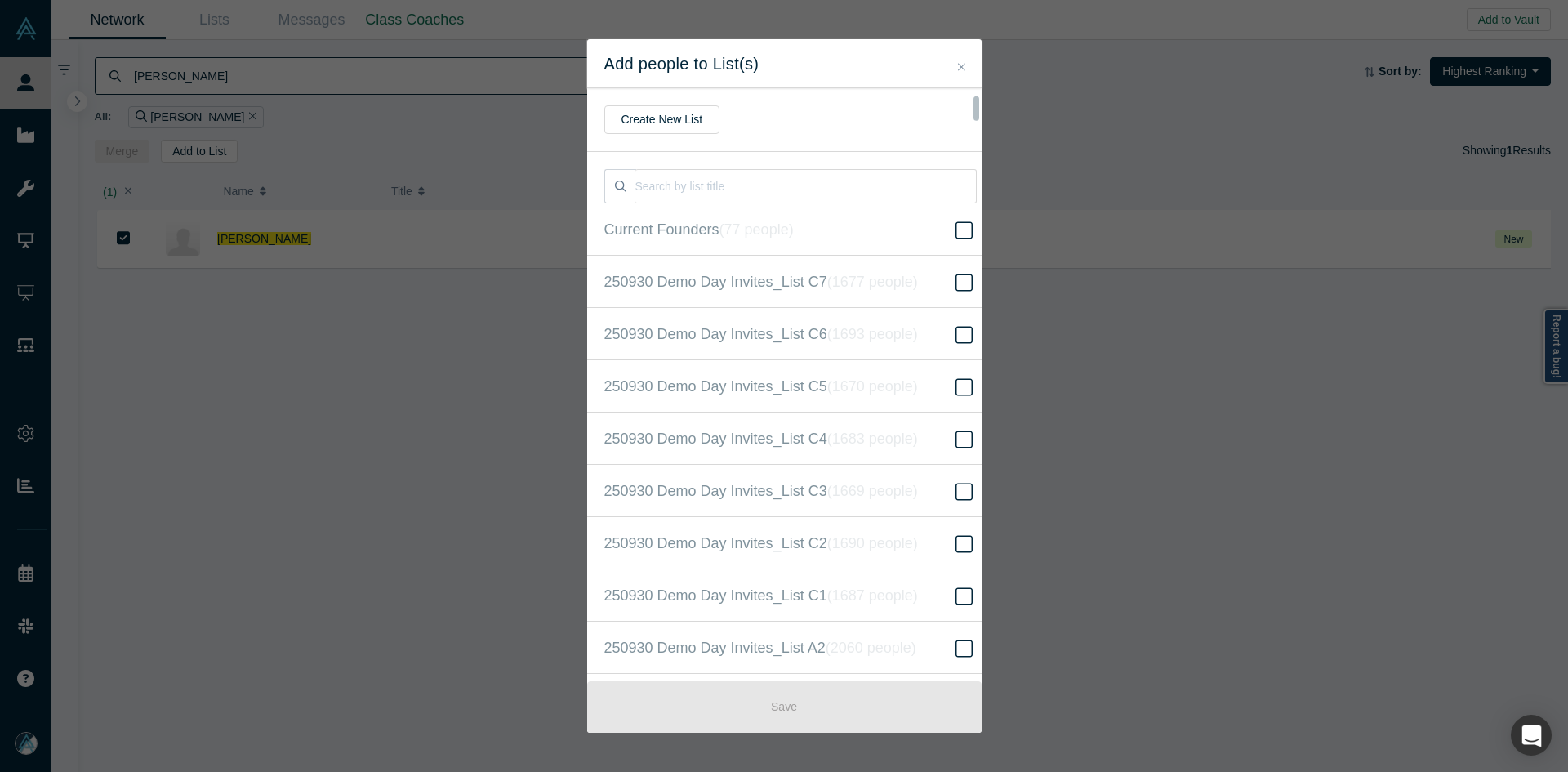
scroll to position [419, 0]
click at [898, 378] on icon "( 16661 people )" at bounding box center [892, 386] width 99 height 16
click at [0, 0] on input "250930 Demo Day Invites_Base List ( 16661 people )" at bounding box center [0, 0] width 0 height 0
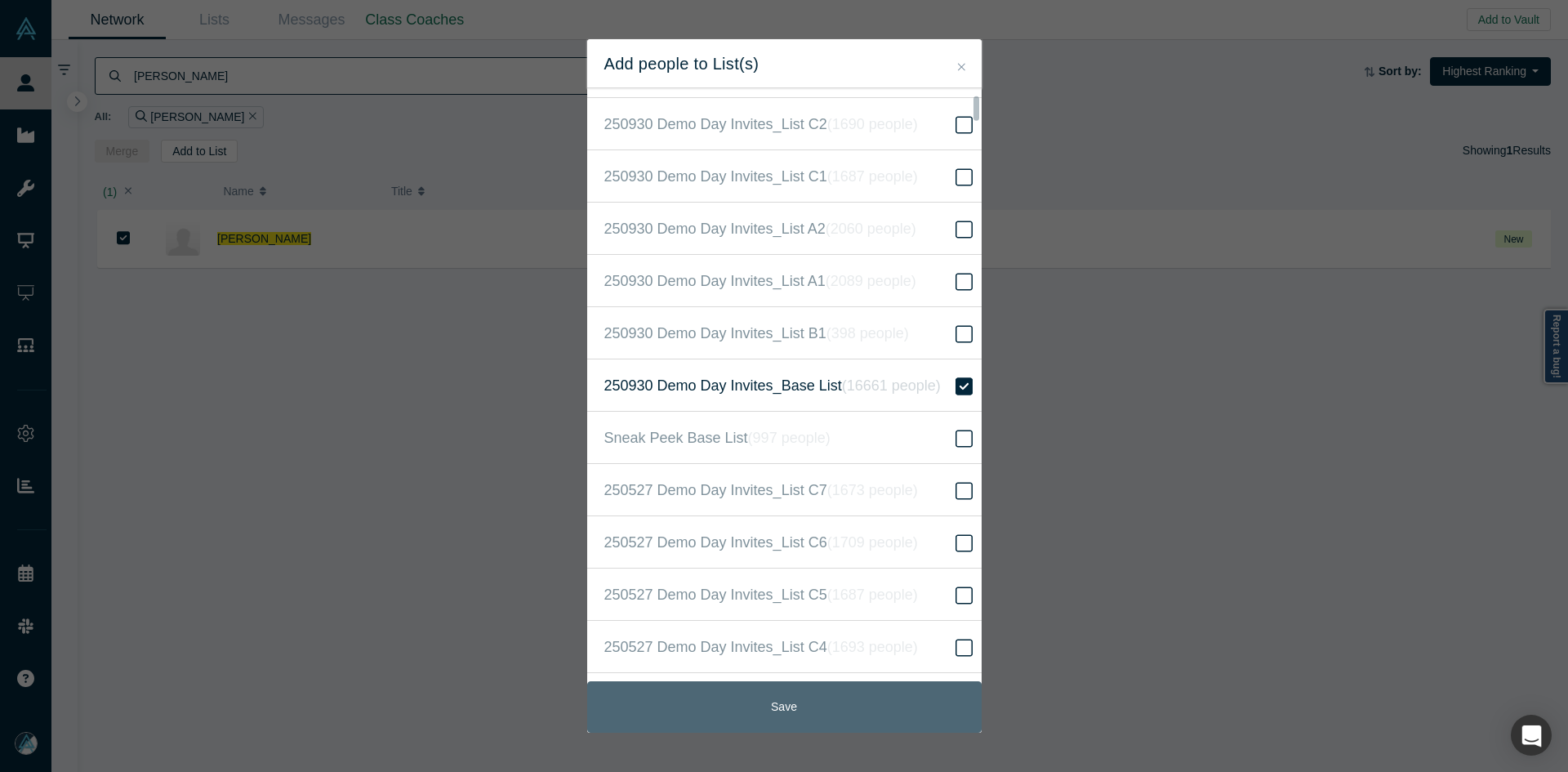
click at [821, 713] on button "Save" at bounding box center [784, 706] width 394 height 51
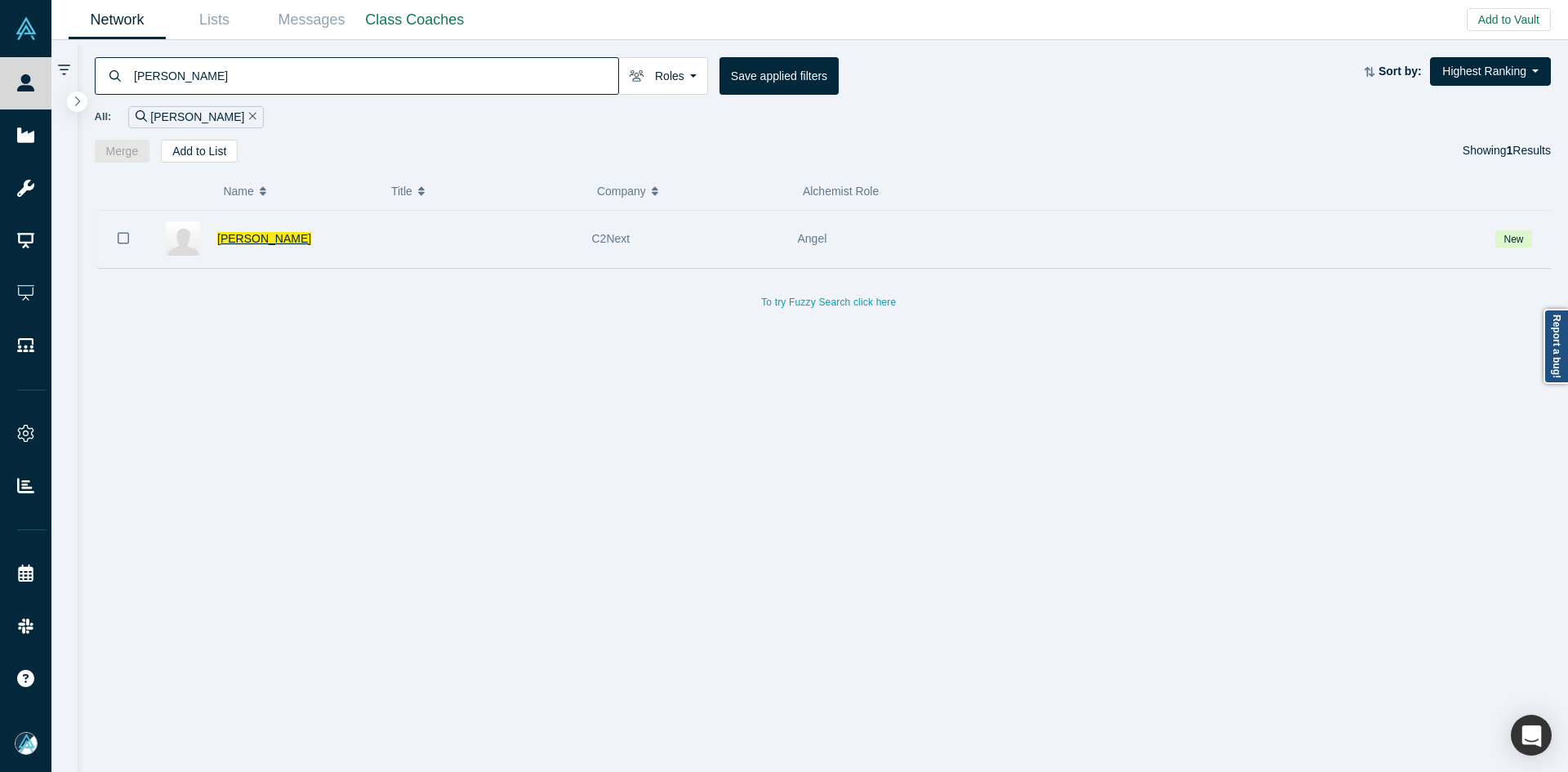
click at [253, 238] on span "[PERSON_NAME]" at bounding box center [264, 239] width 94 height 14
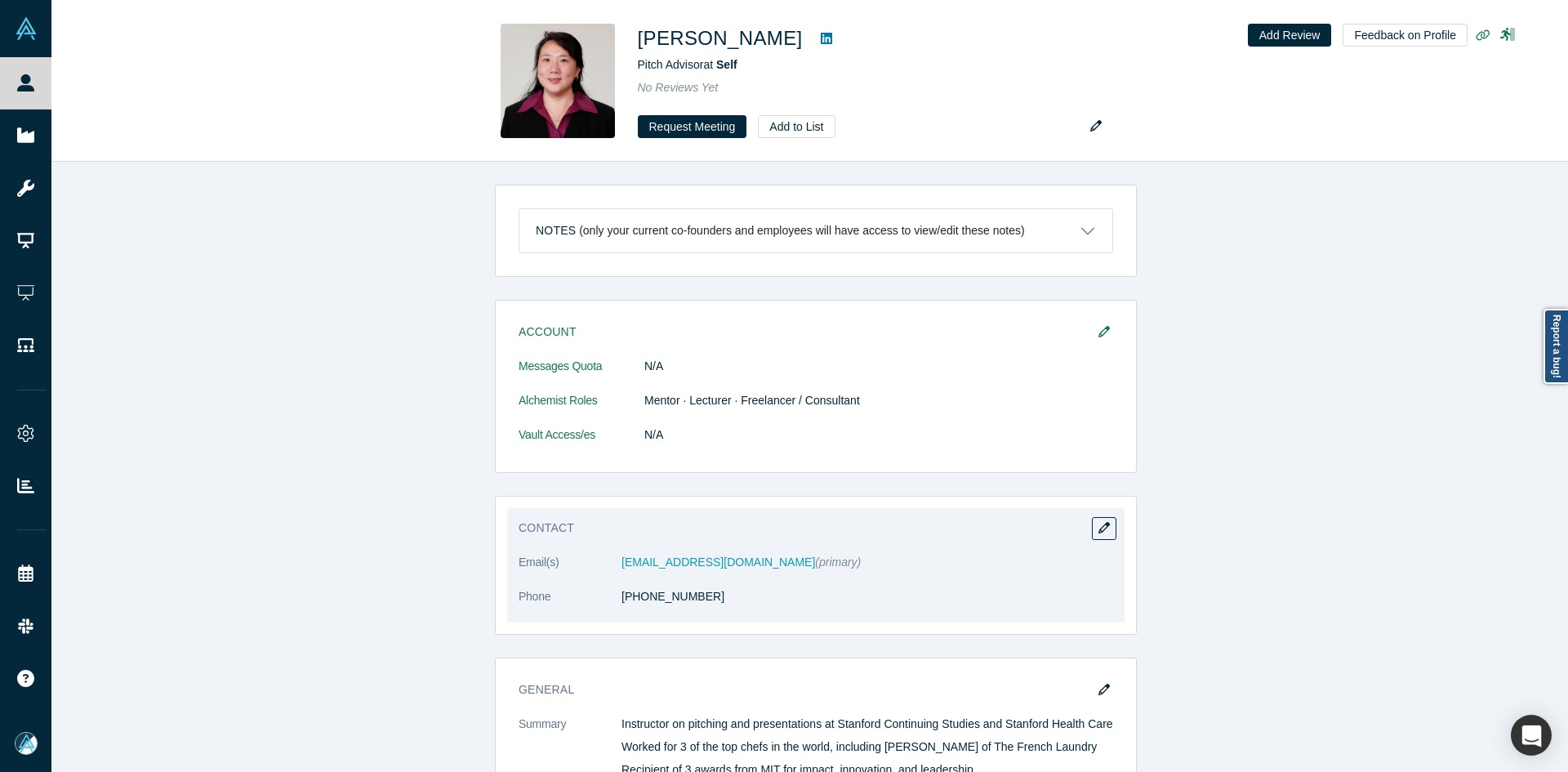
click at [622, 608] on dl "Email(s) [EMAIL_ADDRESS][DOMAIN_NAME] (primary) Phone [PHONE_NUMBER]" at bounding box center [815, 587] width 594 height 69
click at [936, 546] on div "Contact Email(s) patriciajliu@gmail.com (primary) Phone (415) 505-0574" at bounding box center [815, 565] width 617 height 114
drag, startPoint x: 669, startPoint y: 603, endPoint x: 620, endPoint y: 606, distance: 49.1
click at [620, 606] on dl "Email(s) patriciajliu@gmail.com (primary) Phone (415) 505-0574" at bounding box center [815, 587] width 594 height 69
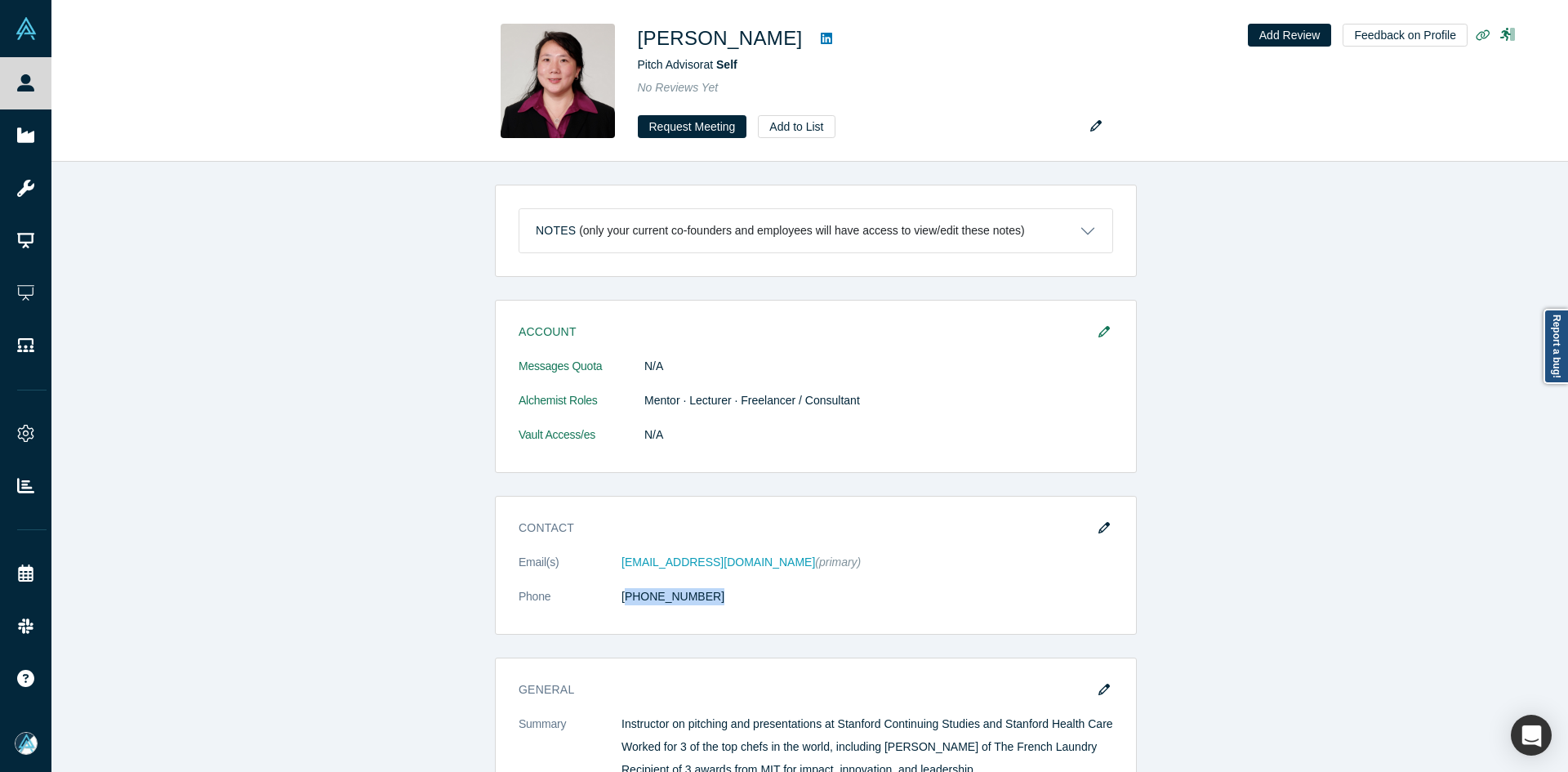
copy link "415) 505-0574"
